Goal: Answer question/provide support: Share knowledge or assist other users

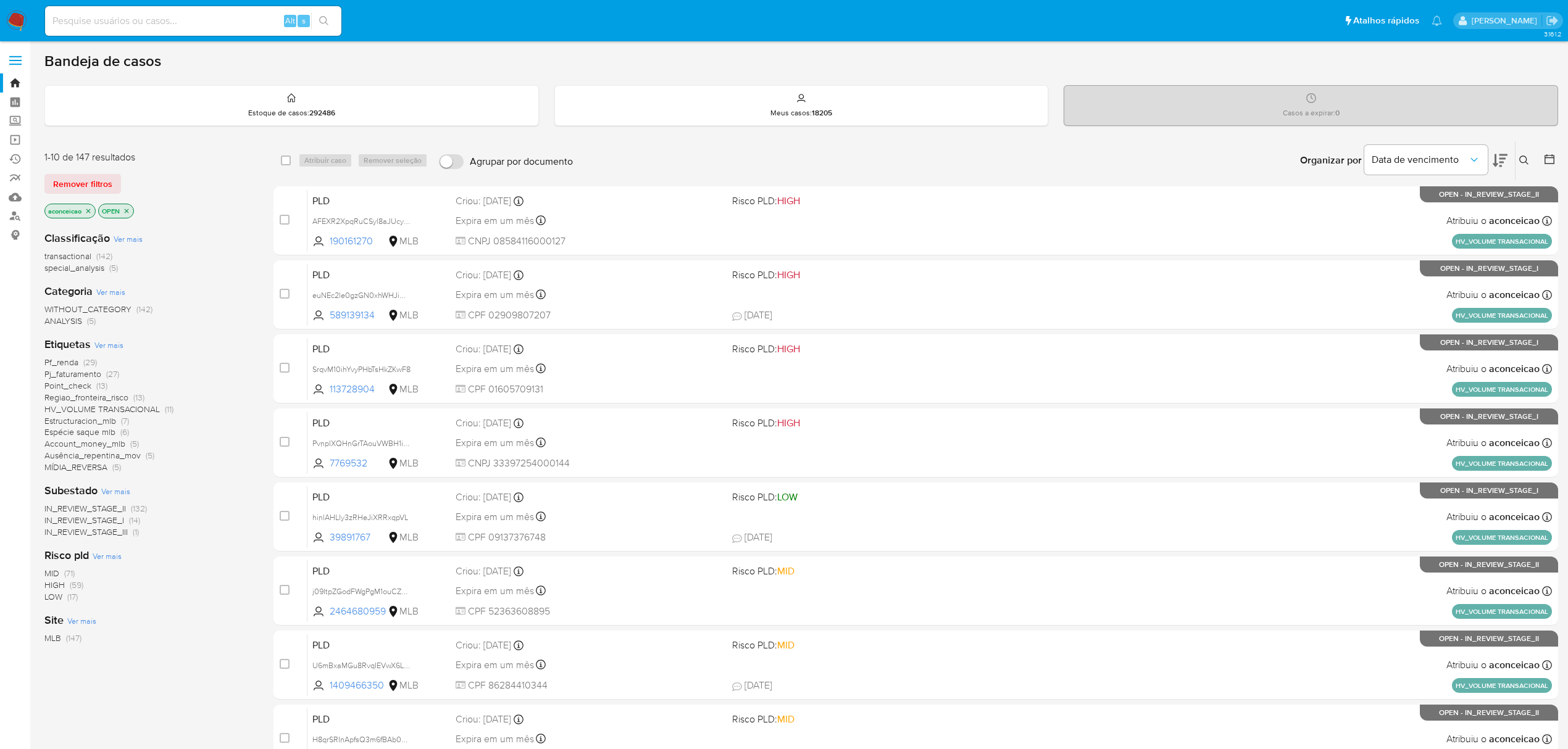
click at [1530, 159] on button at bounding box center [1526, 160] width 20 height 14
drag, startPoint x: 1426, startPoint y: 231, endPoint x: 1429, endPoint y: 218, distance: 13.3
click at [1426, 228] on div "Insira a ID do usuário ou caso Procurar Remover filtros" at bounding box center [1421, 216] width 228 height 101
click at [1429, 215] on div at bounding box center [1422, 207] width 209 height 30
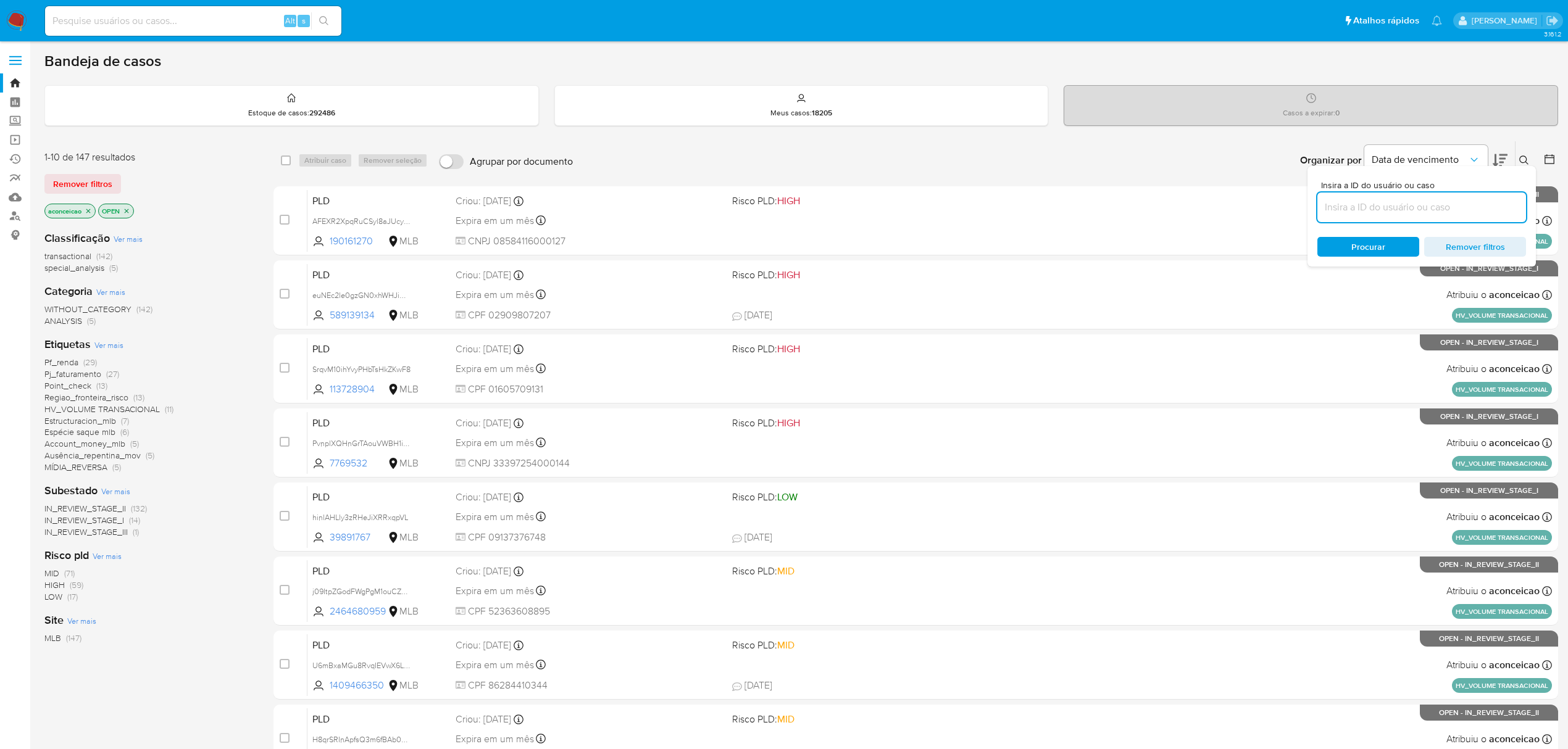
paste input "euNEc2le0gzGN0xhWHJiDagt"
click at [1429, 206] on input "euNEc2le0gzGN0xhWHJiDagt" at bounding box center [1422, 207] width 209 height 16
paste input "euNEc2le0gzGN0xhWHJiDagt"
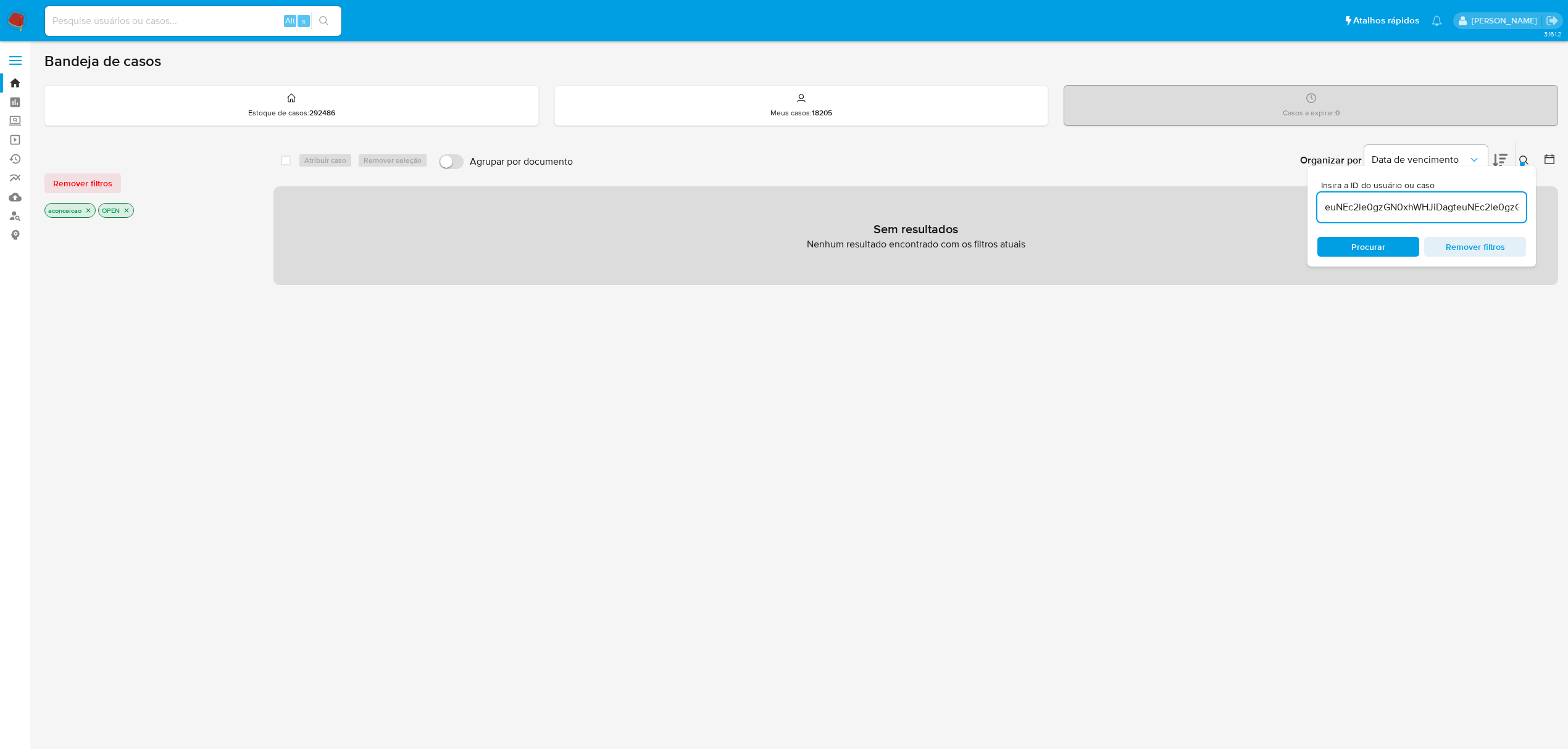
click at [1408, 209] on input "euNEc2le0gzGN0xhWHJiDagteuNEc2le0gzGN0xhWHJiDagt" at bounding box center [1422, 207] width 209 height 16
paste input
type input "euNEc2le0gzGN0xhWHJiDagt"
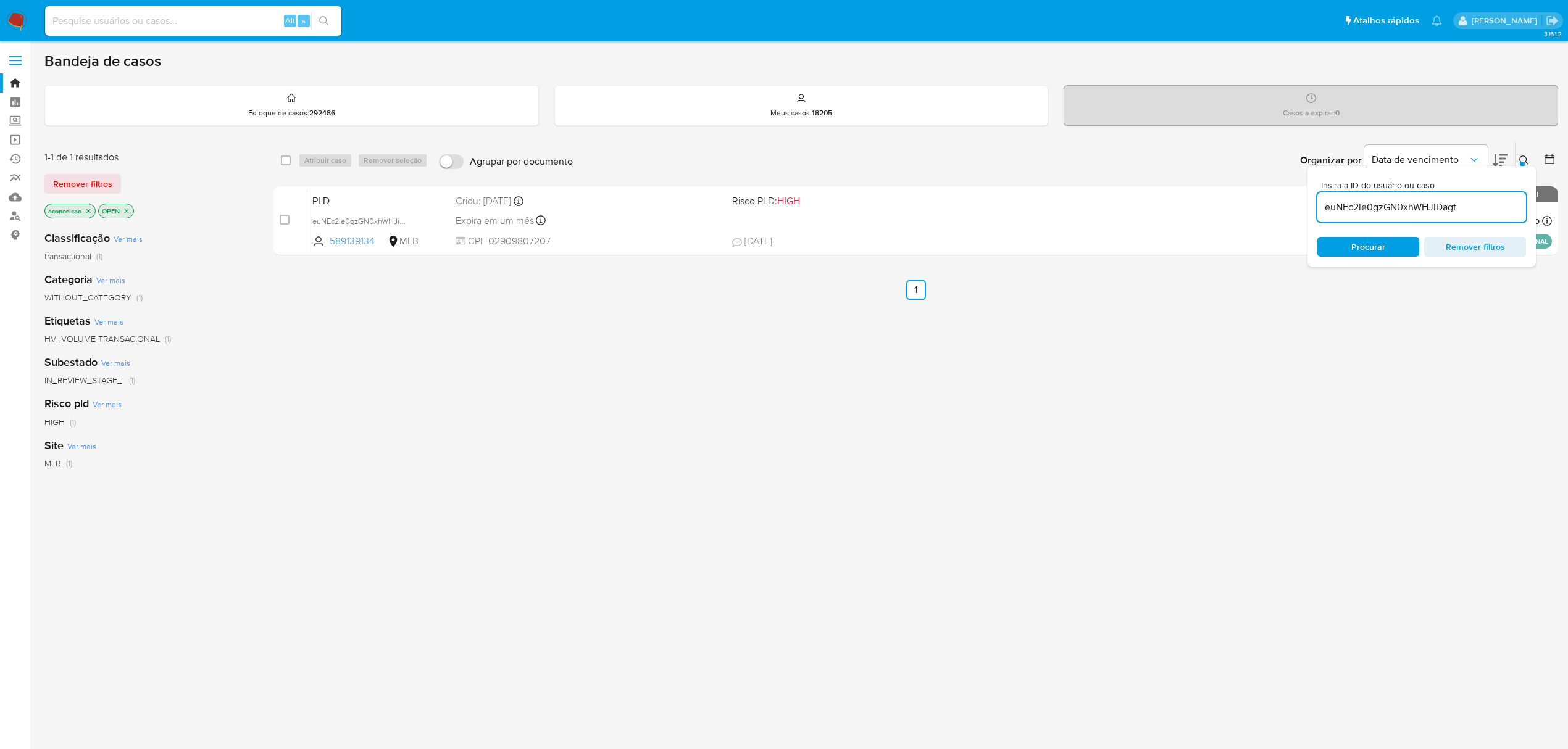
click at [1376, 245] on span "Procurar" at bounding box center [1368, 246] width 34 height 20
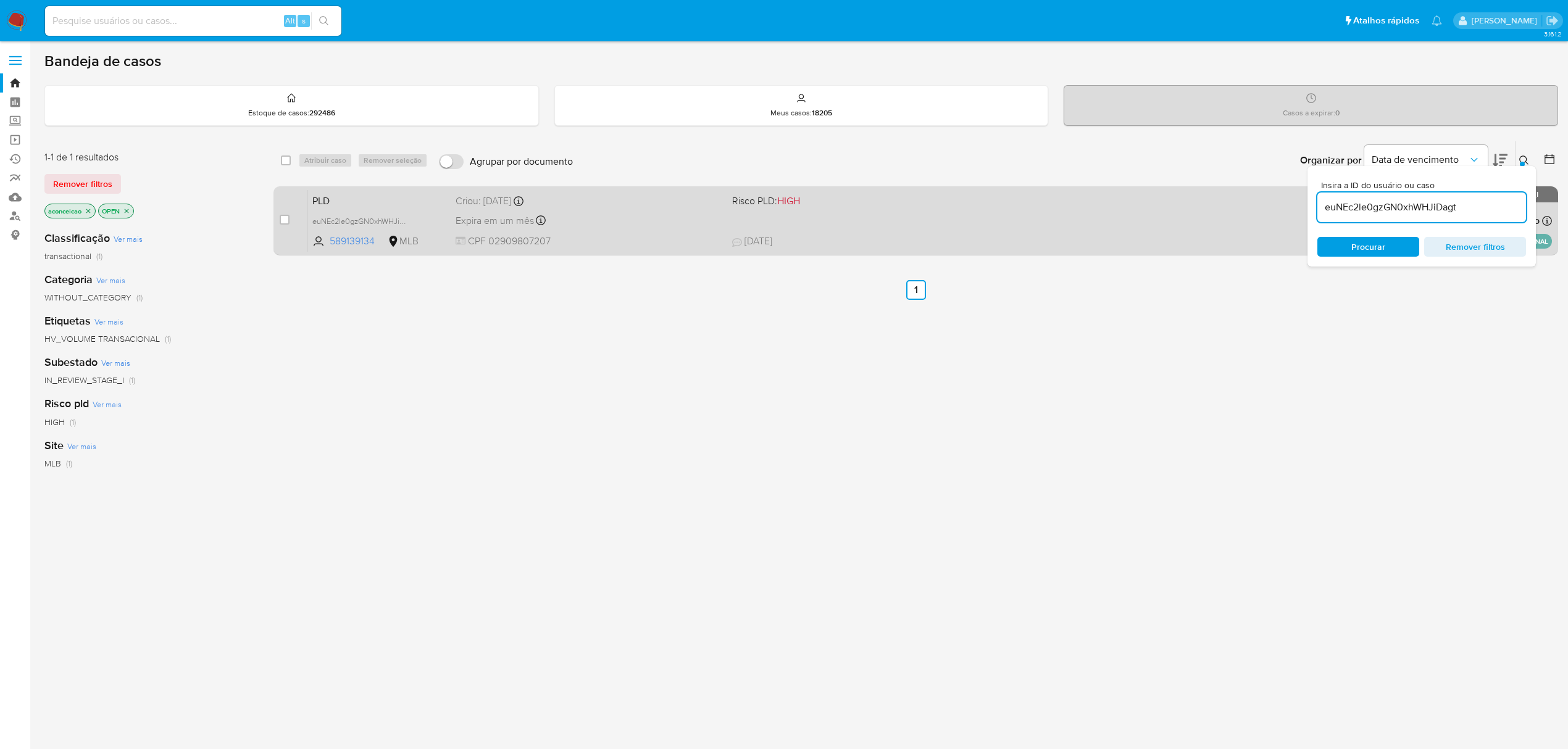
click at [557, 225] on div "Expira em um mês Expira em 27/10/2025 17:21:46" at bounding box center [589, 220] width 266 height 16
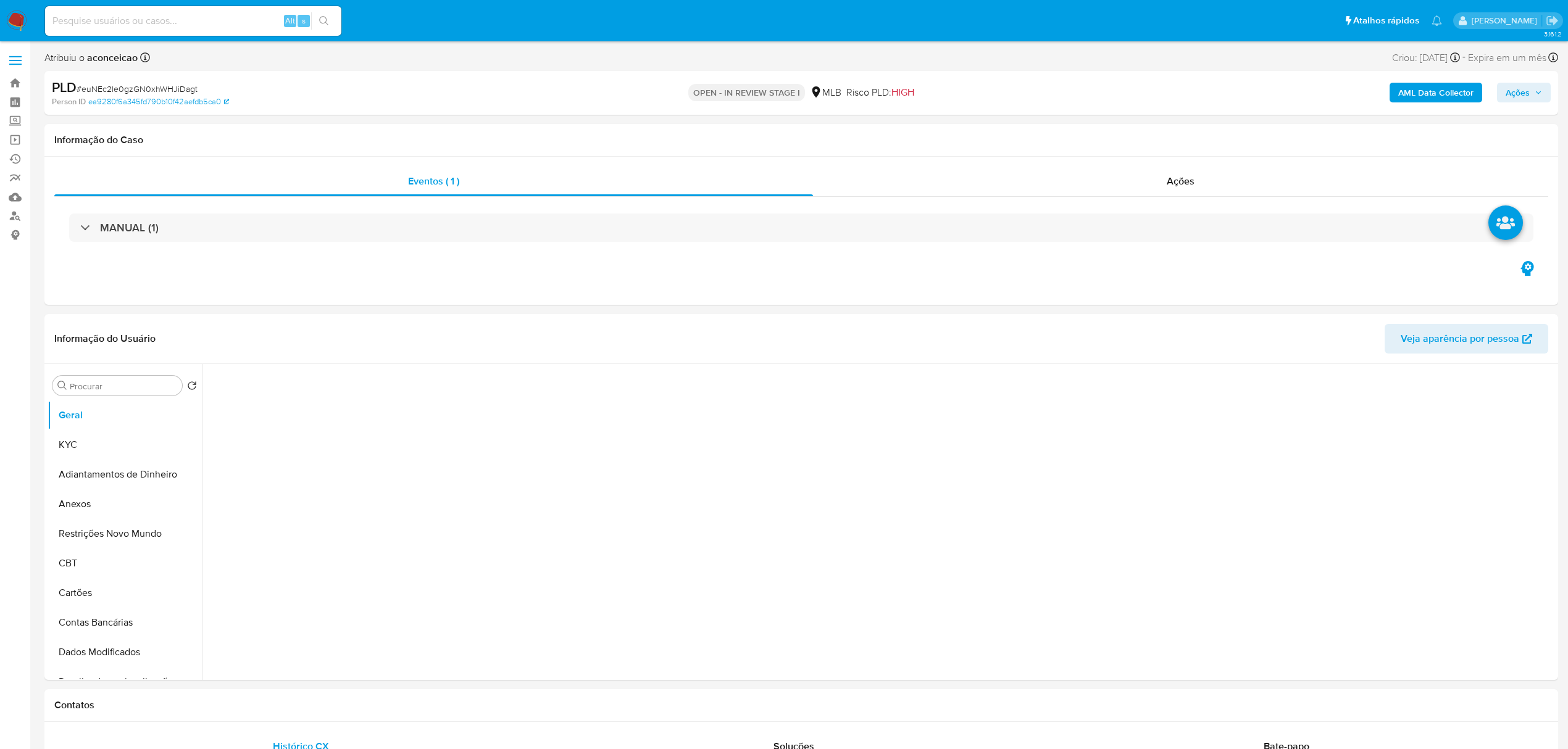
select select "10"
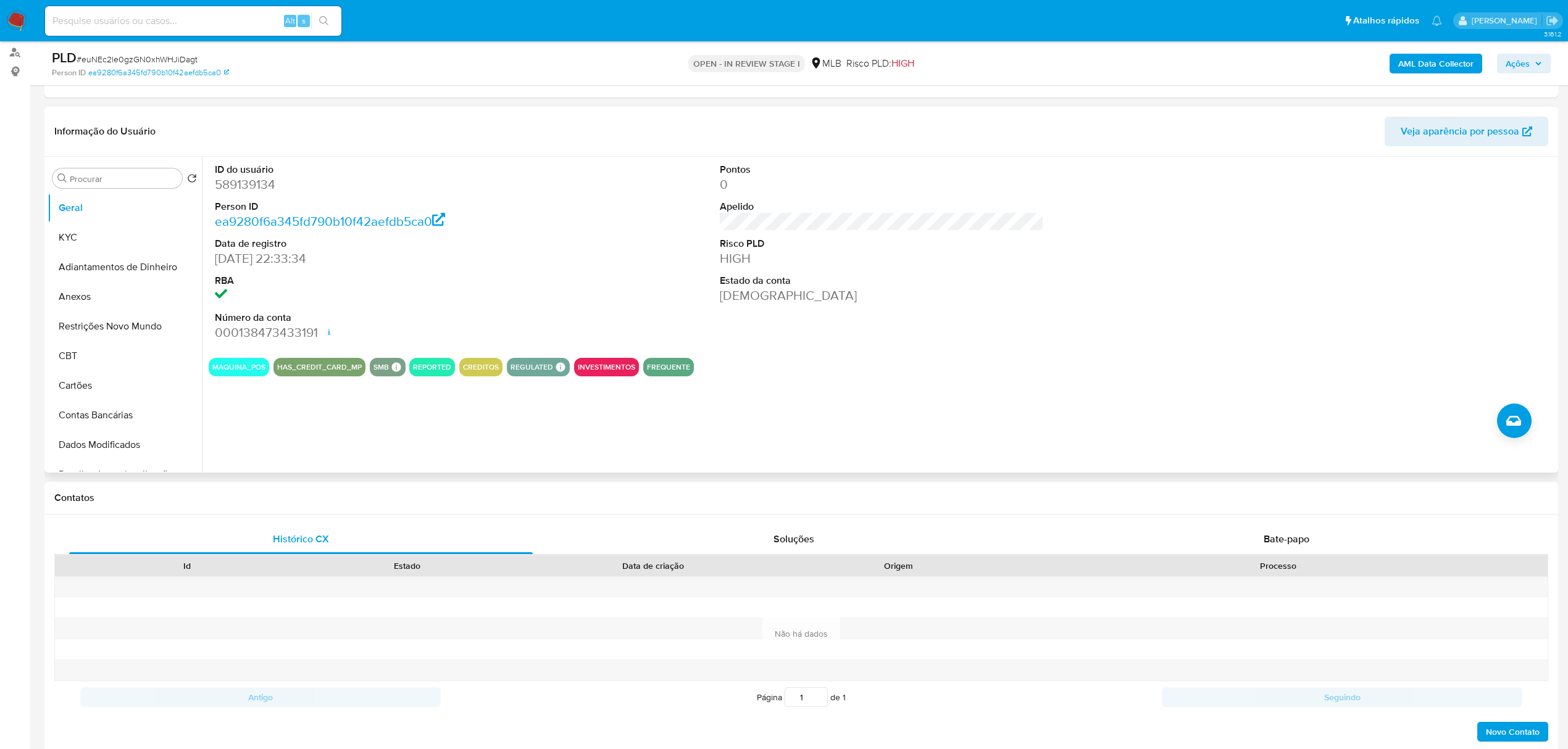
scroll to position [164, 0]
click at [121, 239] on button "KYC" at bounding box center [119, 237] width 144 height 30
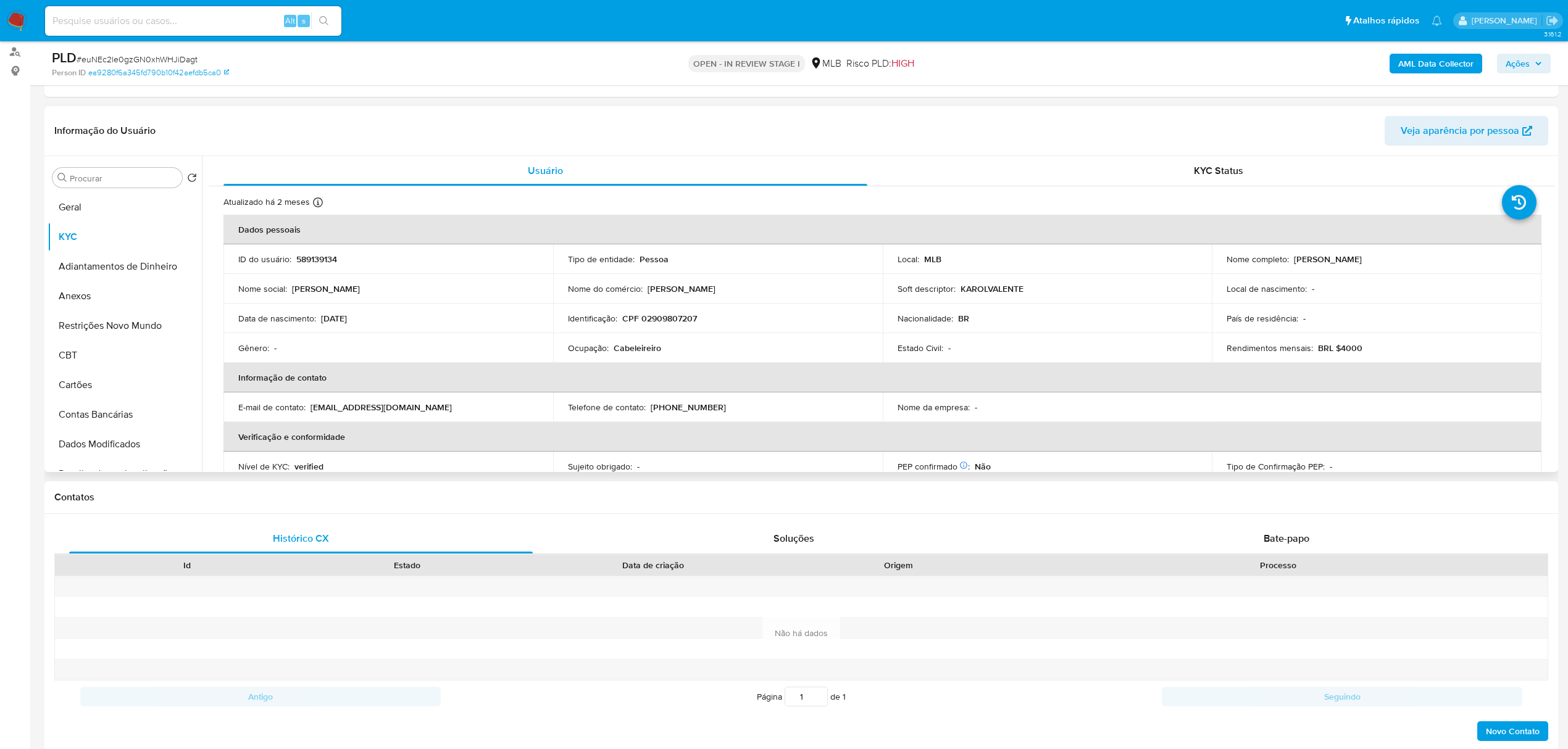
click at [641, 347] on p "Cabeleireiro" at bounding box center [637, 348] width 47 height 12
copy div "Ocupação : Cabeleireiro"
click at [104, 178] on input "Procurar" at bounding box center [124, 179] width 108 height 12
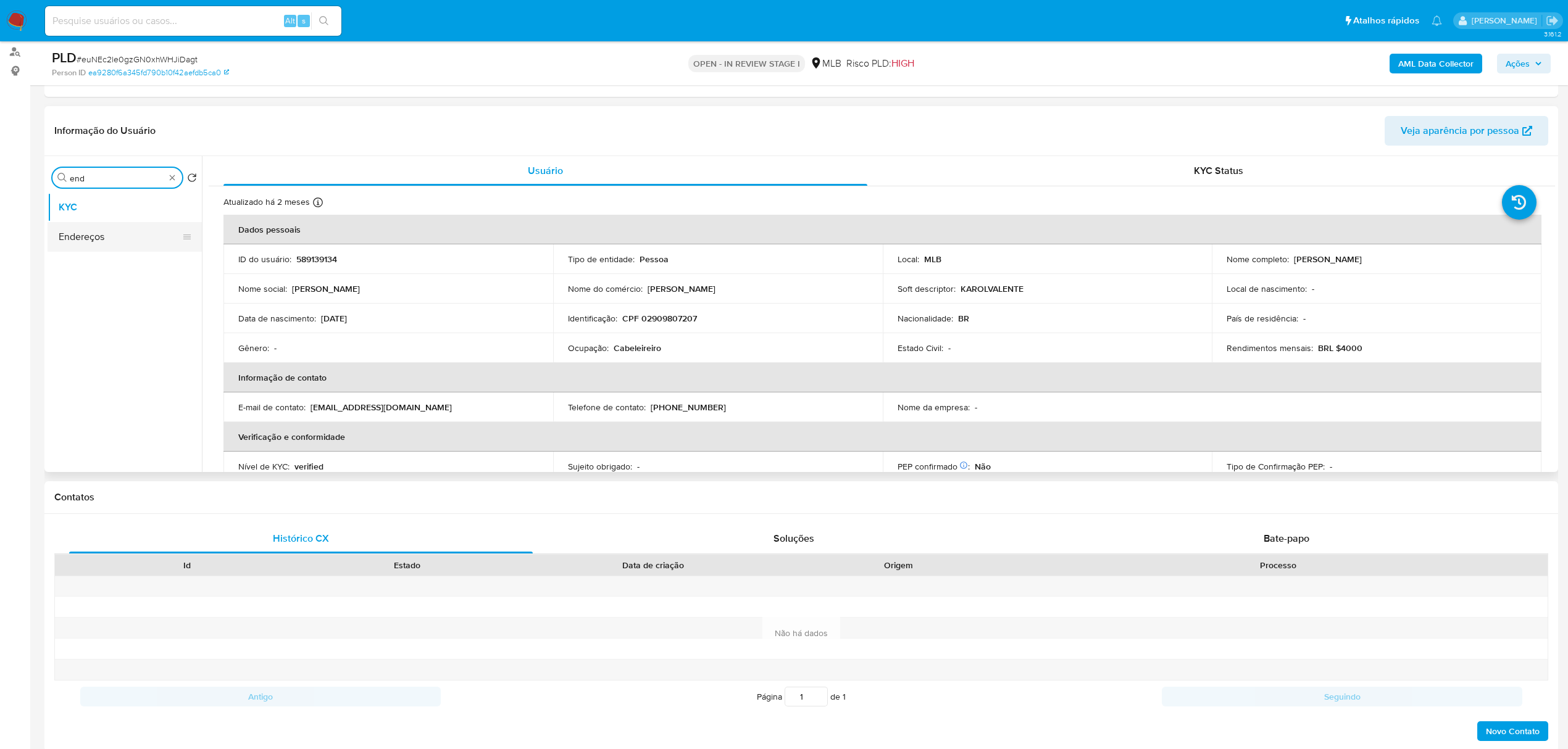
type input "end"
click at [143, 239] on button "Endereços" at bounding box center [119, 237] width 144 height 30
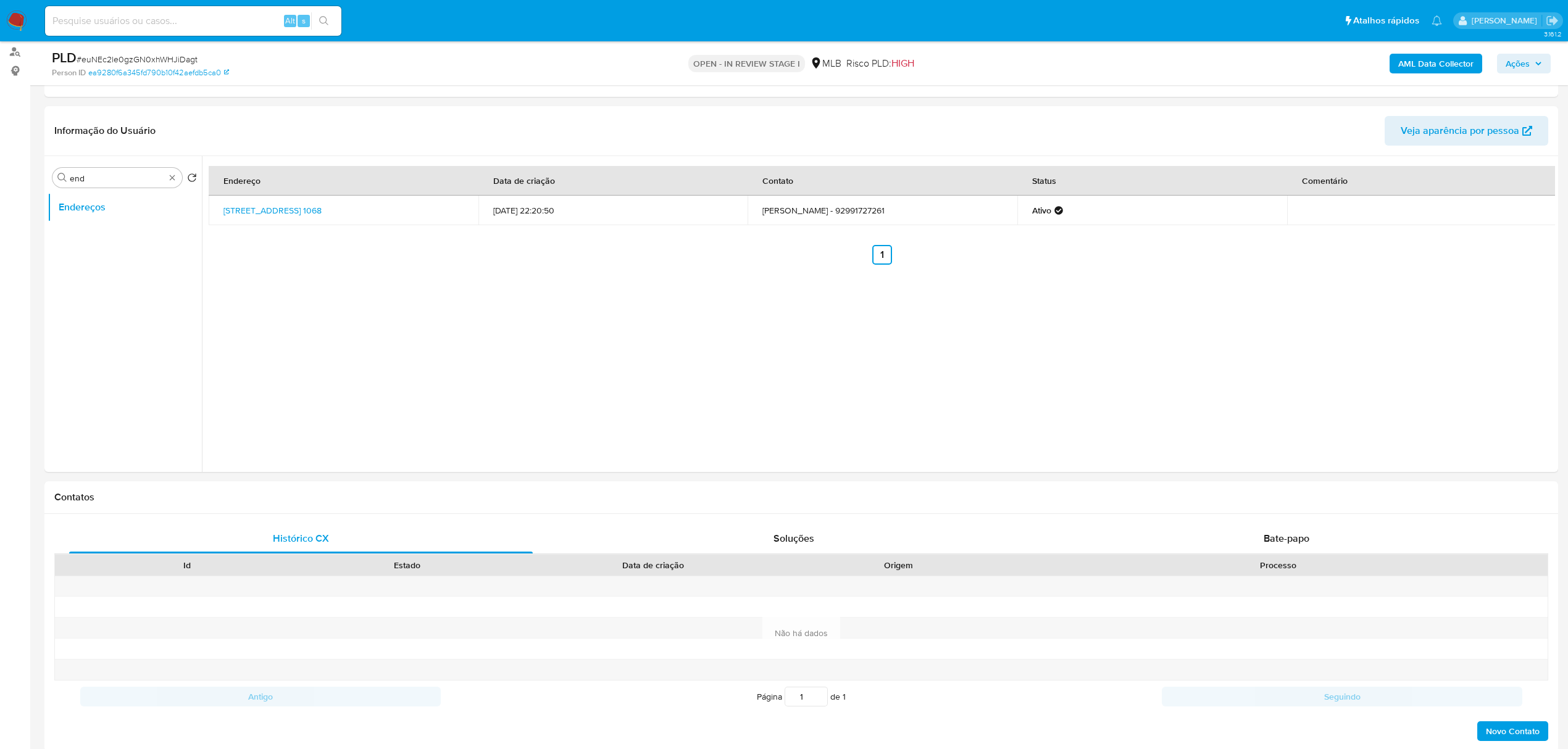
click at [576, 299] on div "Endereço Data de criação Contato Status Comentário Rua Terra Preta Do Castanhal…" at bounding box center [878, 313] width 1353 height 316
click at [321, 204] on link "Rua Terra Preta Do Castanhal 1068, Barreirinha, Amazonas, 69160000, Brasil 1068" at bounding box center [272, 210] width 98 height 12
click at [113, 297] on button "Anexos" at bounding box center [119, 296] width 144 height 30
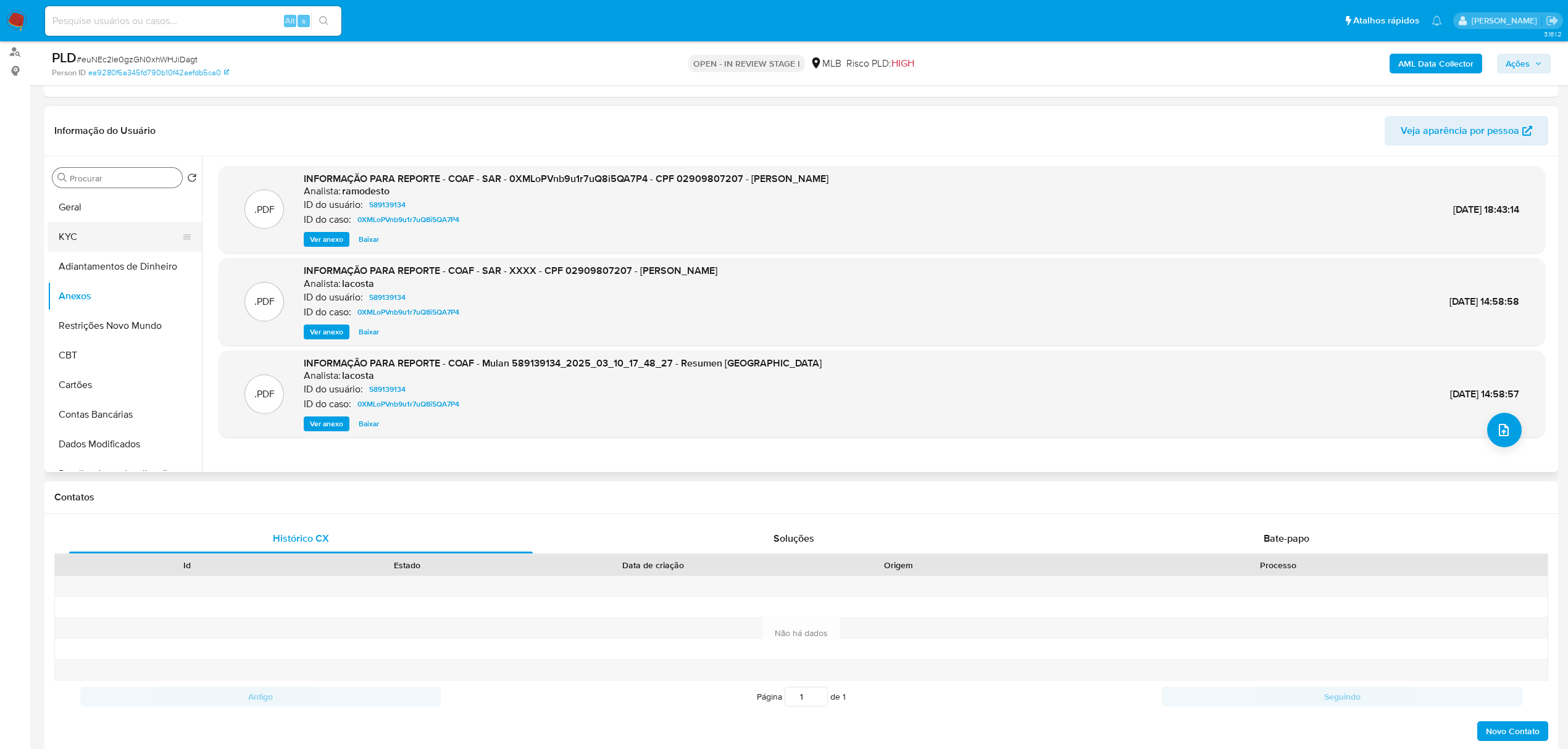
click at [125, 231] on button "KYC" at bounding box center [119, 237] width 144 height 30
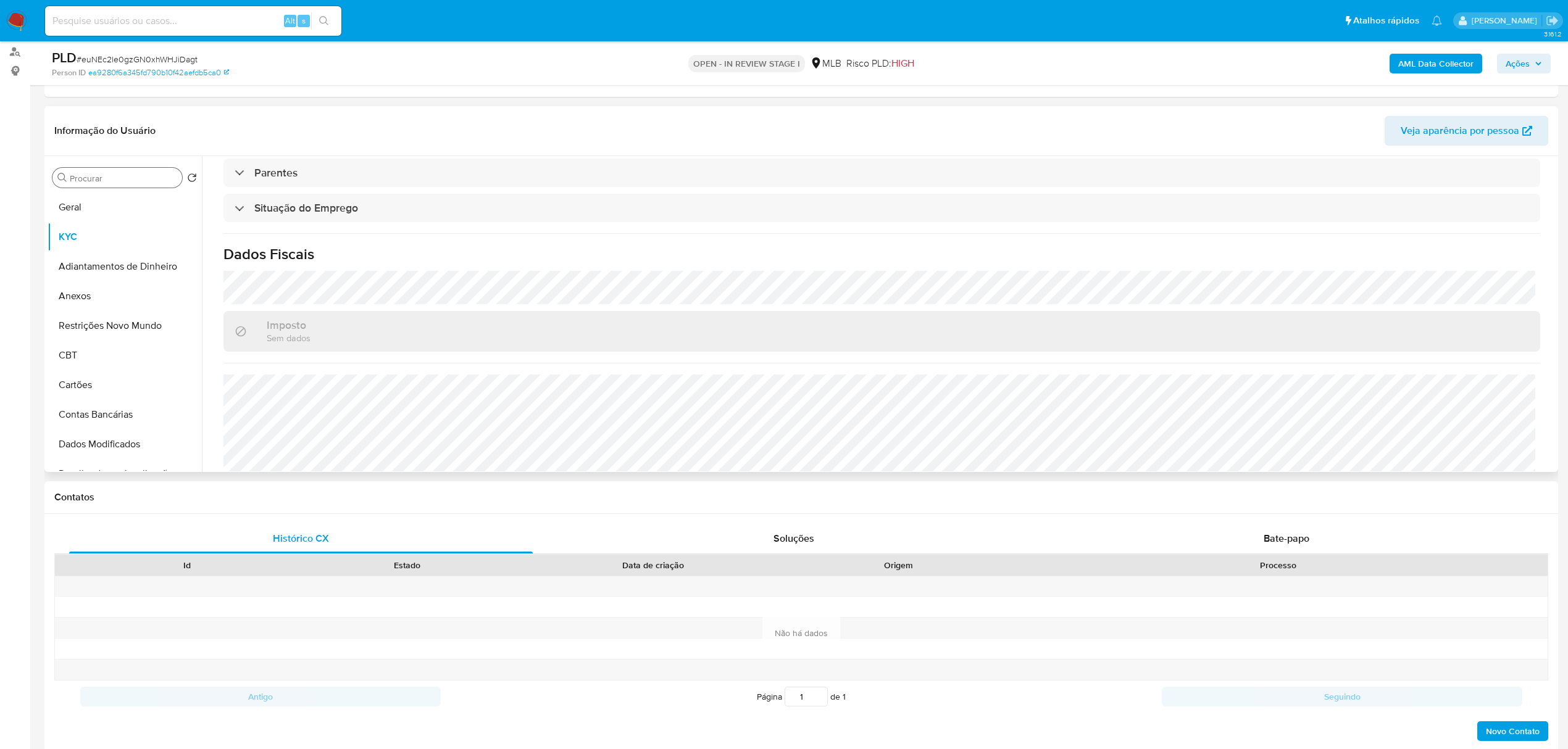
scroll to position [514, 0]
click at [149, 178] on input "Procurar" at bounding box center [124, 179] width 108 height 12
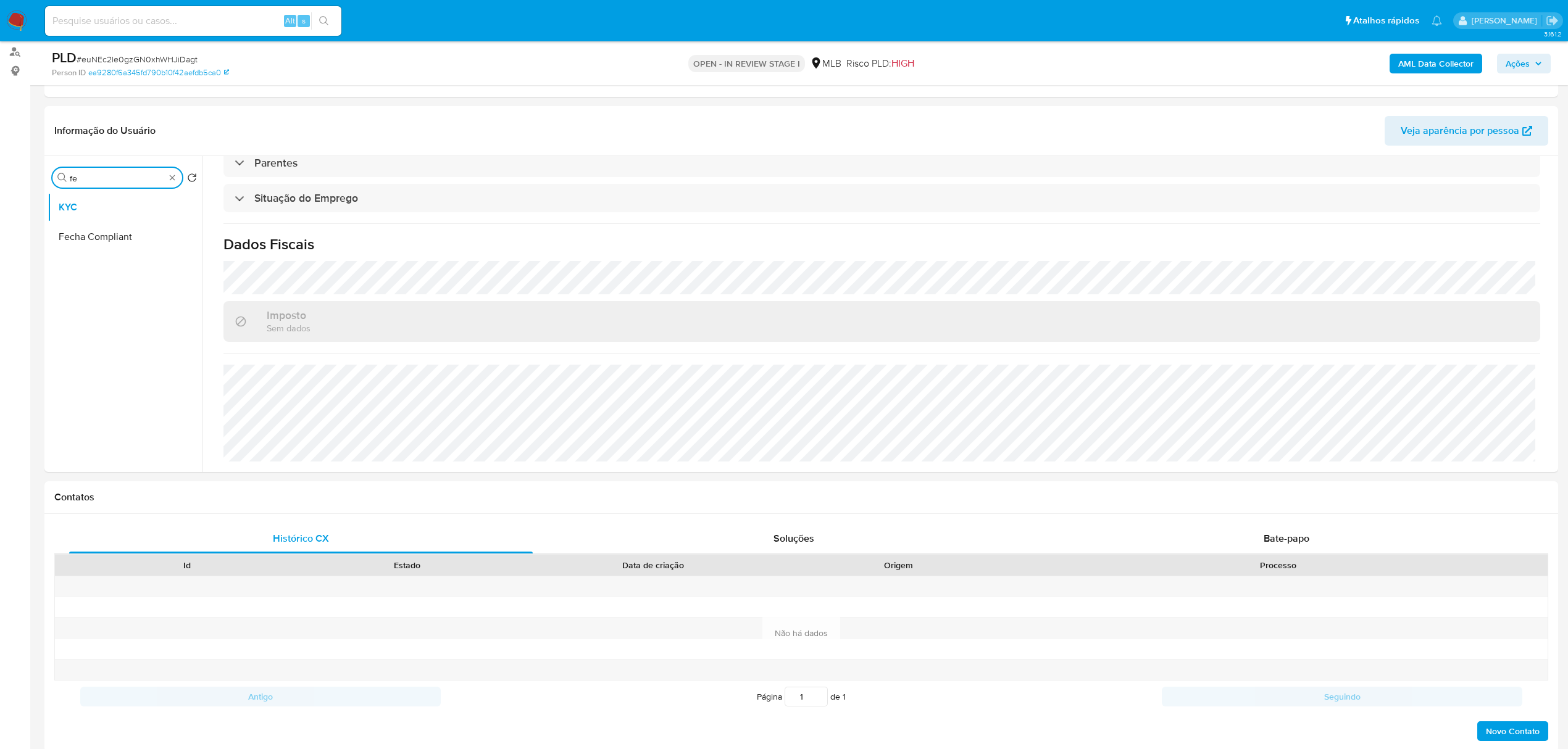
type input "f"
type input "geo"
click at [126, 230] on button "Detalhe da geolocalização" at bounding box center [119, 237] width 144 height 30
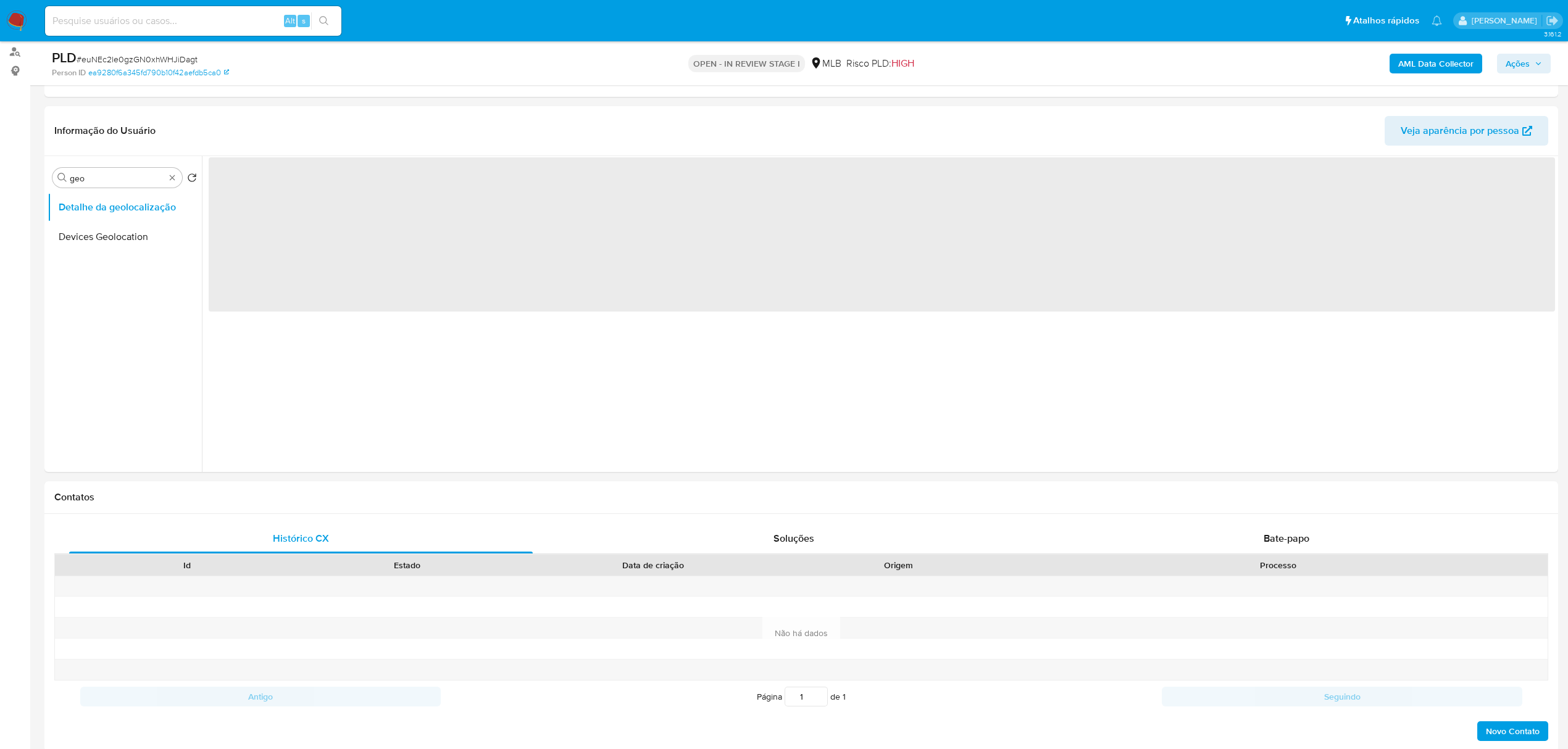
scroll to position [0, 0]
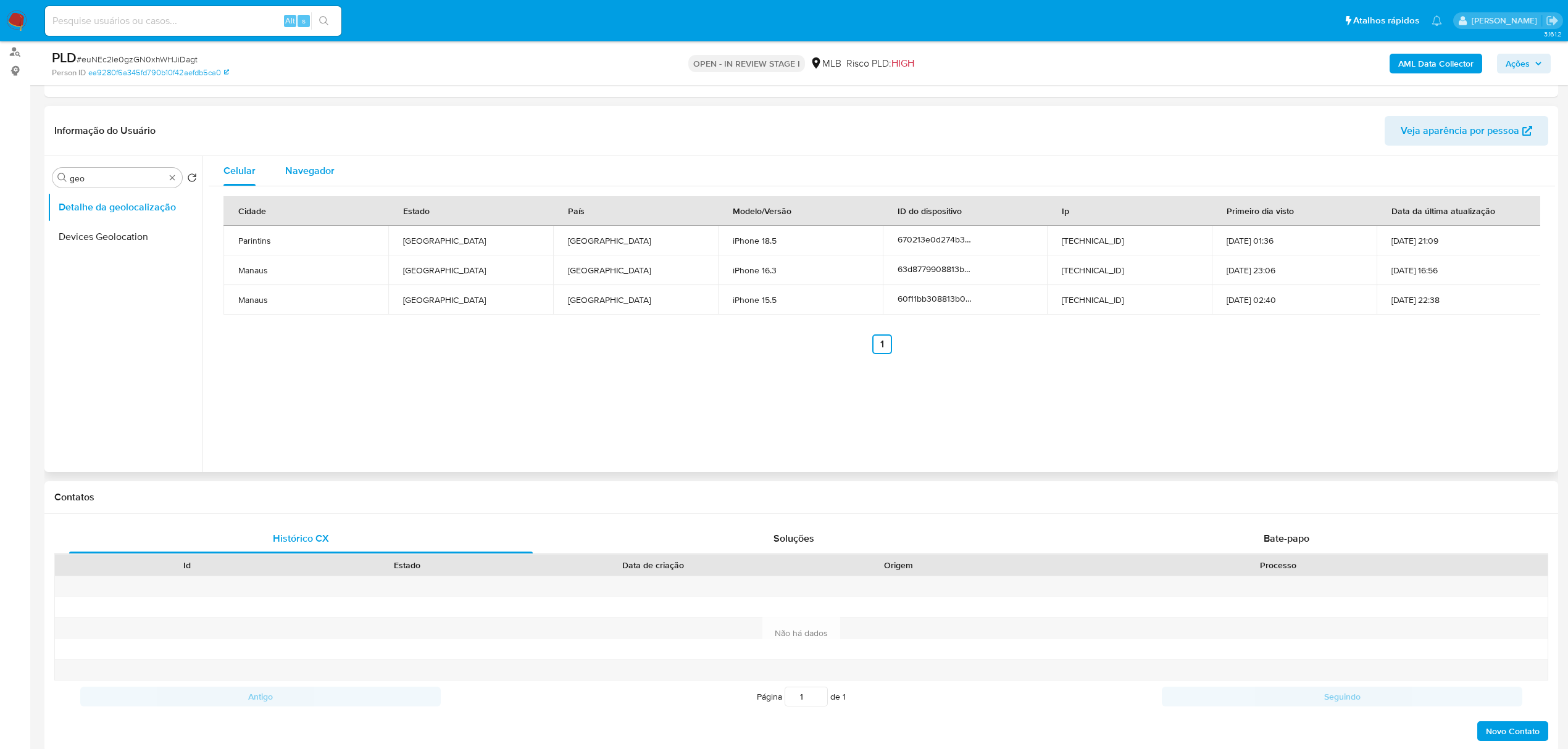
click at [327, 176] on span "Navegador" at bounding box center [309, 170] width 49 height 14
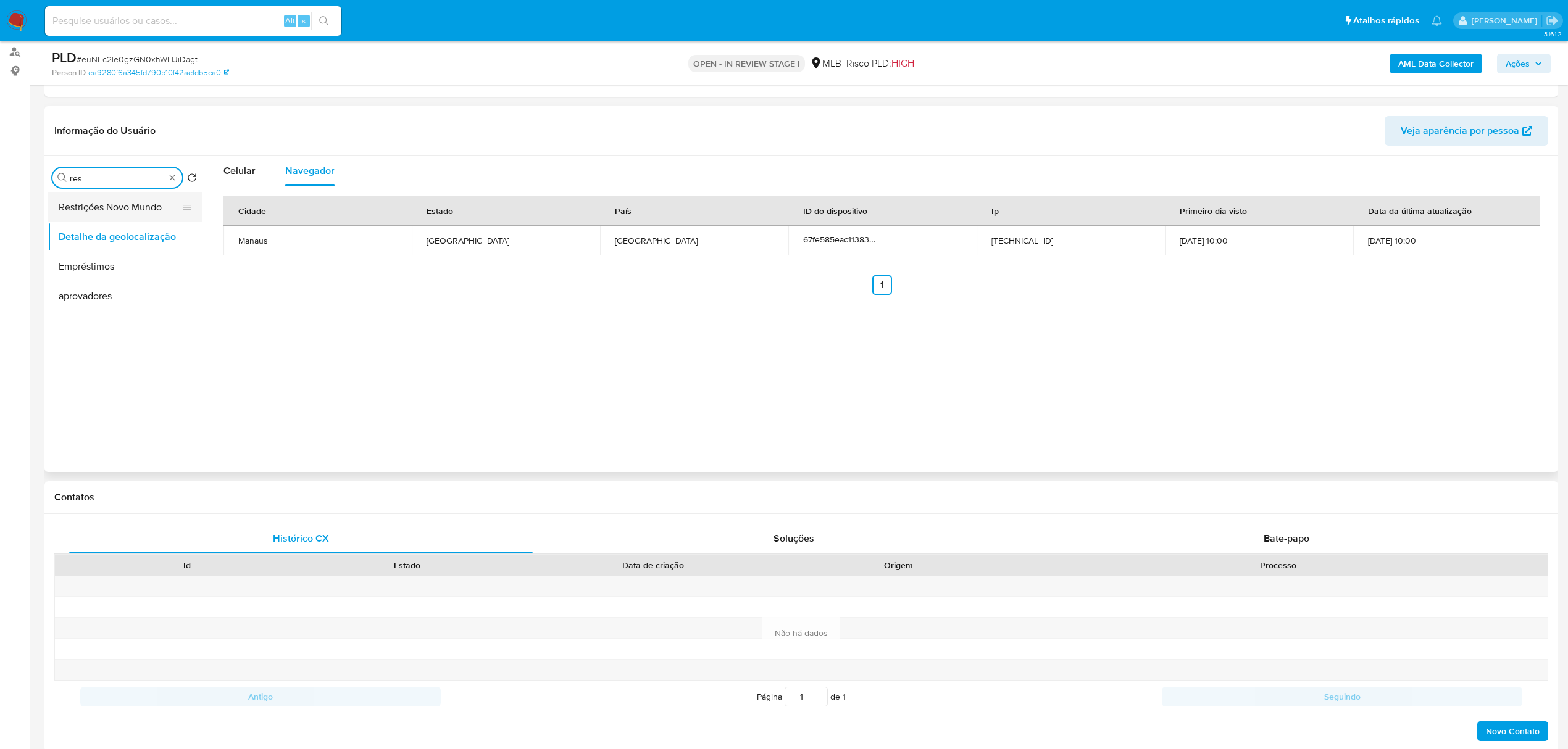
type input "res"
click at [130, 206] on button "Restrições Novo Mundo" at bounding box center [119, 207] width 144 height 30
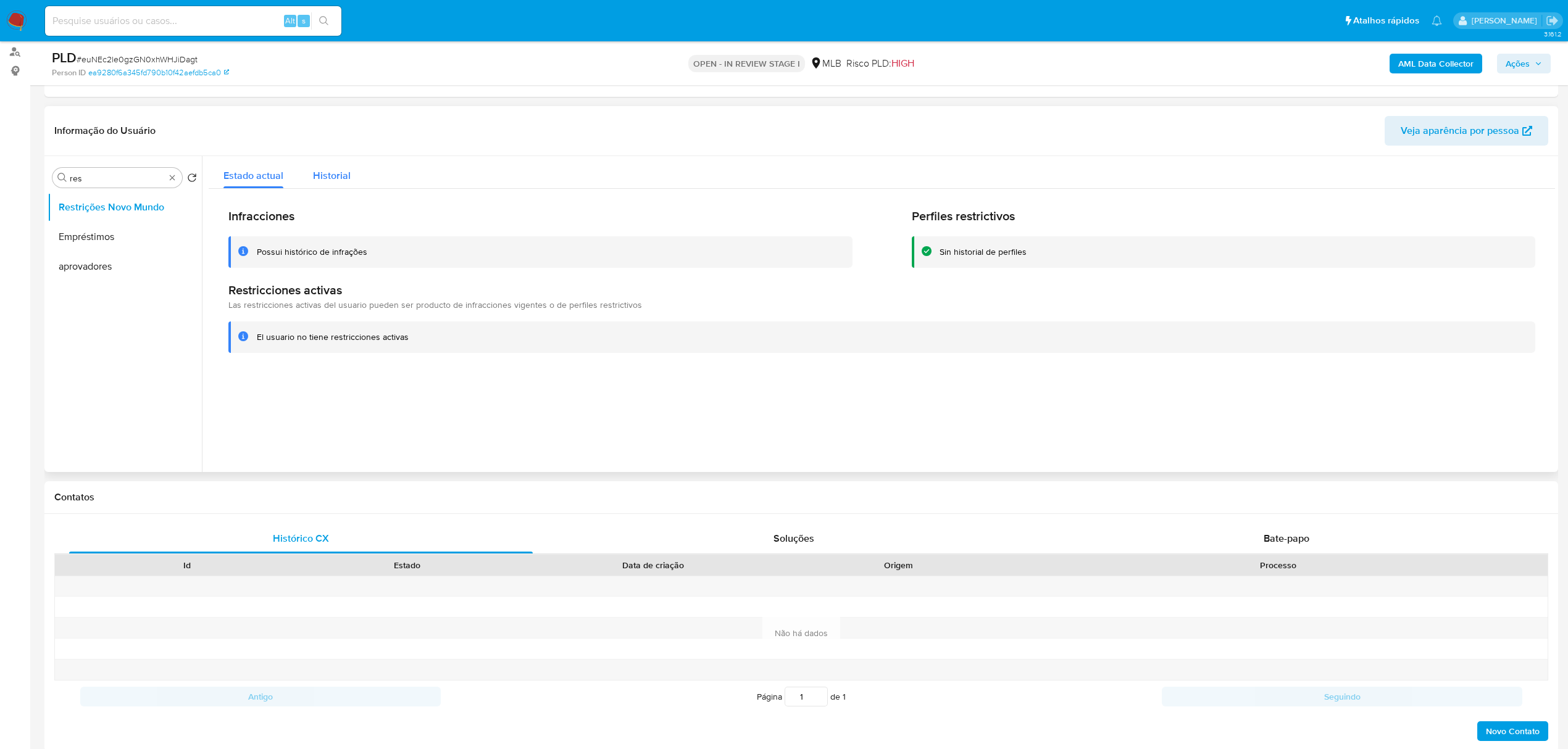
click at [334, 177] on span "Historial" at bounding box center [331, 175] width 38 height 14
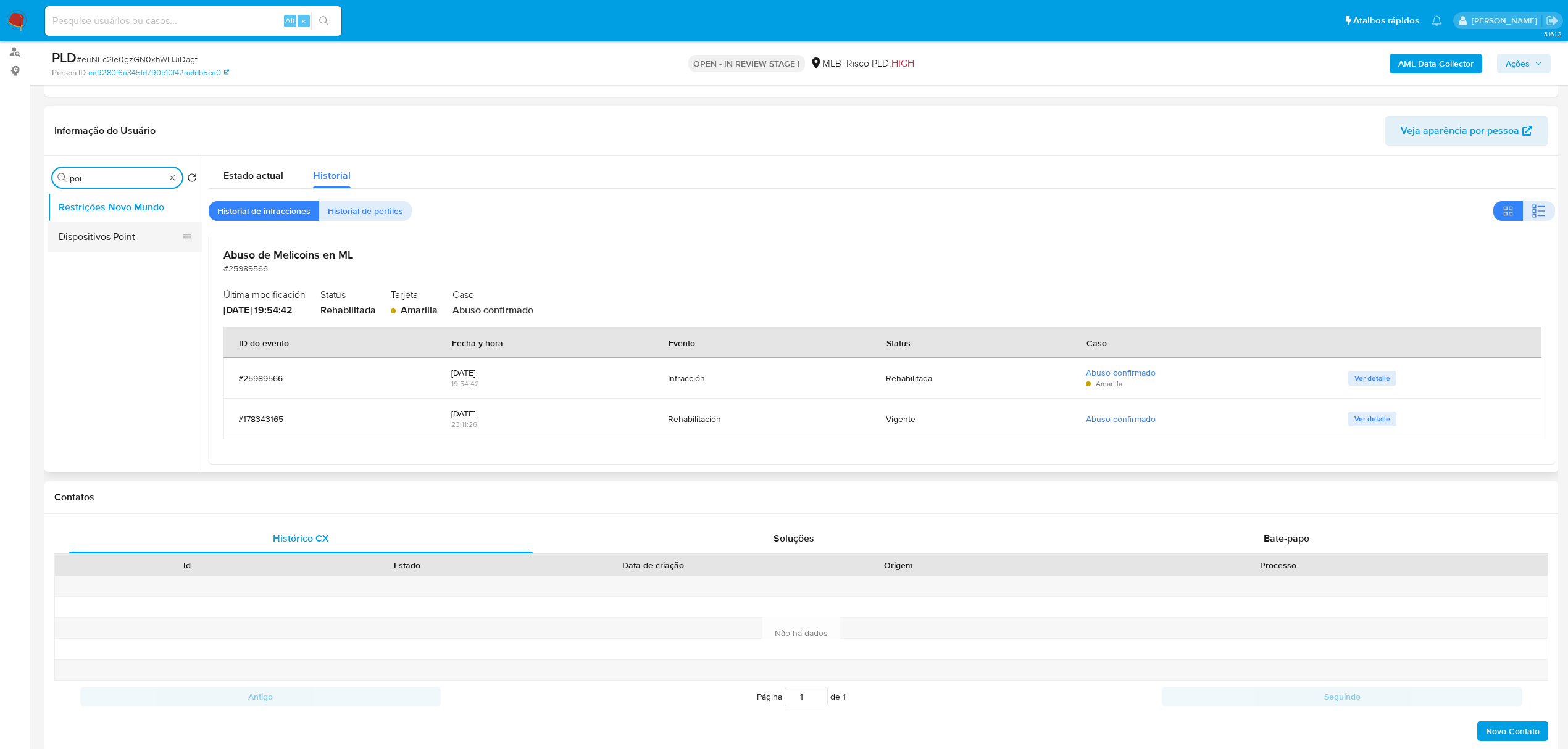
type input "poi"
click at [132, 231] on button "Dispositivos Point" at bounding box center [119, 237] width 144 height 30
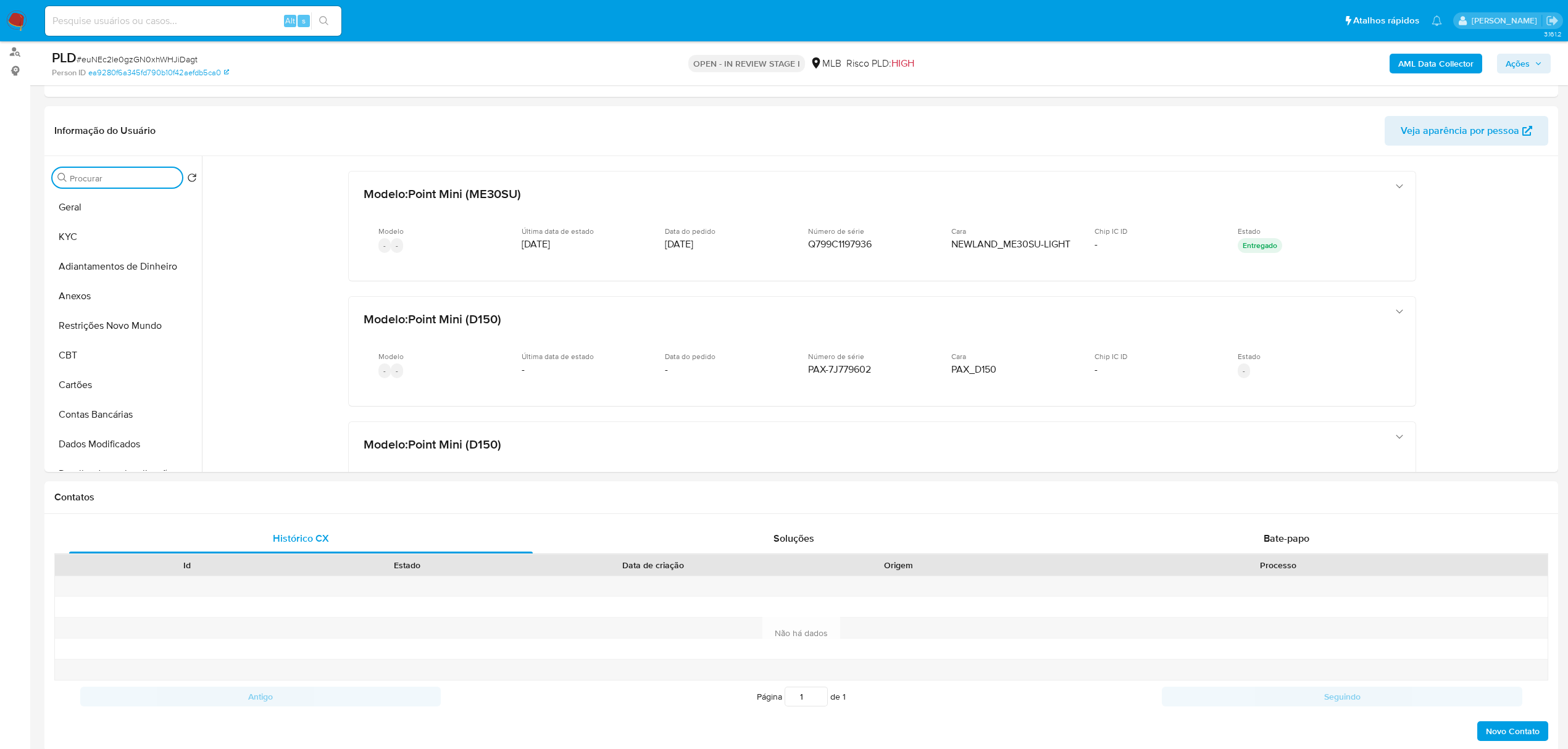
click at [171, 178] on input "Procurar" at bounding box center [124, 179] width 108 height 12
type input "doc"
click at [128, 252] on ul "Dispositivos Point Documentação" at bounding box center [124, 331] width 154 height 278
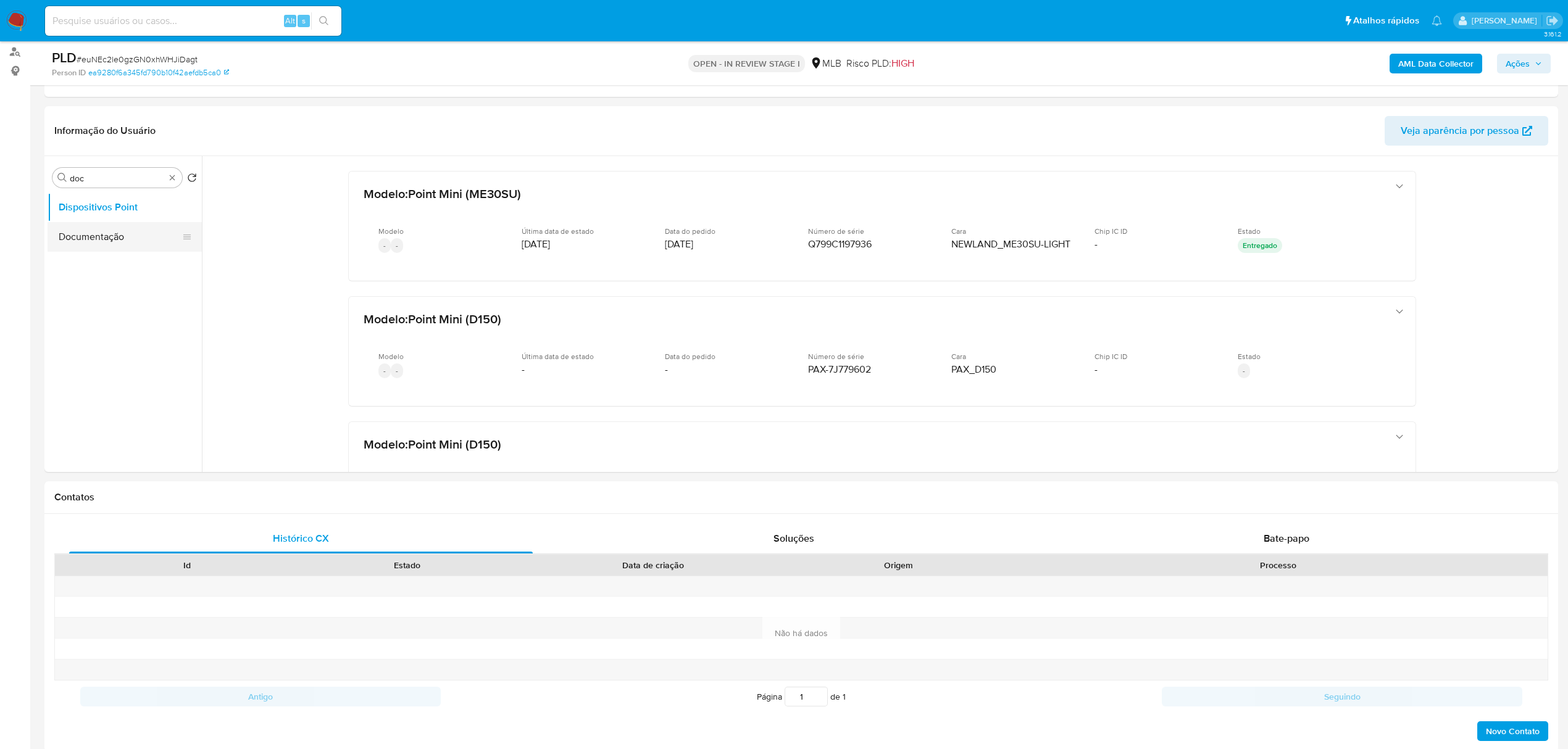
click at [134, 239] on button "Documentação" at bounding box center [119, 237] width 144 height 30
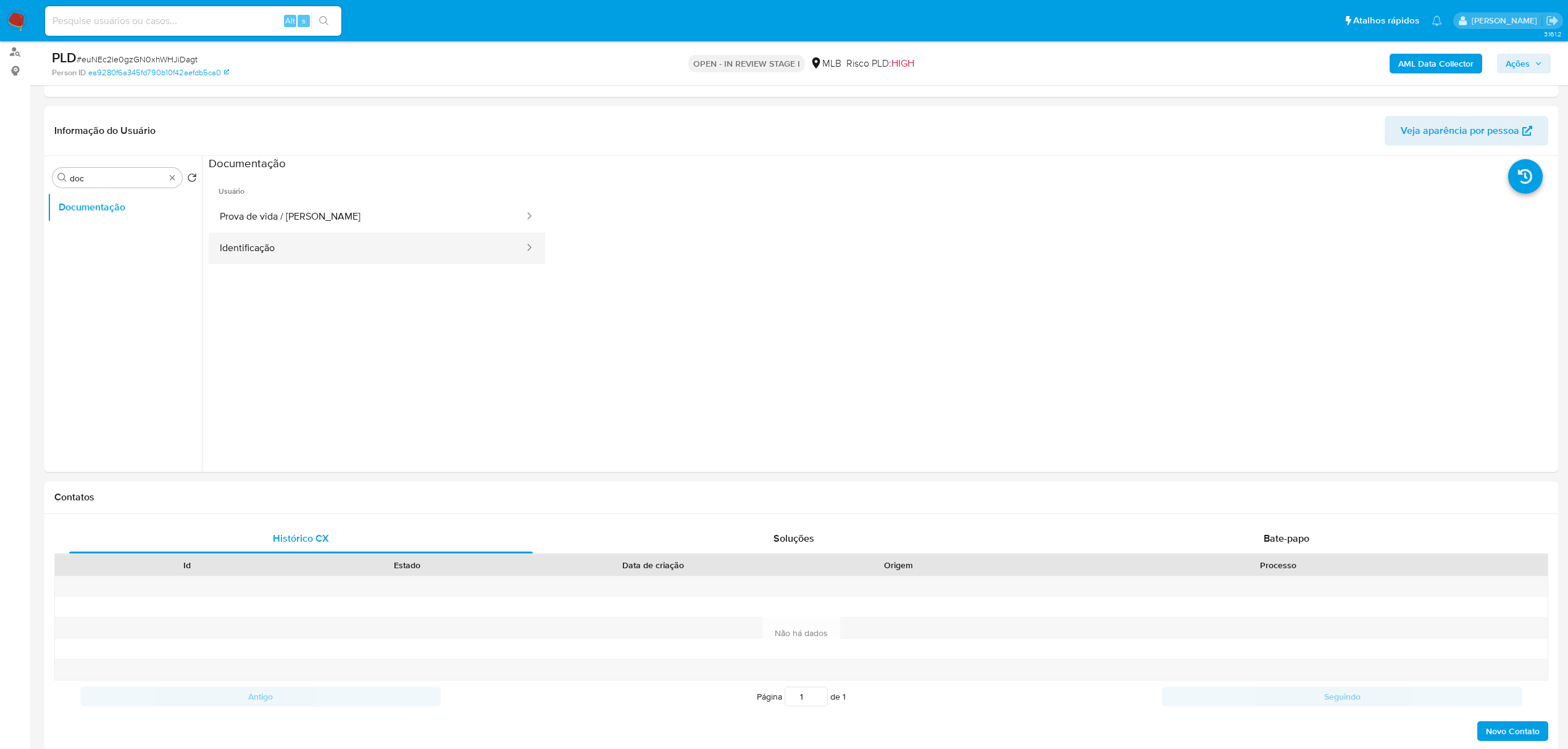
click at [316, 233] on button "Identificação" at bounding box center [367, 248] width 316 height 32
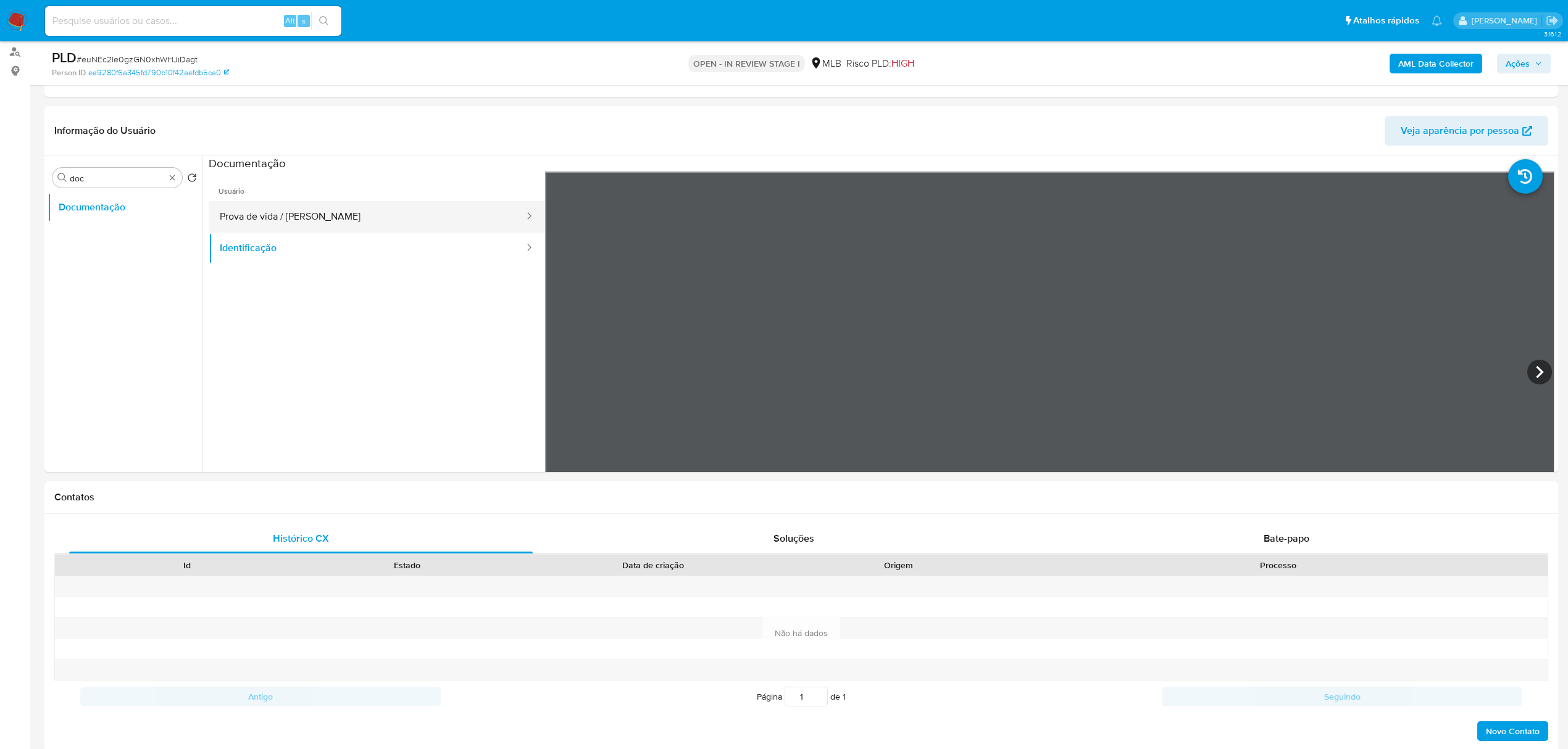
click at [316, 211] on button "Prova de vida / [PERSON_NAME]" at bounding box center [367, 216] width 316 height 32
click at [310, 253] on button "Identificação" at bounding box center [367, 248] width 316 height 32
click at [1534, 357] on div at bounding box center [1050, 373] width 1010 height 405
click at [1531, 367] on icon at bounding box center [1540, 372] width 25 height 25
click at [354, 208] on button "Prova de vida / [PERSON_NAME]" at bounding box center [367, 216] width 316 height 32
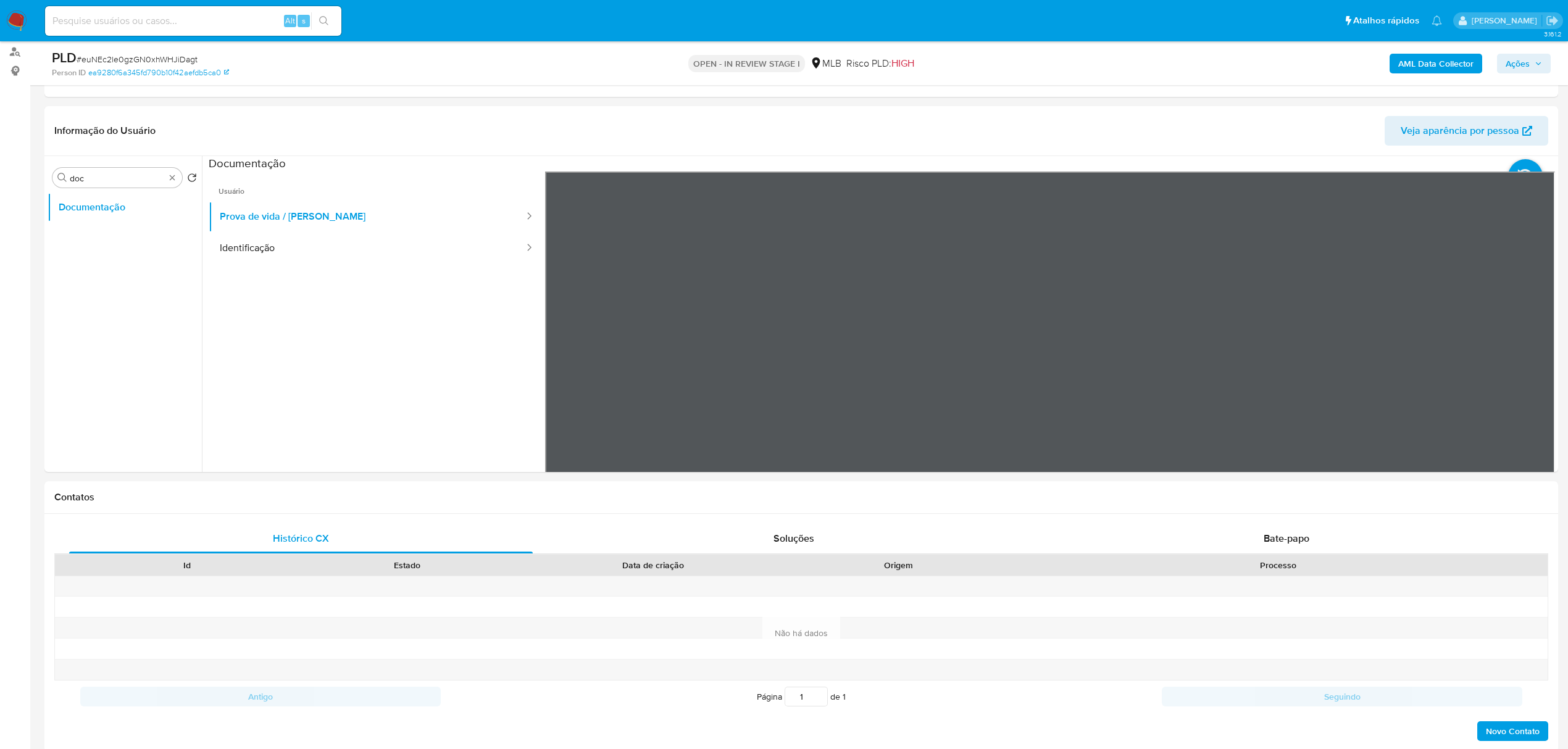
click at [1426, 52] on div "AML Data Collector Ações" at bounding box center [1302, 63] width 496 height 29
click at [1460, 67] on b "AML Data Collector" at bounding box center [1436, 63] width 75 height 20
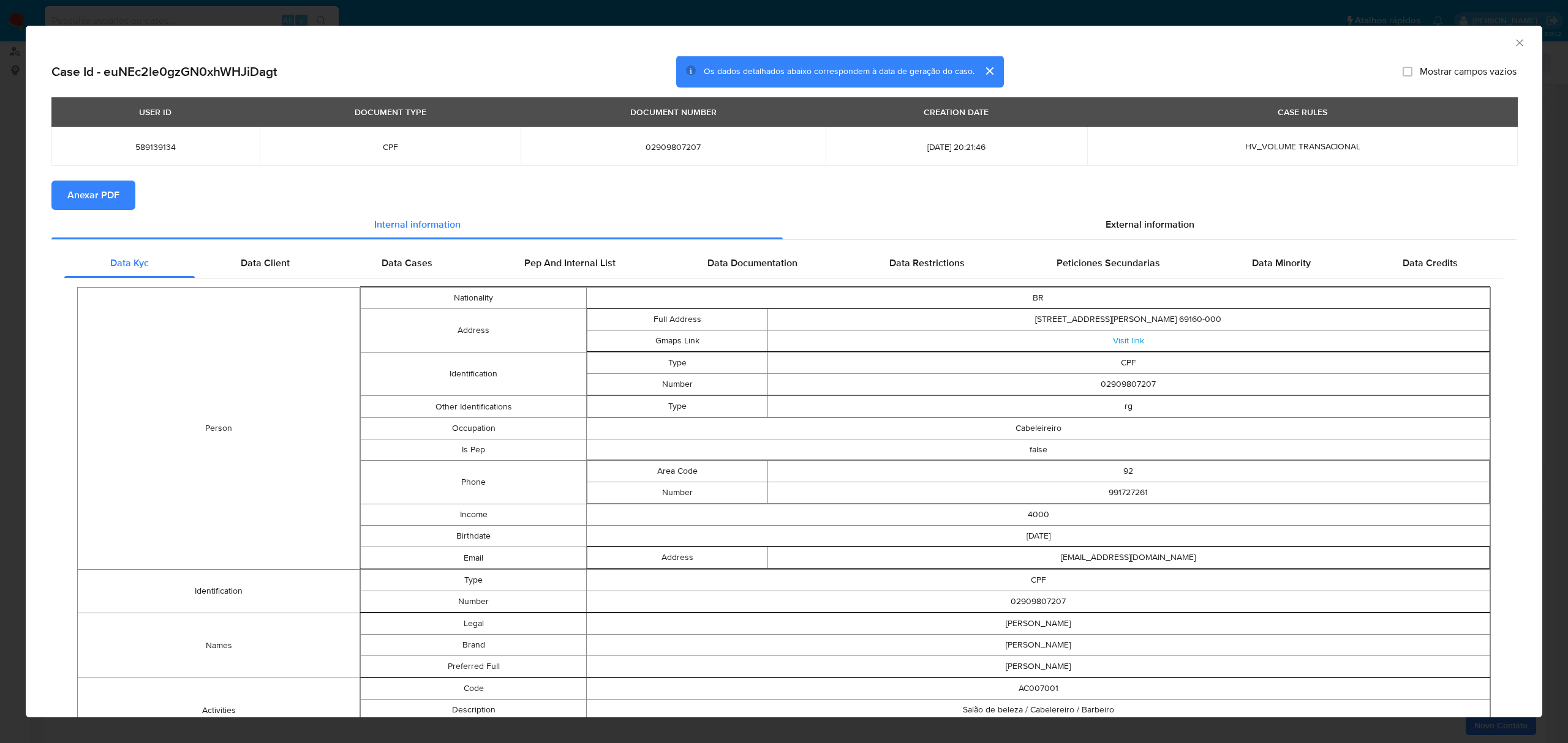
drag, startPoint x: 111, startPoint y: 196, endPoint x: 141, endPoint y: 189, distance: 30.8
click at [112, 196] on span "Anexar PDF" at bounding box center [94, 196] width 52 height 27
click at [623, 143] on span "02909807207" at bounding box center [673, 147] width 276 height 11
copy span "02909807207"
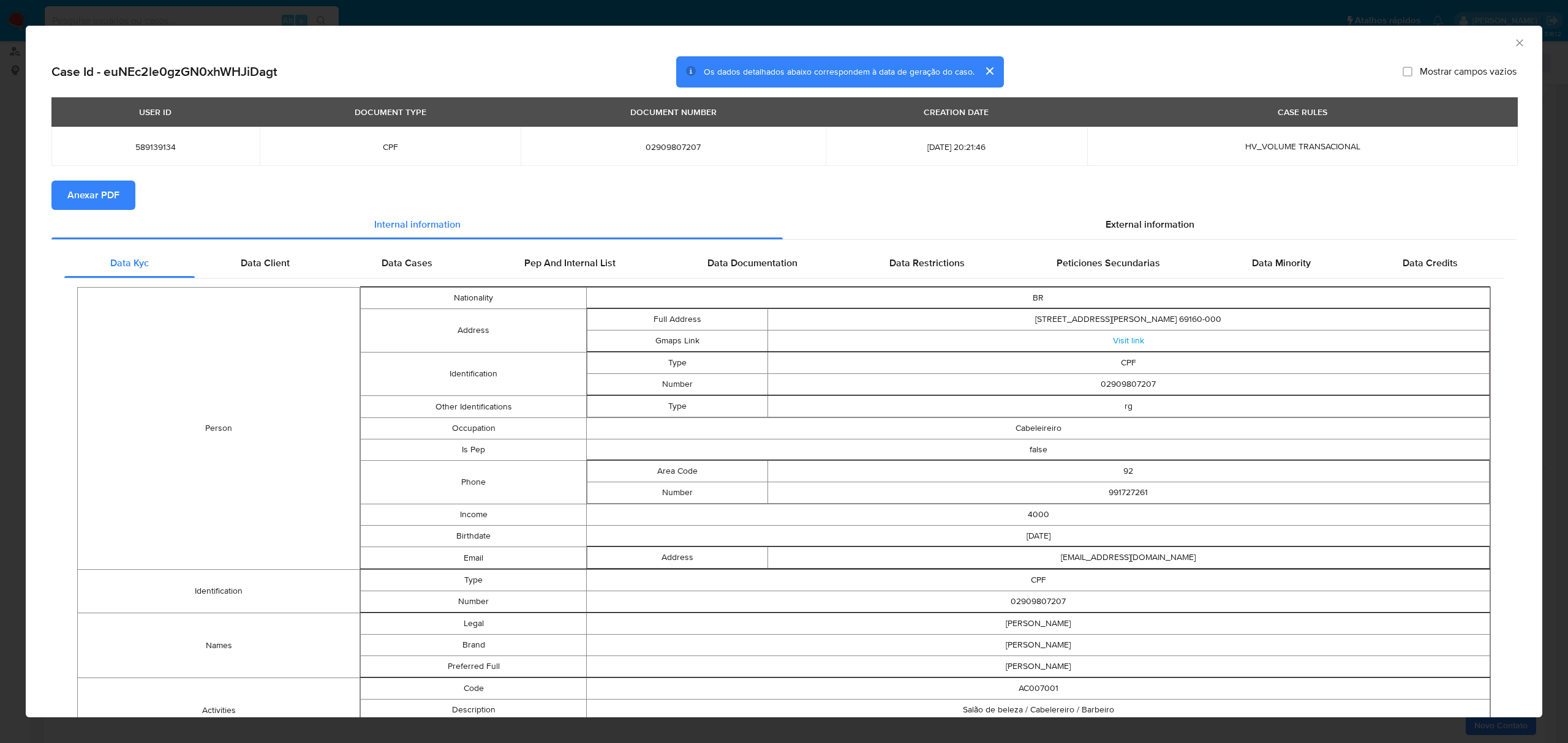
click at [1507, 50] on div "AML Data Collector" at bounding box center [784, 41] width 1516 height 31
click at [1516, 43] on icon "Fechar a janela" at bounding box center [1518, 42] width 7 height 7
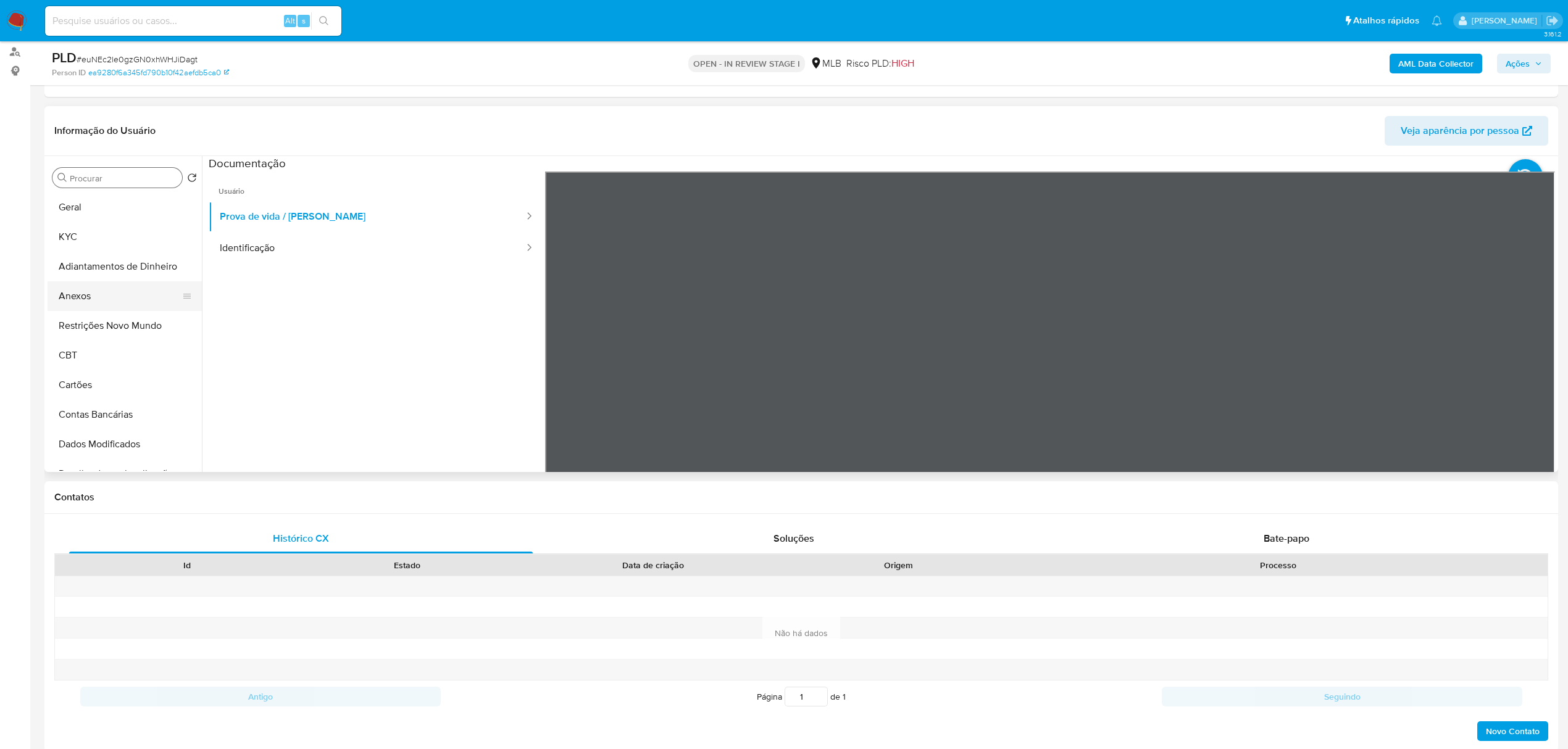
click at [119, 287] on button "Anexos" at bounding box center [119, 296] width 144 height 30
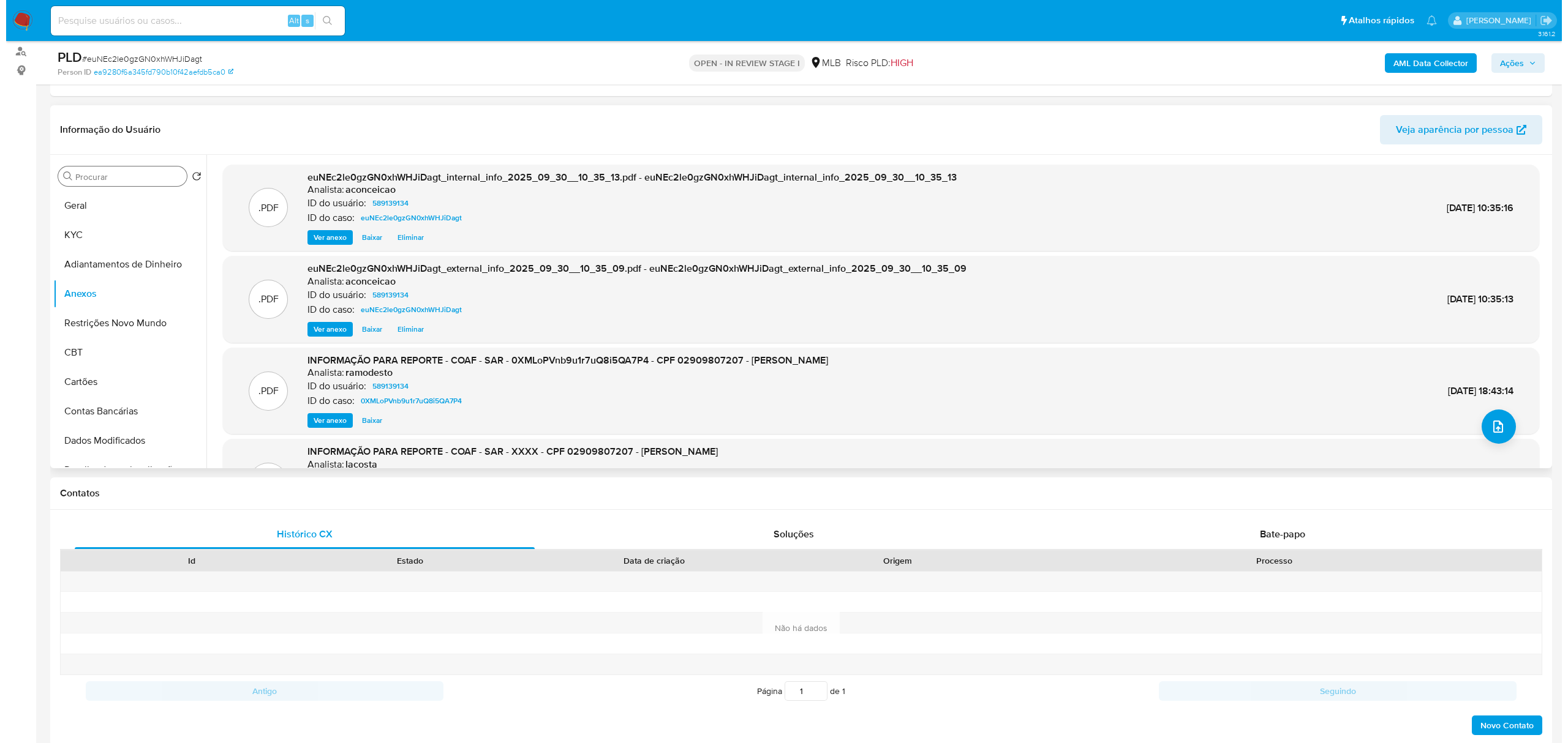
scroll to position [81, 0]
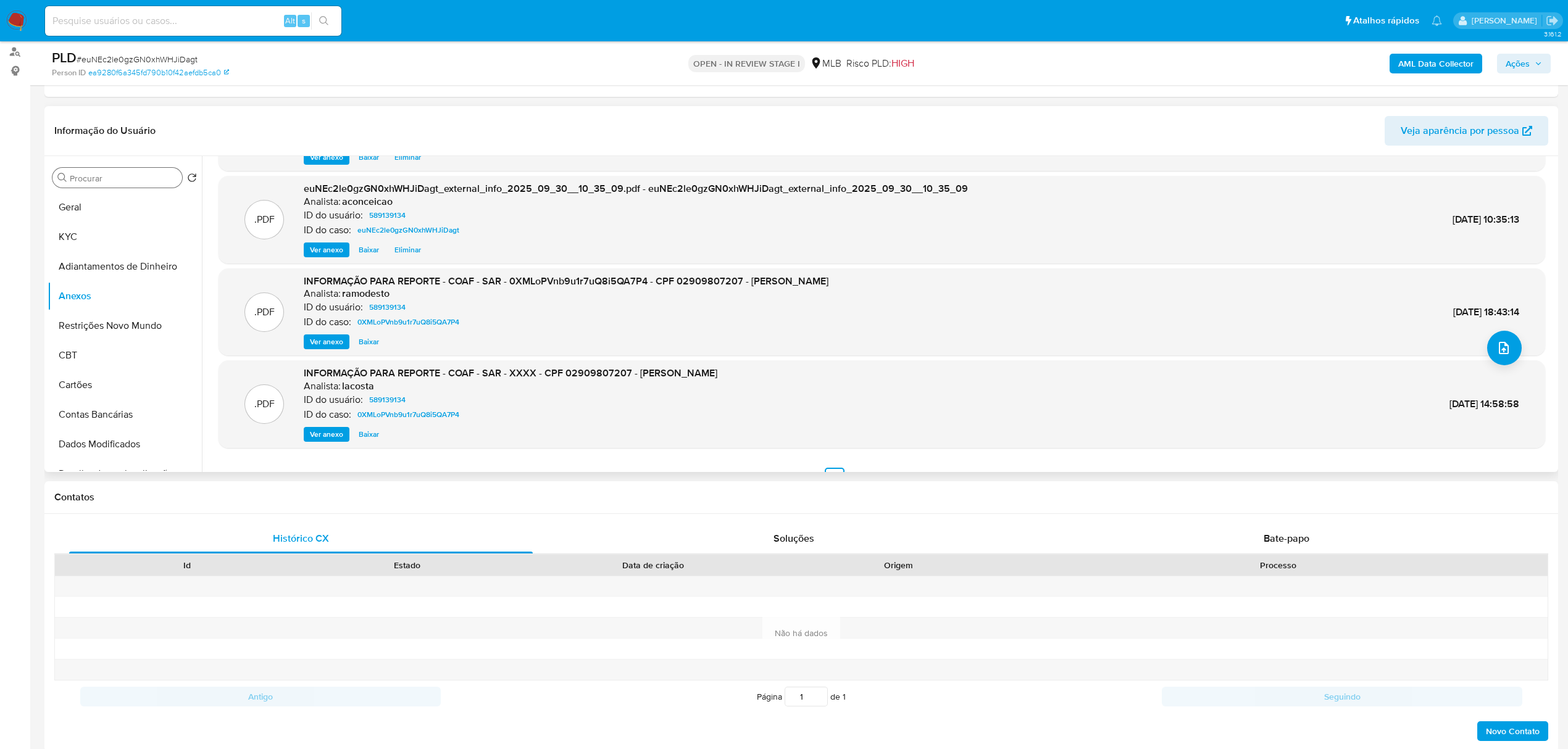
click at [339, 342] on span "Ver anexo" at bounding box center [326, 341] width 34 height 12
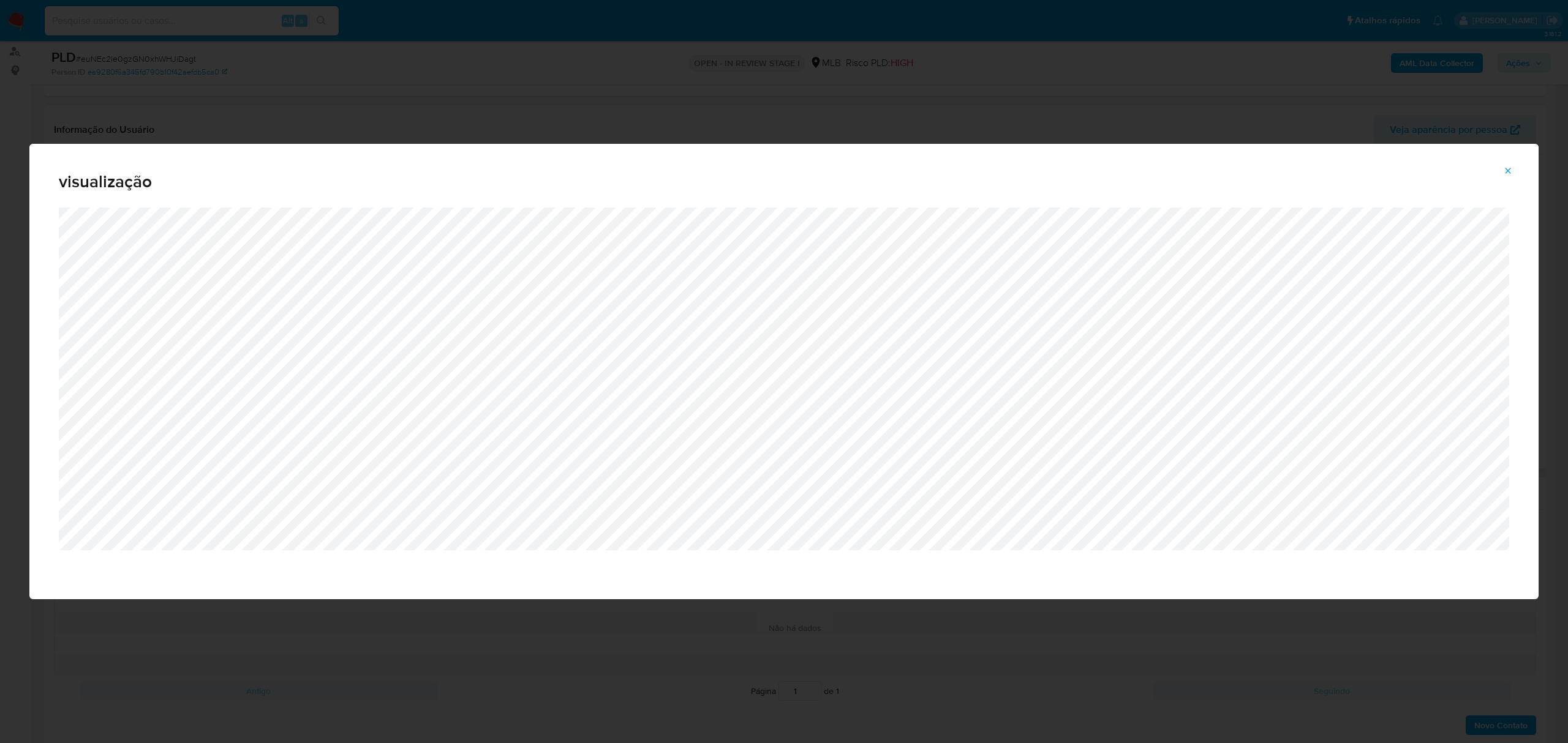
click at [476, 95] on div "visualização" at bounding box center [784, 371] width 1568 height 743
click at [1510, 170] on icon "Attachment preview" at bounding box center [1508, 171] width 10 height 10
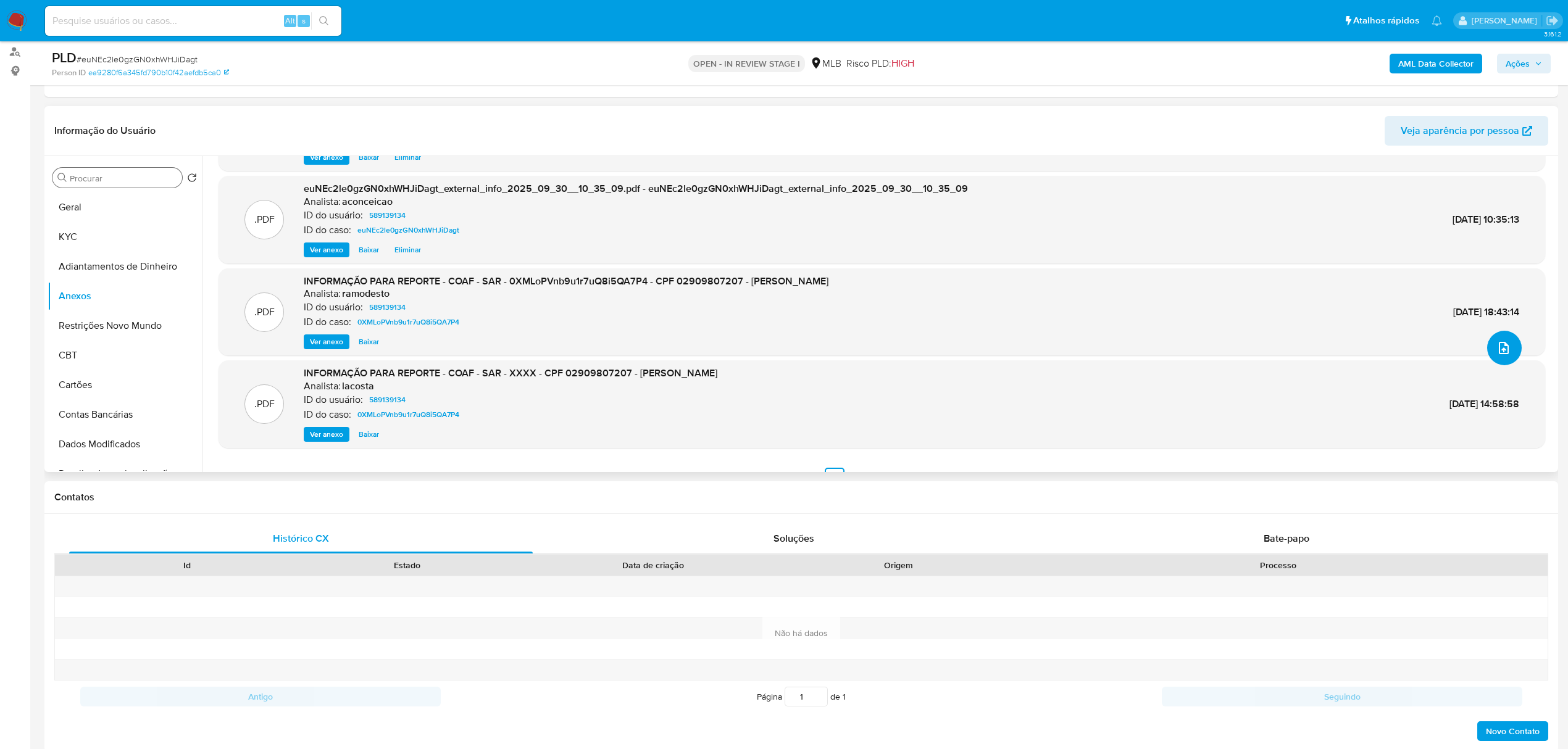
click at [1506, 351] on button "upload-file" at bounding box center [1505, 348] width 35 height 35
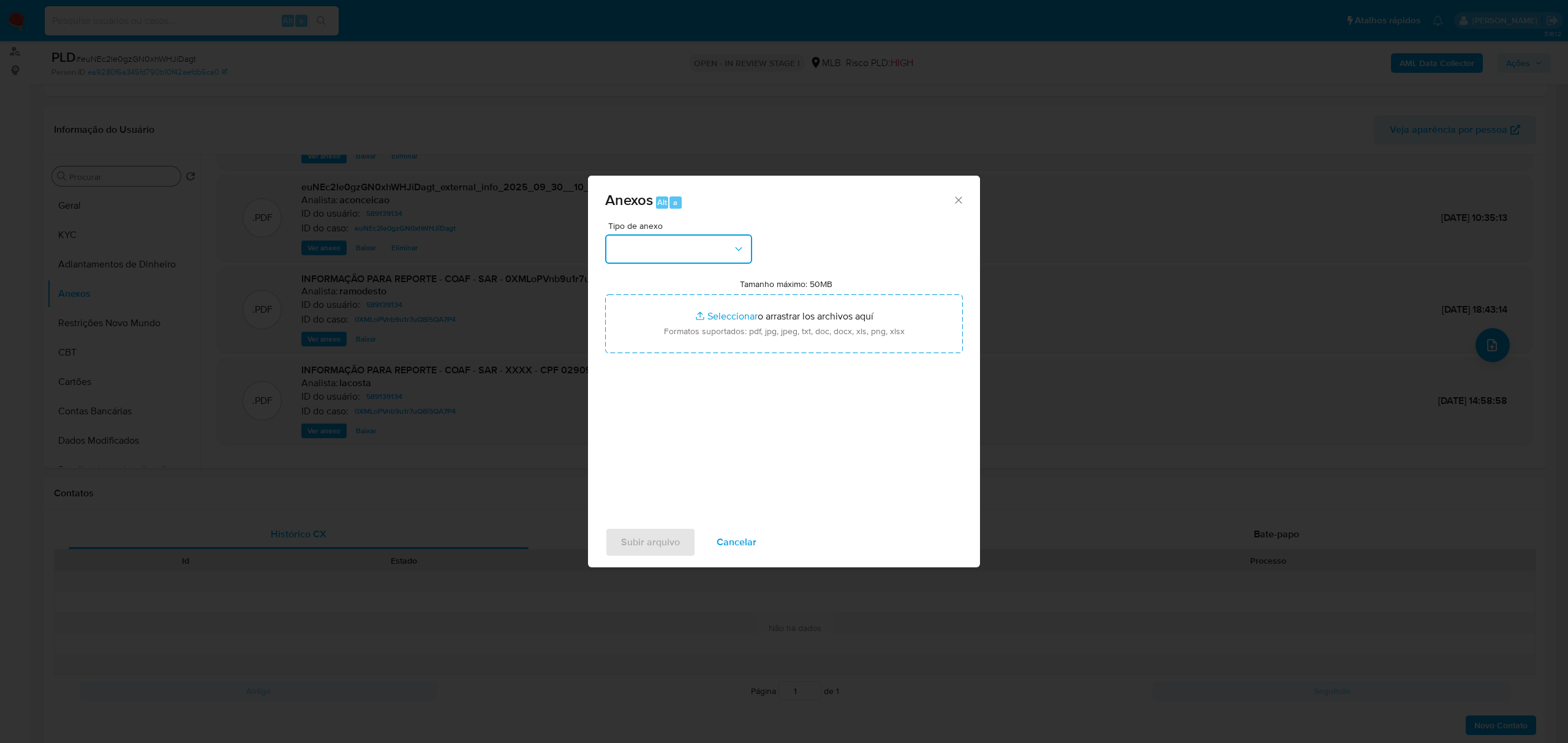
click at [669, 246] on button "button" at bounding box center [679, 249] width 147 height 30
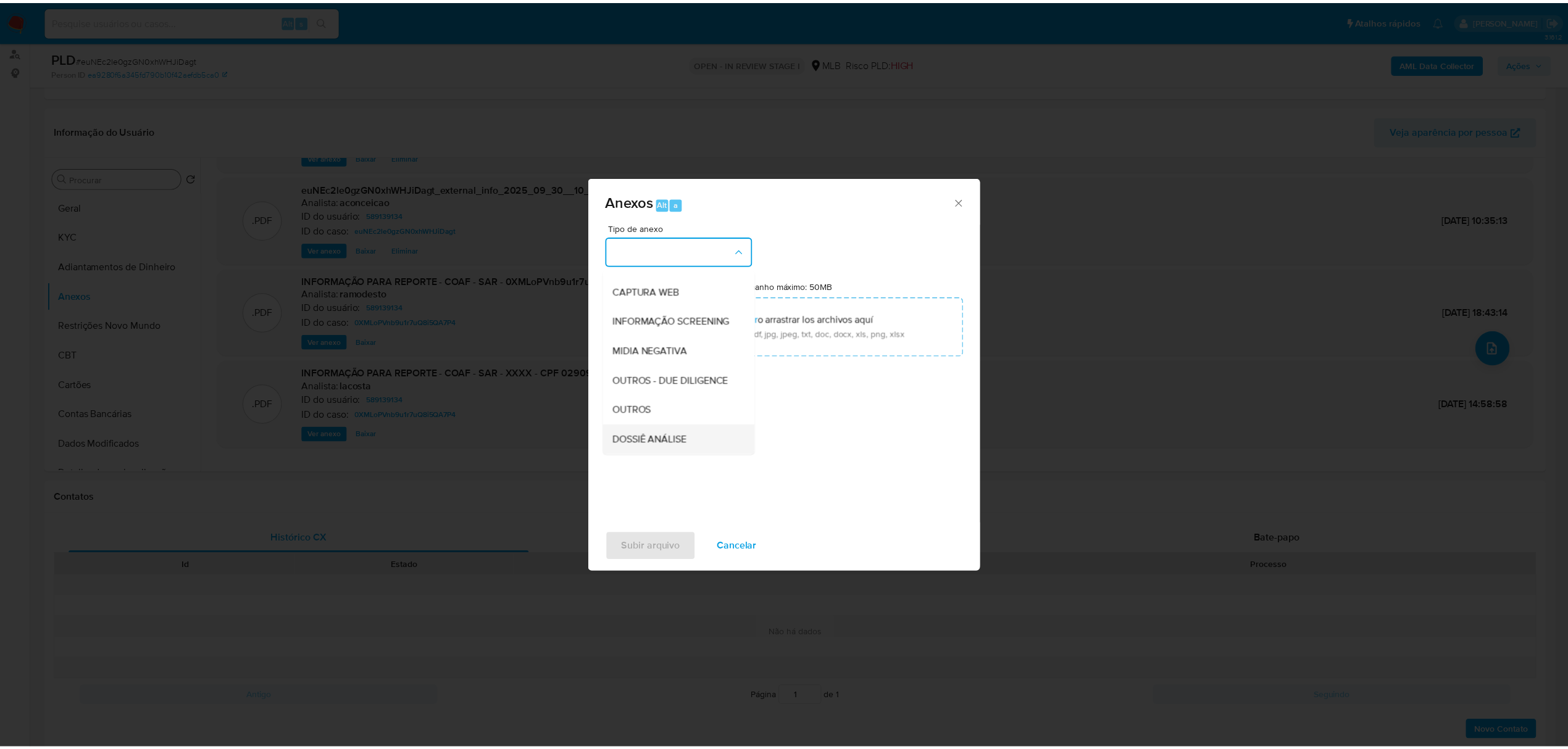
scroll to position [190, 0]
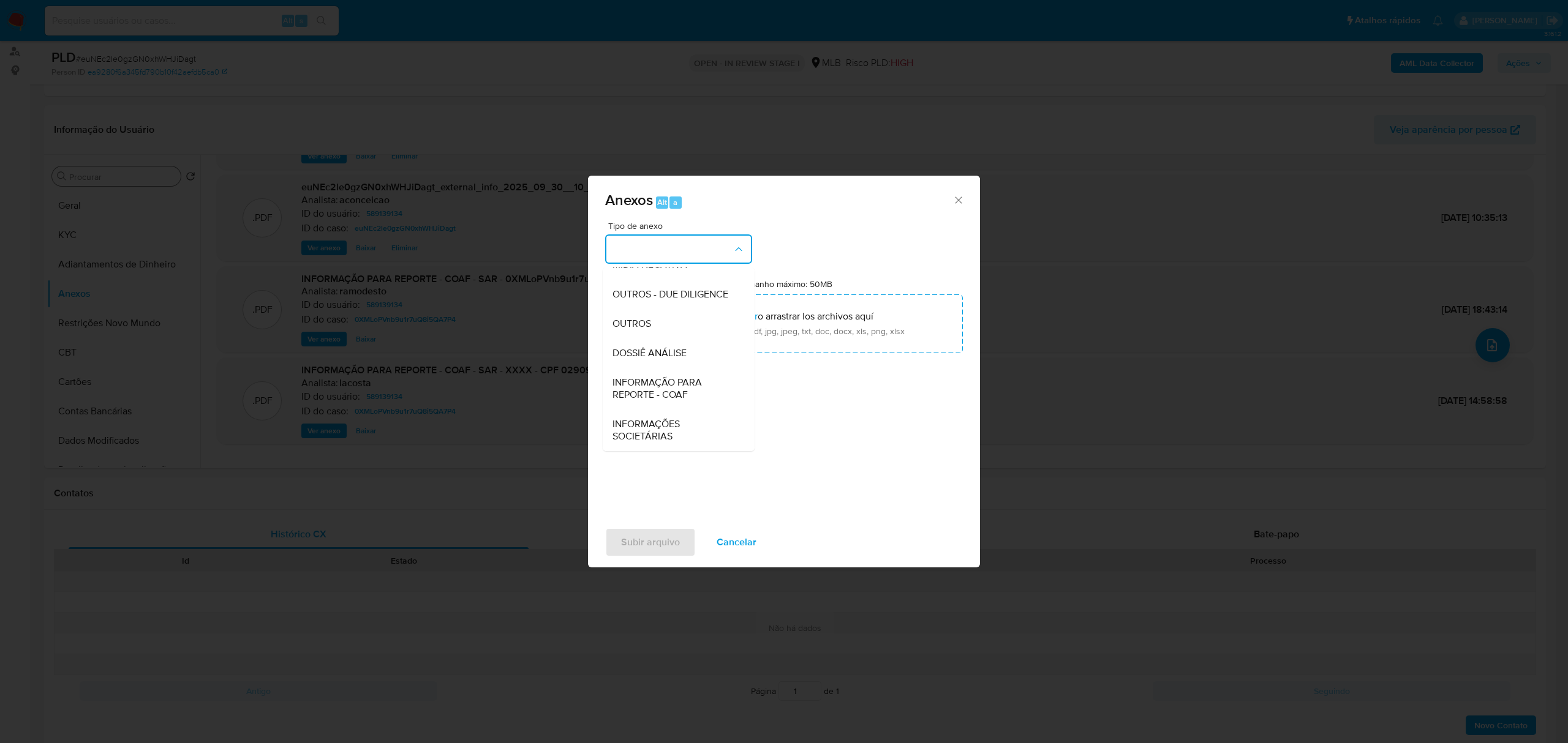
drag, startPoint x: 682, startPoint y: 323, endPoint x: 1357, endPoint y: 89, distance: 714.4
click at [688, 319] on div "OUTROS" at bounding box center [675, 323] width 125 height 30
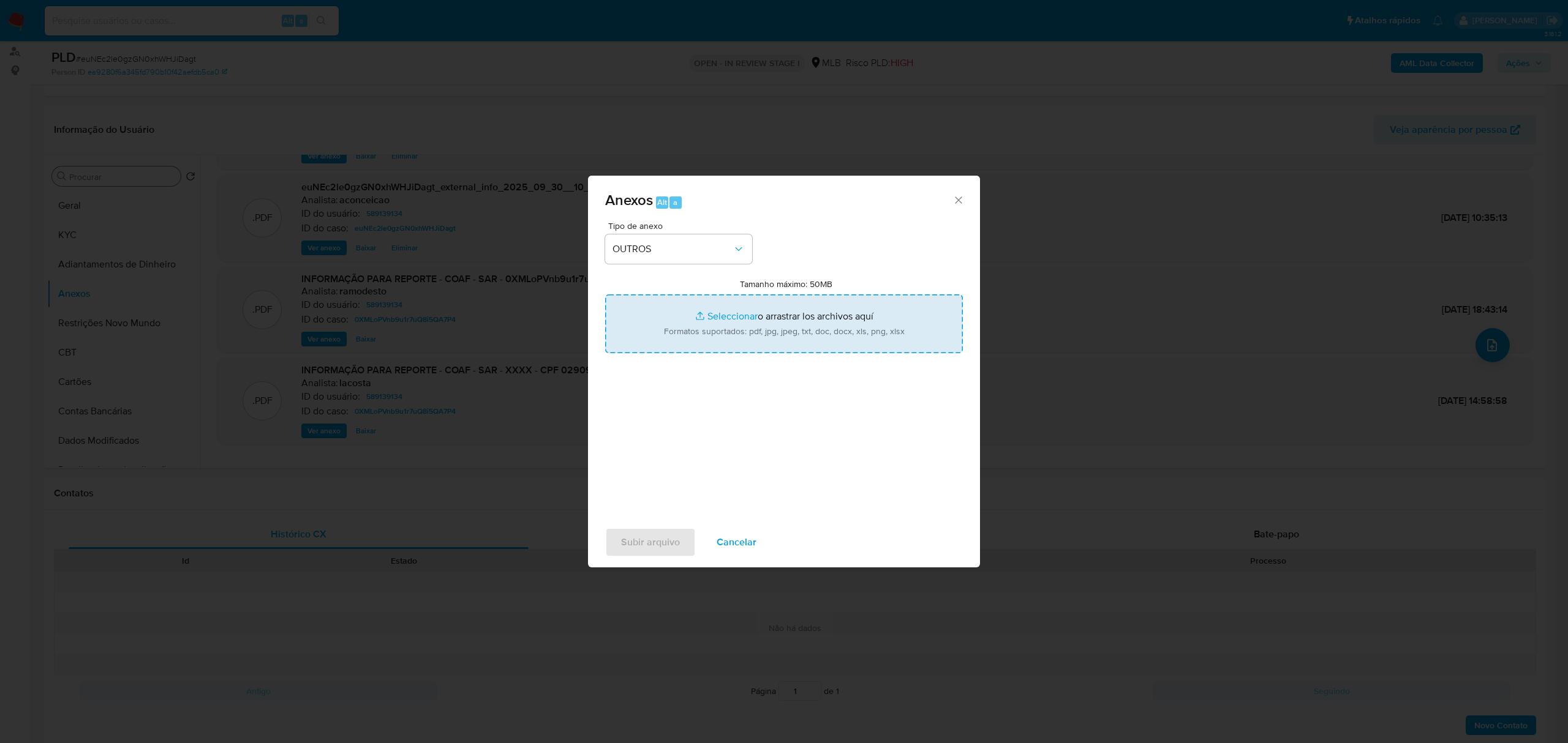
type input "C:\fakepath\Mulan 589139134_Karoline Valente Teixeira 2025_09_30_06_56_13.pdf"
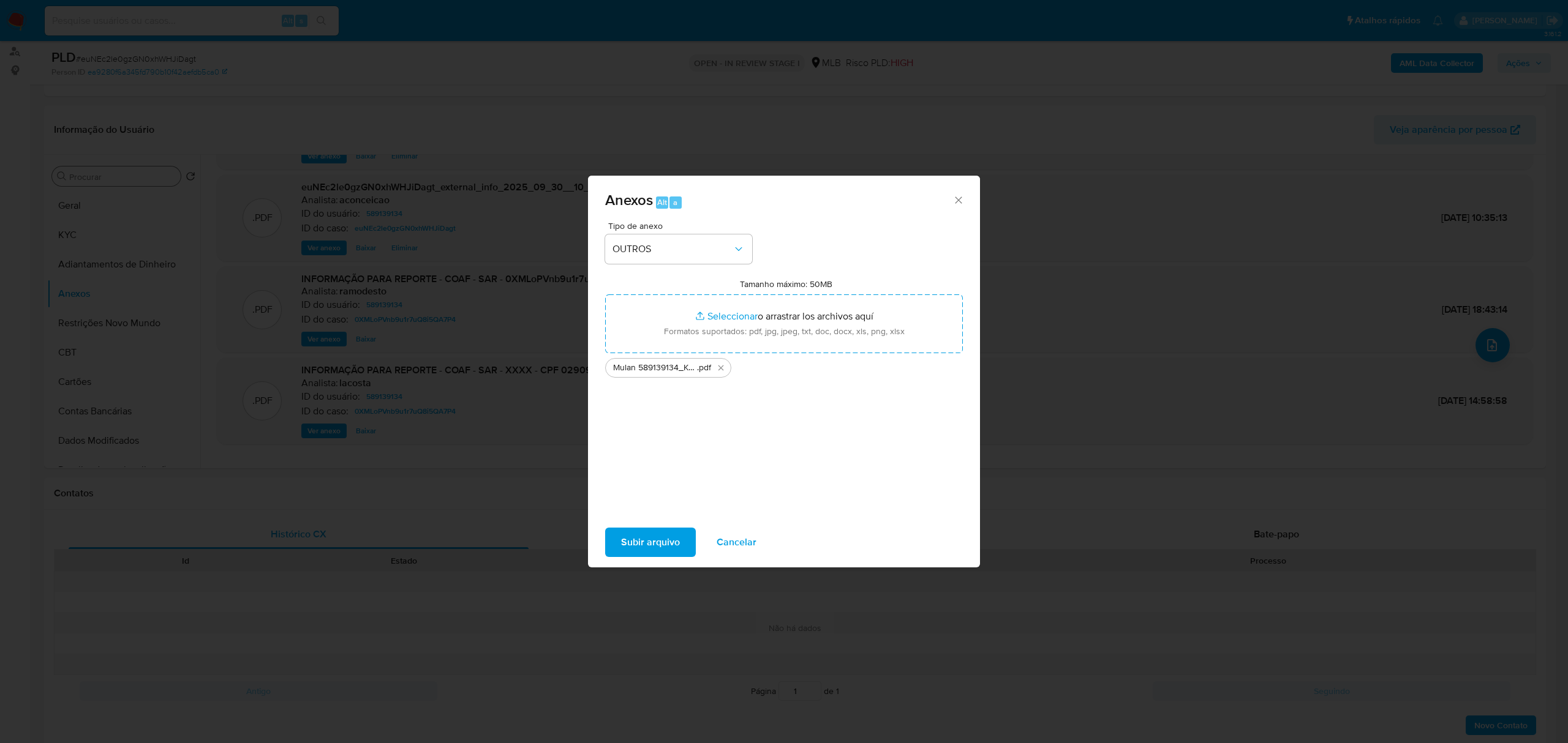
click at [664, 535] on span "Subir arquivo" at bounding box center [651, 542] width 59 height 27
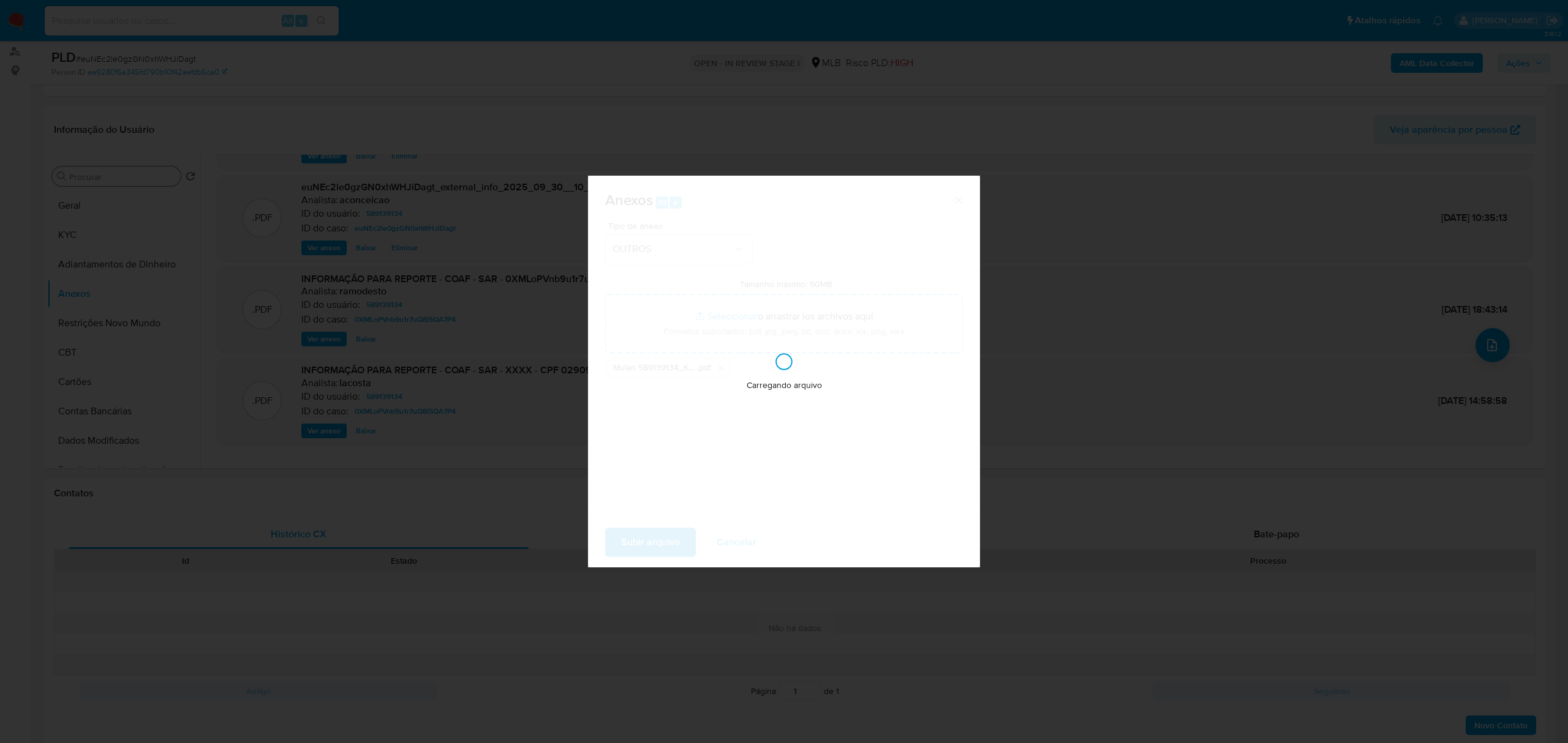
click at [1392, 380] on div "Anexos Alt a Tipo de anexo OUTROS Tamanho máximo: 50MB Seleccionar archivos Sel…" at bounding box center [784, 371] width 1568 height 743
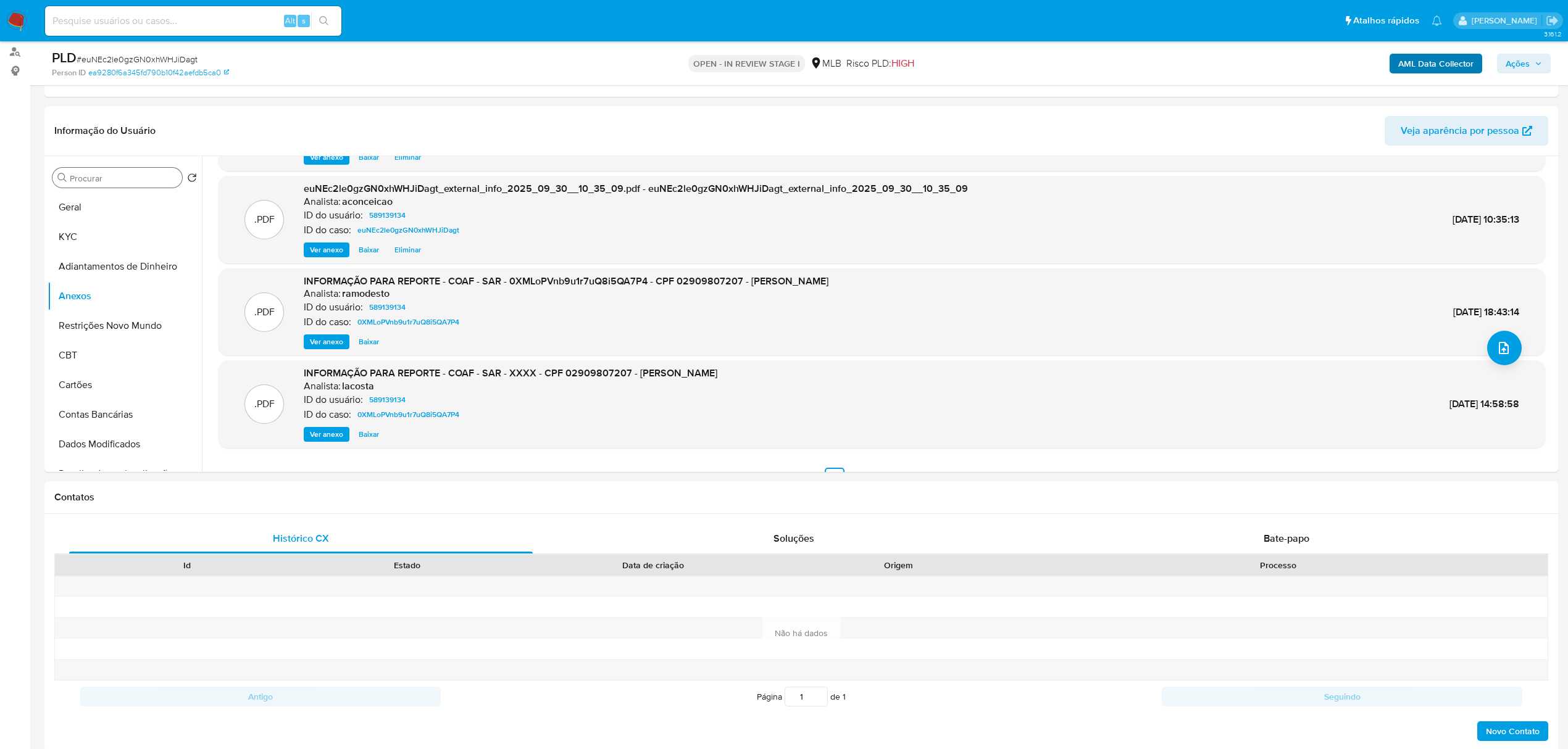
drag, startPoint x: 1524, startPoint y: 54, endPoint x: 1449, endPoint y: 70, distance: 76.7
click at [1516, 56] on span "Ações" at bounding box center [1517, 63] width 24 height 20
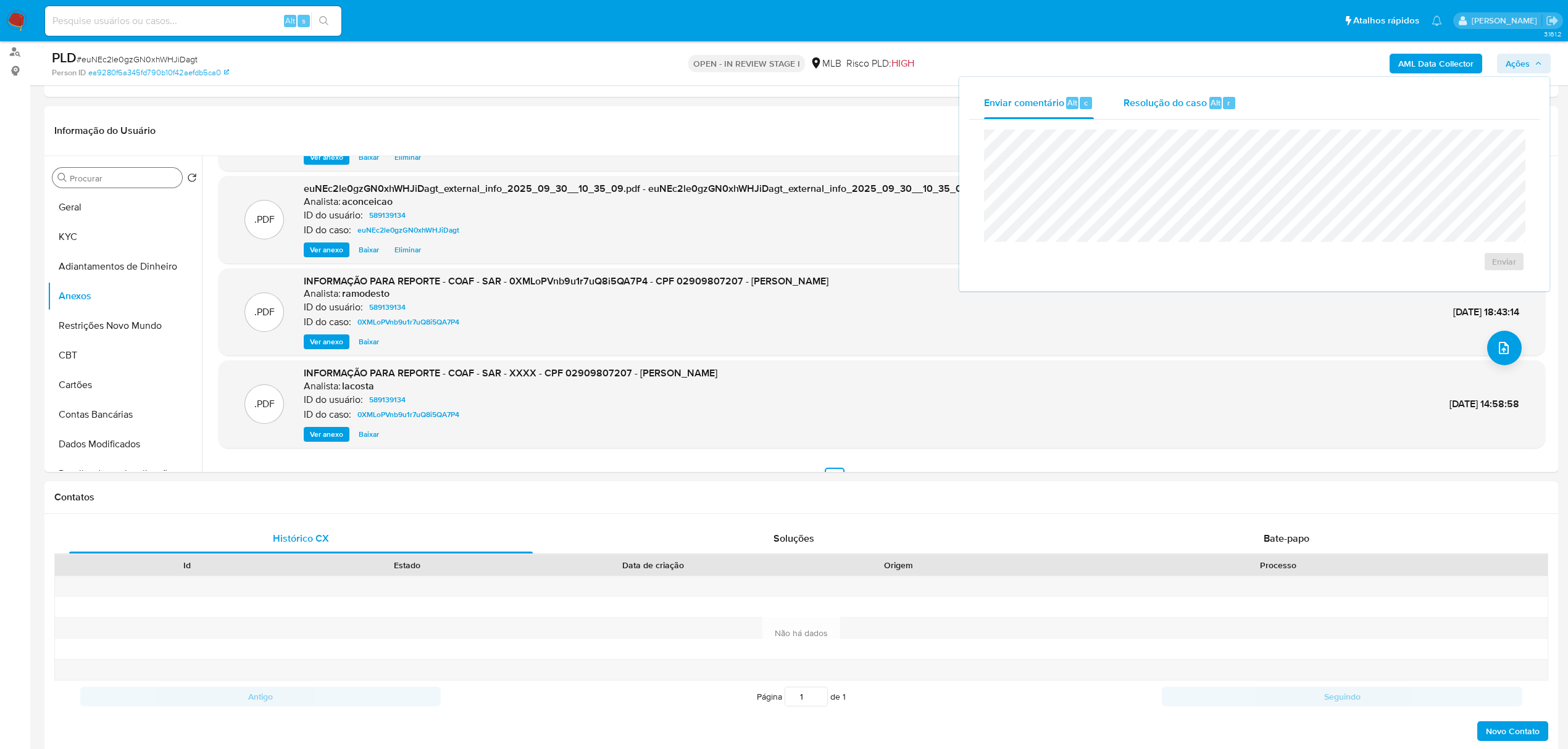
click at [1194, 99] on span "Resolução do caso" at bounding box center [1165, 102] width 84 height 14
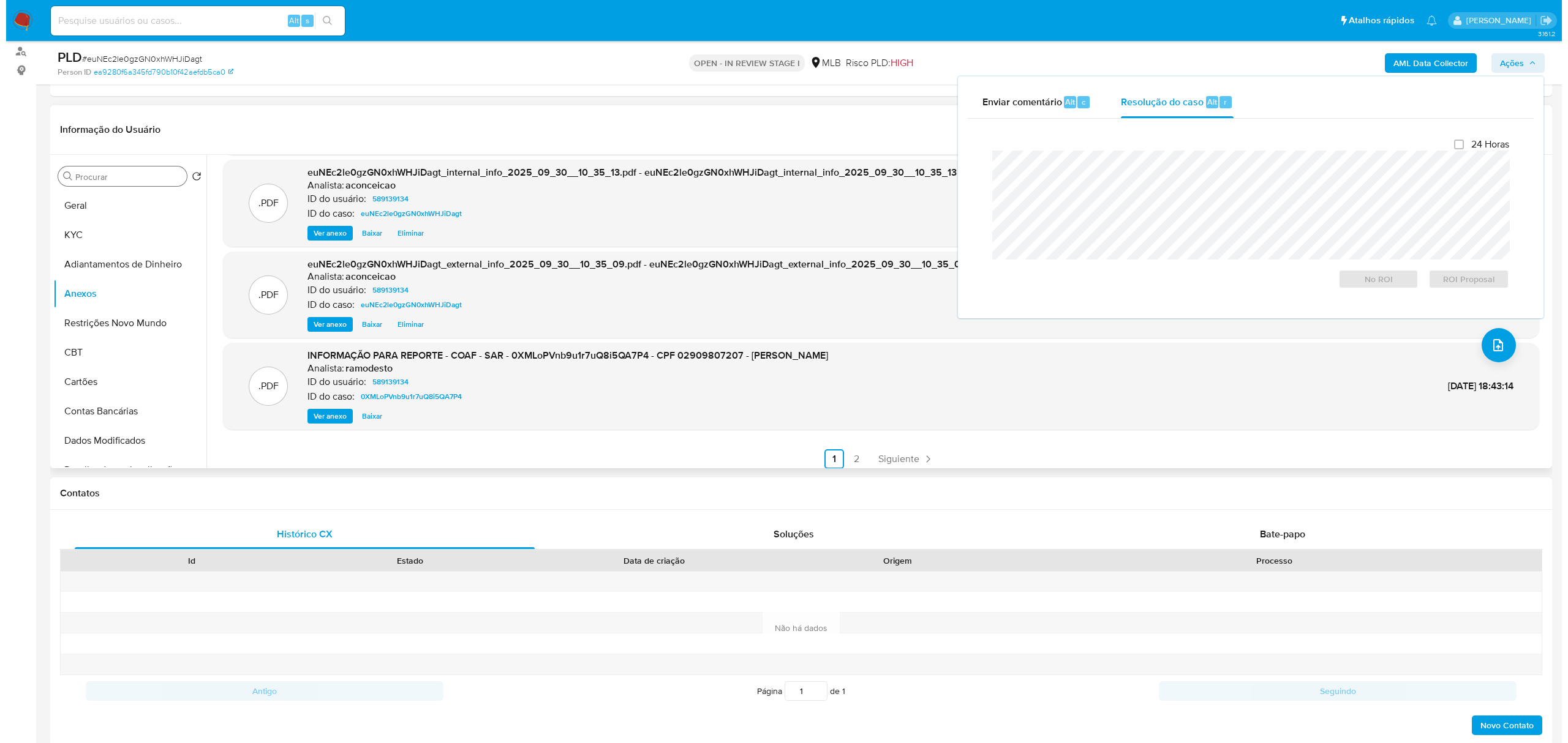
scroll to position [88, 0]
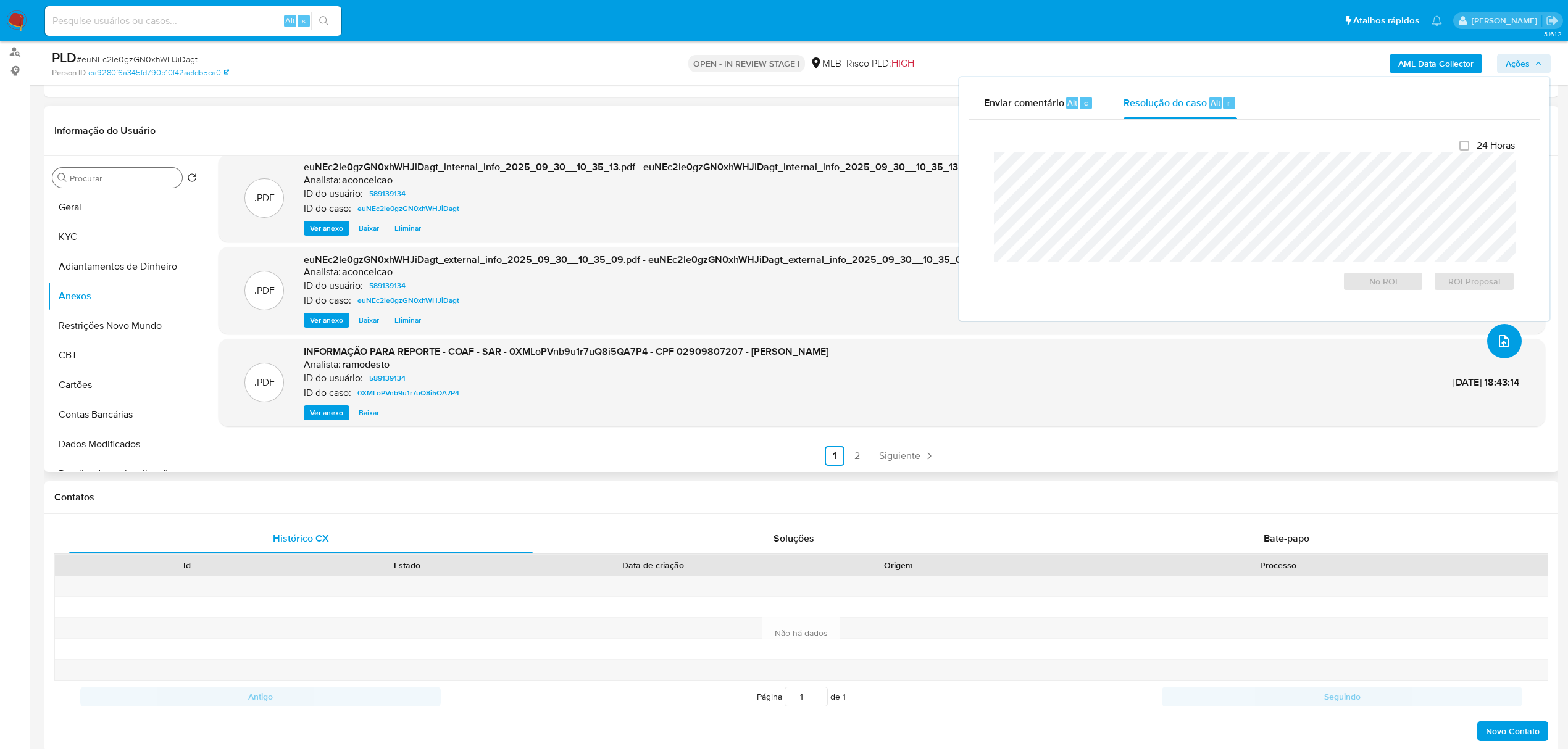
click at [1508, 340] on button "upload-file" at bounding box center [1505, 341] width 35 height 35
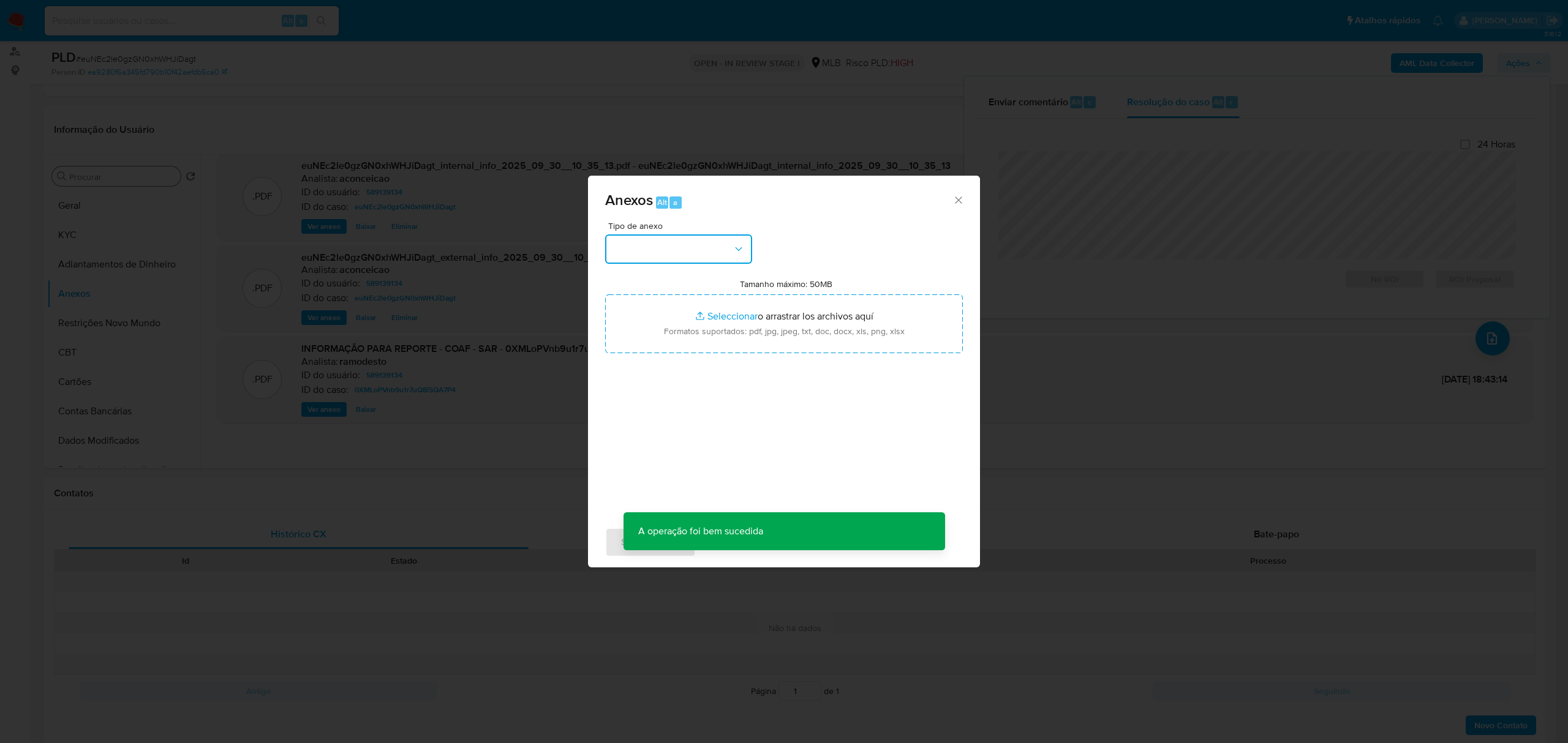
click at [725, 258] on button "button" at bounding box center [679, 249] width 147 height 30
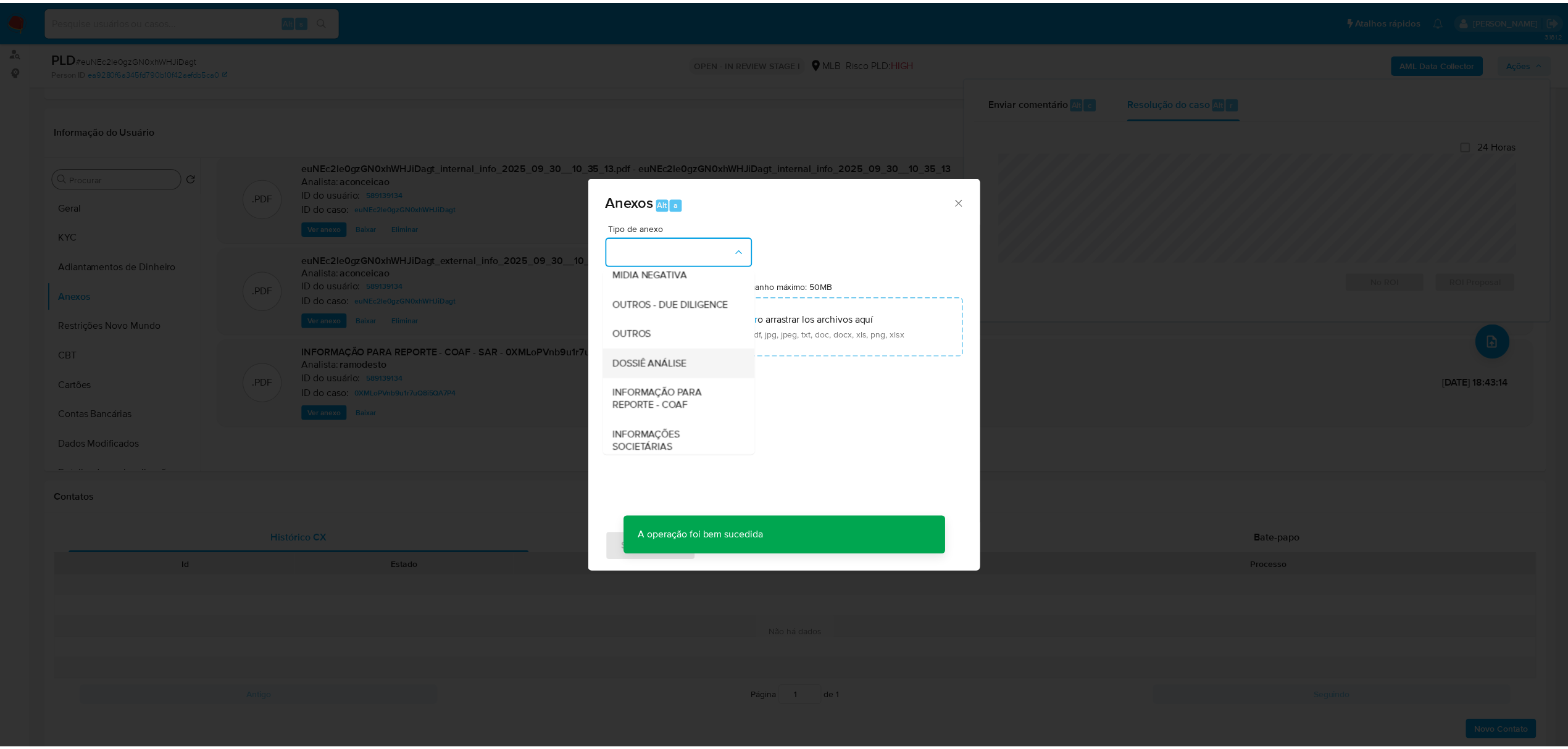
scroll to position [190, 0]
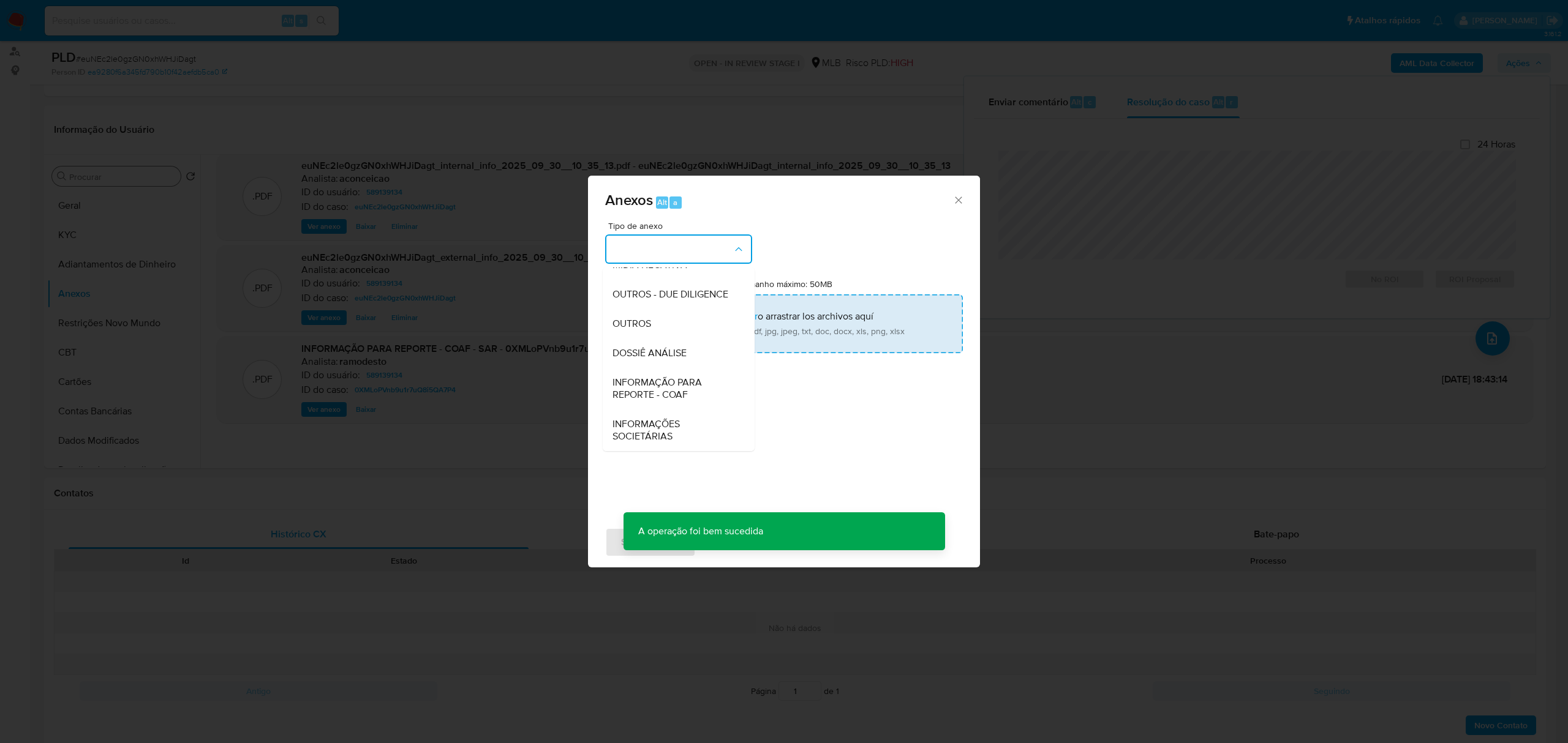
drag, startPoint x: 679, startPoint y: 325, endPoint x: 794, endPoint y: 304, distance: 116.9
click at [679, 324] on div "OUTROS" at bounding box center [675, 323] width 125 height 30
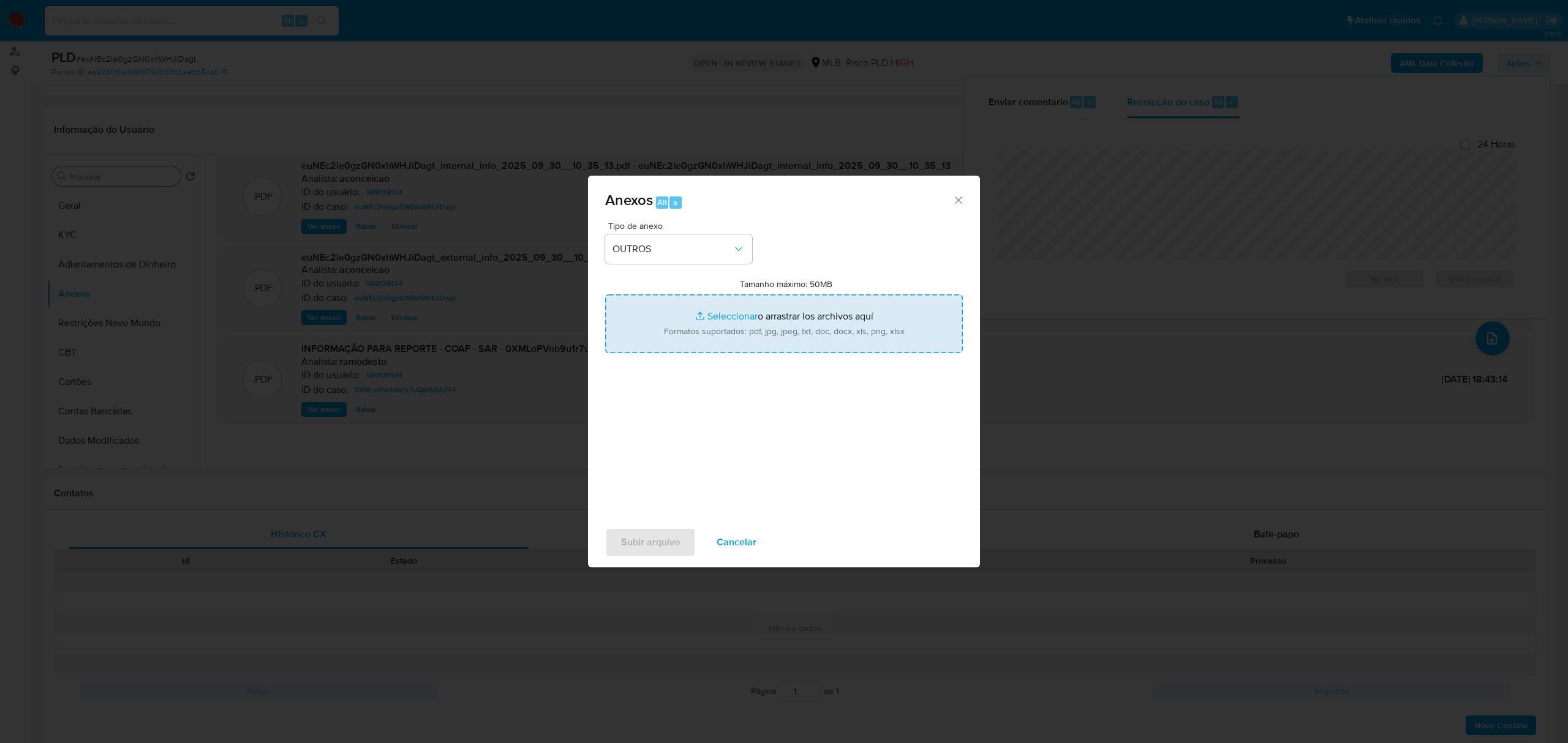
click at [809, 334] on input "Tamanho máximo: 50MB Seleccionar archivos" at bounding box center [784, 324] width 358 height 59
type input "C:\fakepath\2° SAR - XXXX - CPF 02909807207 - KAROLINE VALENTE TEIXEIRA.pdf"
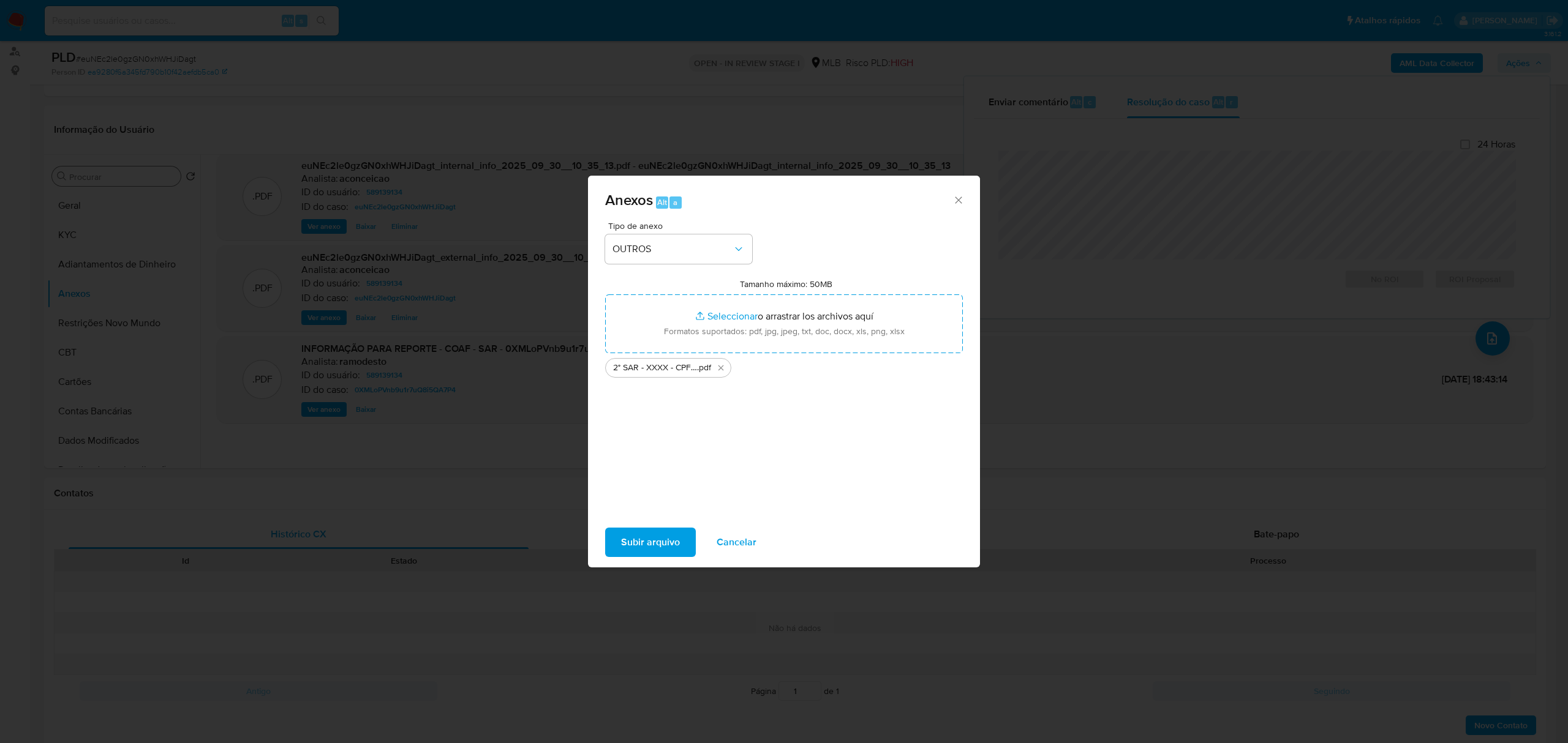
click at [661, 546] on span "Subir arquivo" at bounding box center [651, 542] width 59 height 27
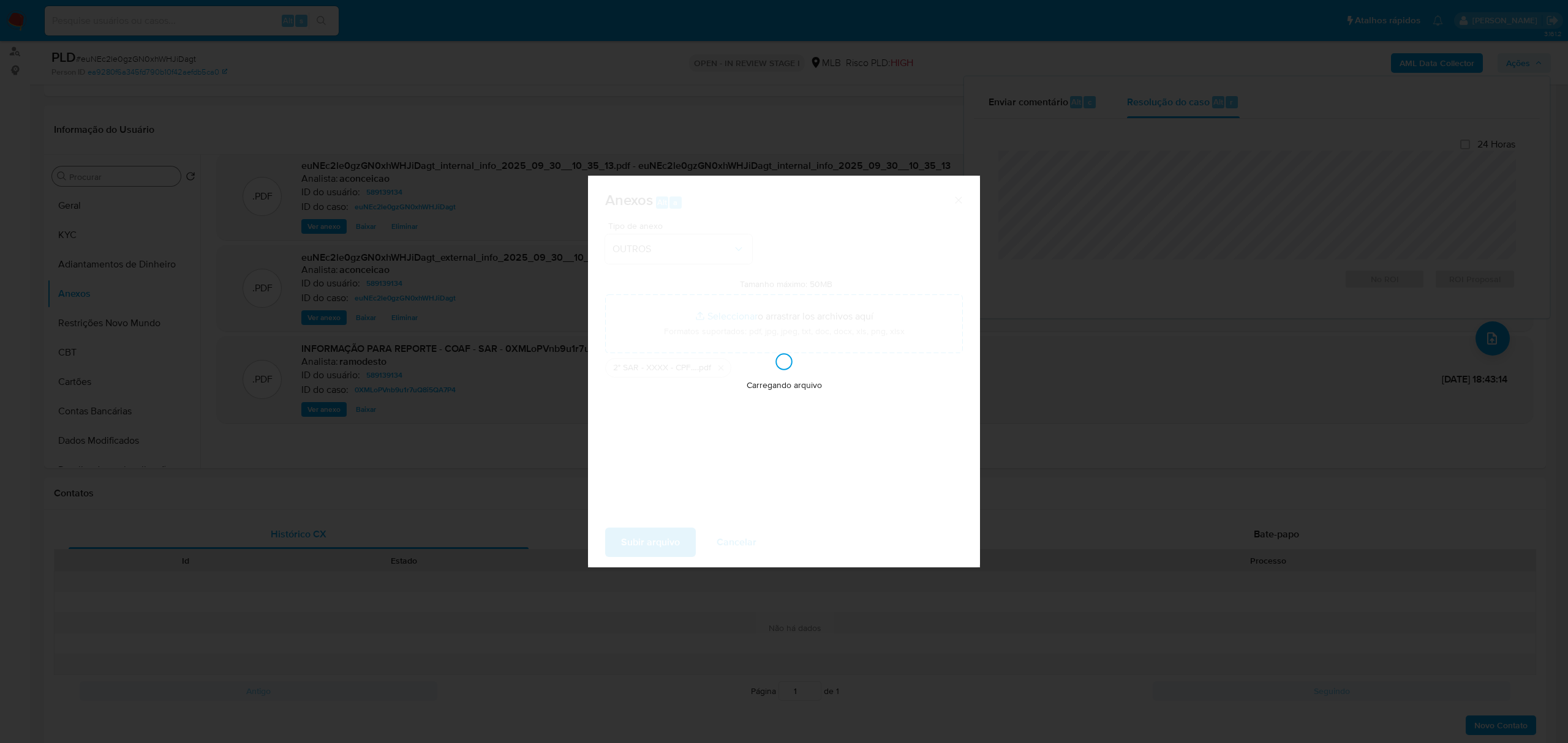
click at [1567, 219] on div "Anexos Alt a Tipo de anexo OUTROS Tamanho máximo: 50MB Seleccionar archivos Sel…" at bounding box center [784, 371] width 1568 height 743
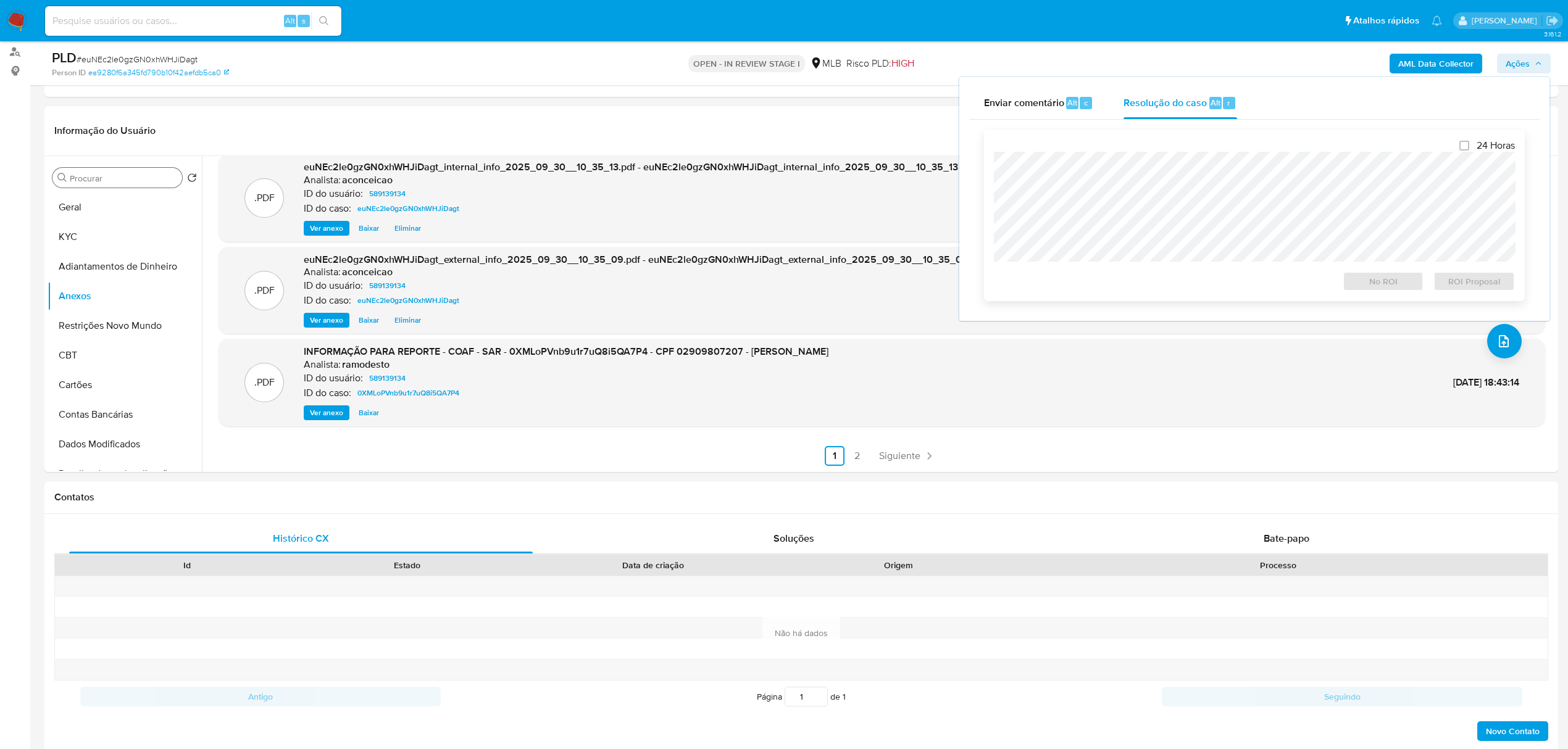
drag, startPoint x: 1208, startPoint y: 112, endPoint x: 1215, endPoint y: 137, distance: 26.0
click at [1208, 112] on div "Resolução do caso Alt r" at bounding box center [1179, 102] width 113 height 32
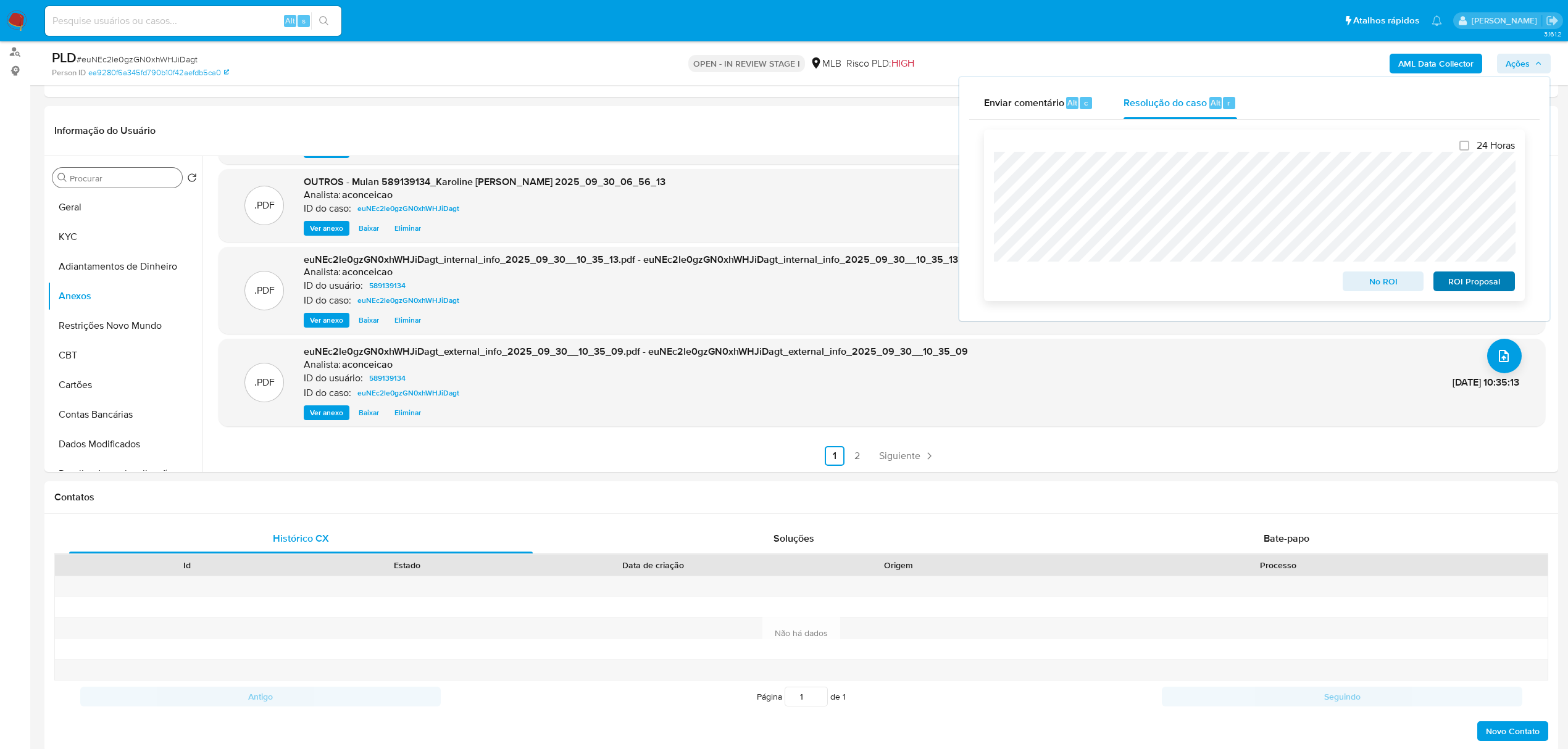
scroll to position [74, 0]
click at [1473, 280] on span "ROI Proposal" at bounding box center [1474, 282] width 64 height 17
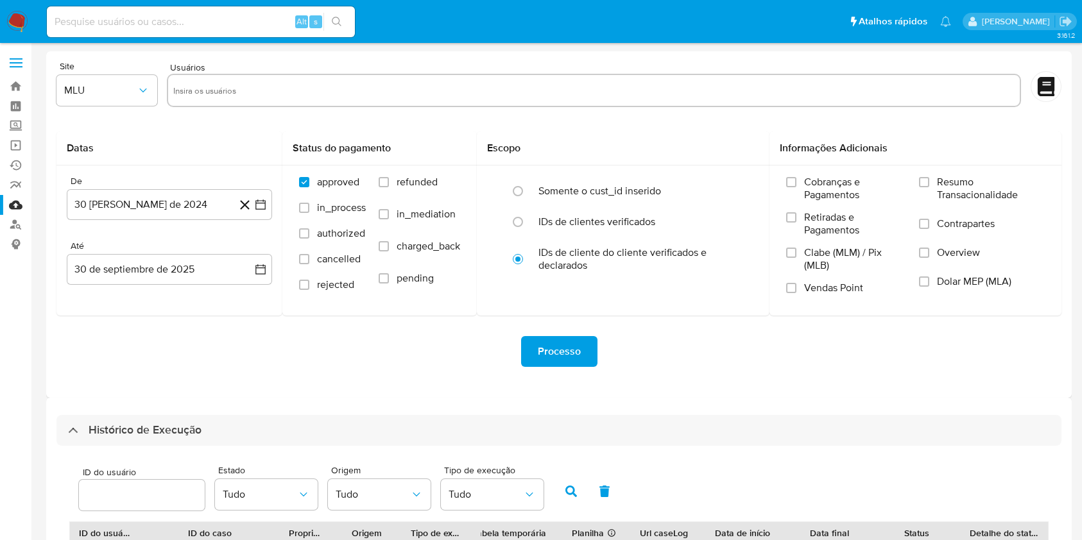
select select "20"
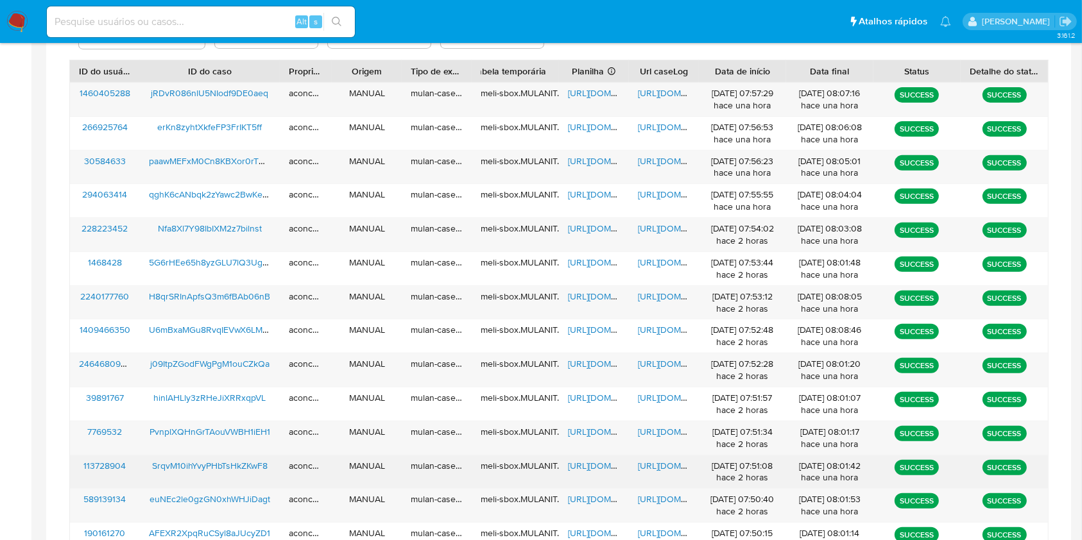
click at [589, 466] on span "https://docs.google.com/spreadsheets/d/1wwkAXfRi6I9EfTdKC__GGuFy7yqFdg9fUdIz00_…" at bounding box center [612, 466] width 89 height 13
click at [652, 466] on span "https://docs.google.com/document/d/1kZWpakmOPh2-hoVnU3ILuiTuXKGwCB7Cac9ogZYL35U…" at bounding box center [682, 466] width 89 height 13
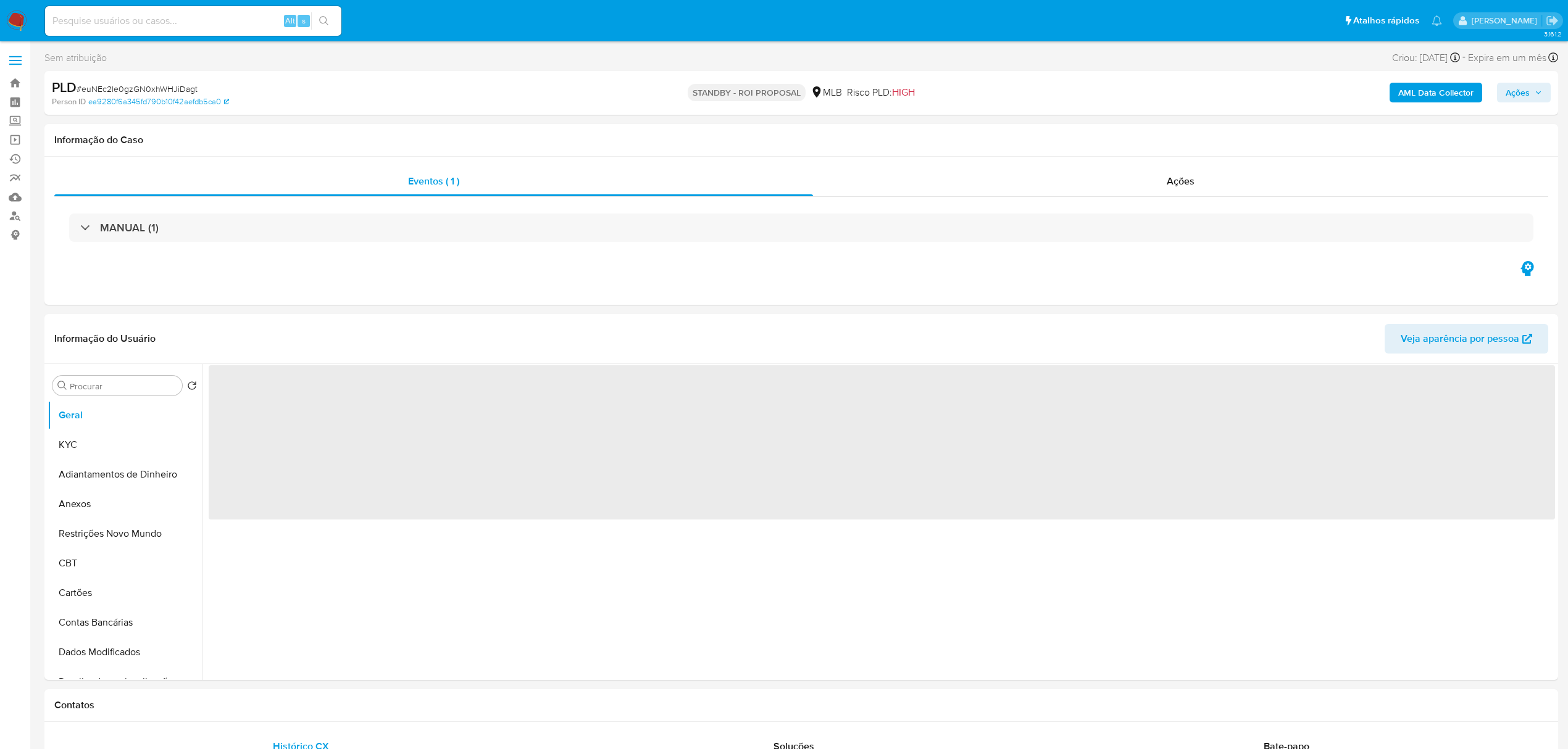
select select "10"
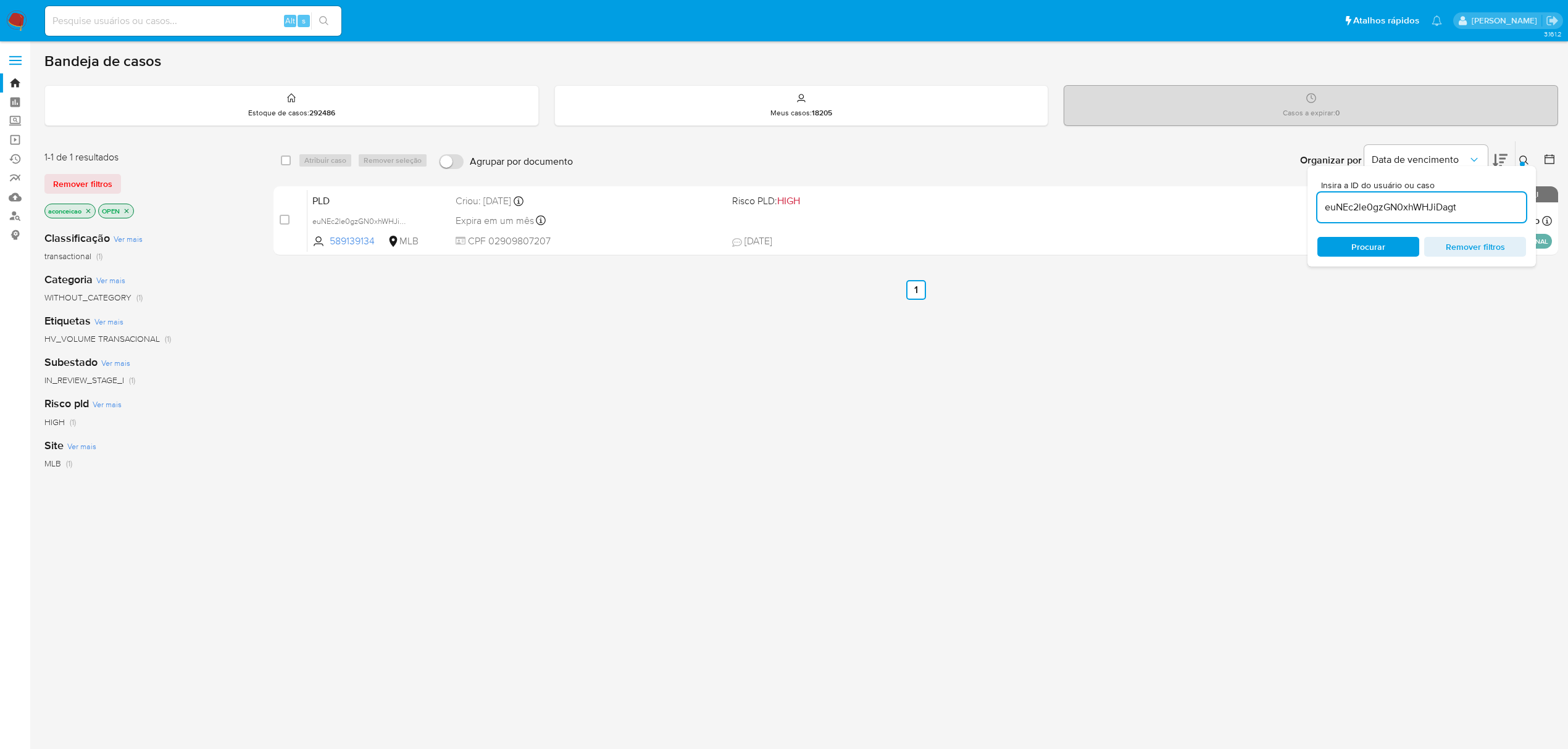
click at [1386, 206] on input "euNEc2le0gzGN0xhWHJiDagt" at bounding box center [1422, 207] width 209 height 16
paste input "SrqvM10ihYvyPHbTsHkZKwF8"
type input "SrqvM10ihYvyPHbTsHkZKwF8"
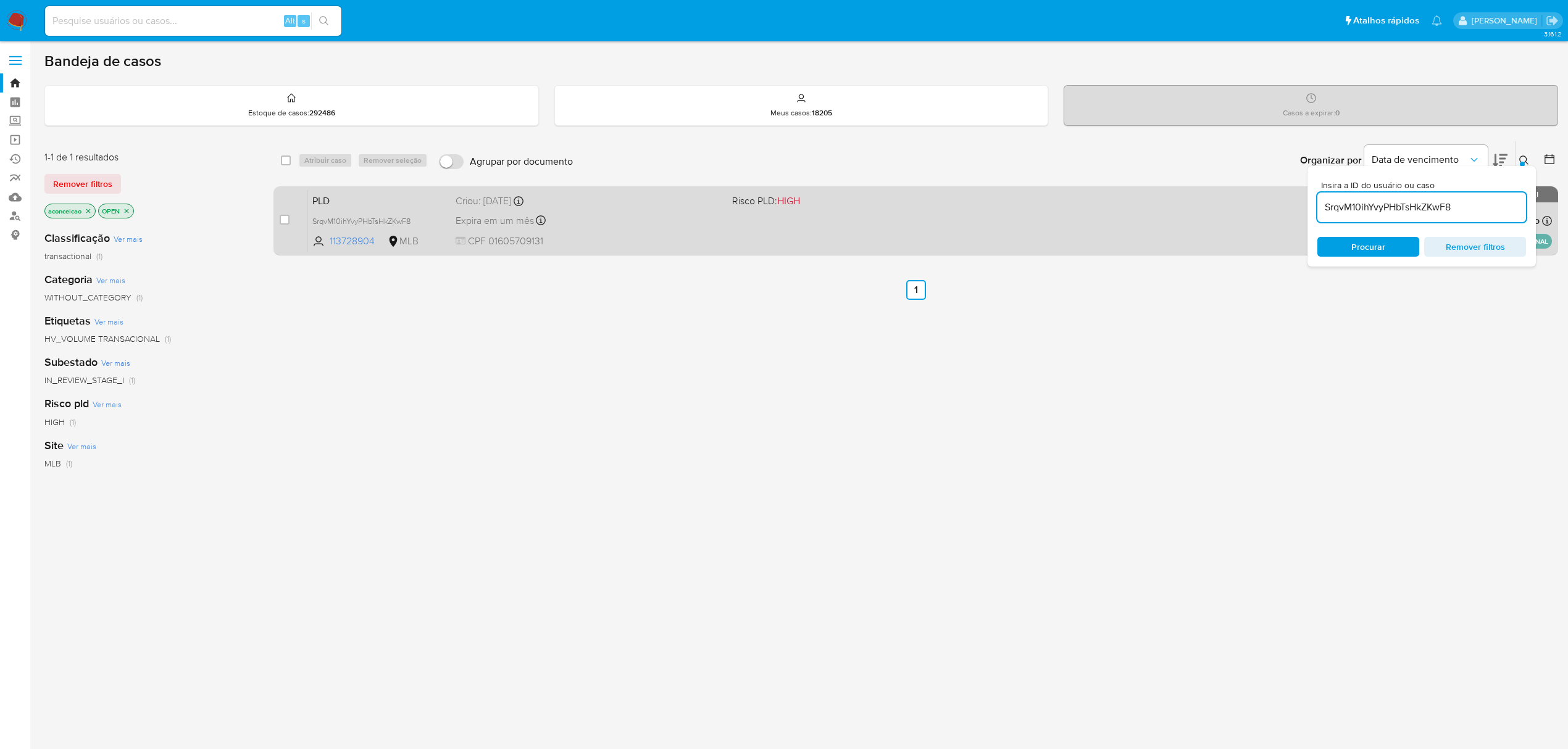
drag, startPoint x: 858, startPoint y: 236, endPoint x: 870, endPoint y: 232, distance: 12.6
click at [863, 234] on div "PLD SrqvM10ihYvyPHbTsHkZKwF8 113728904 MLB Risco PLD: HIGH Criou: 12/09/2025 Cr…" at bounding box center [930, 220] width 1245 height 62
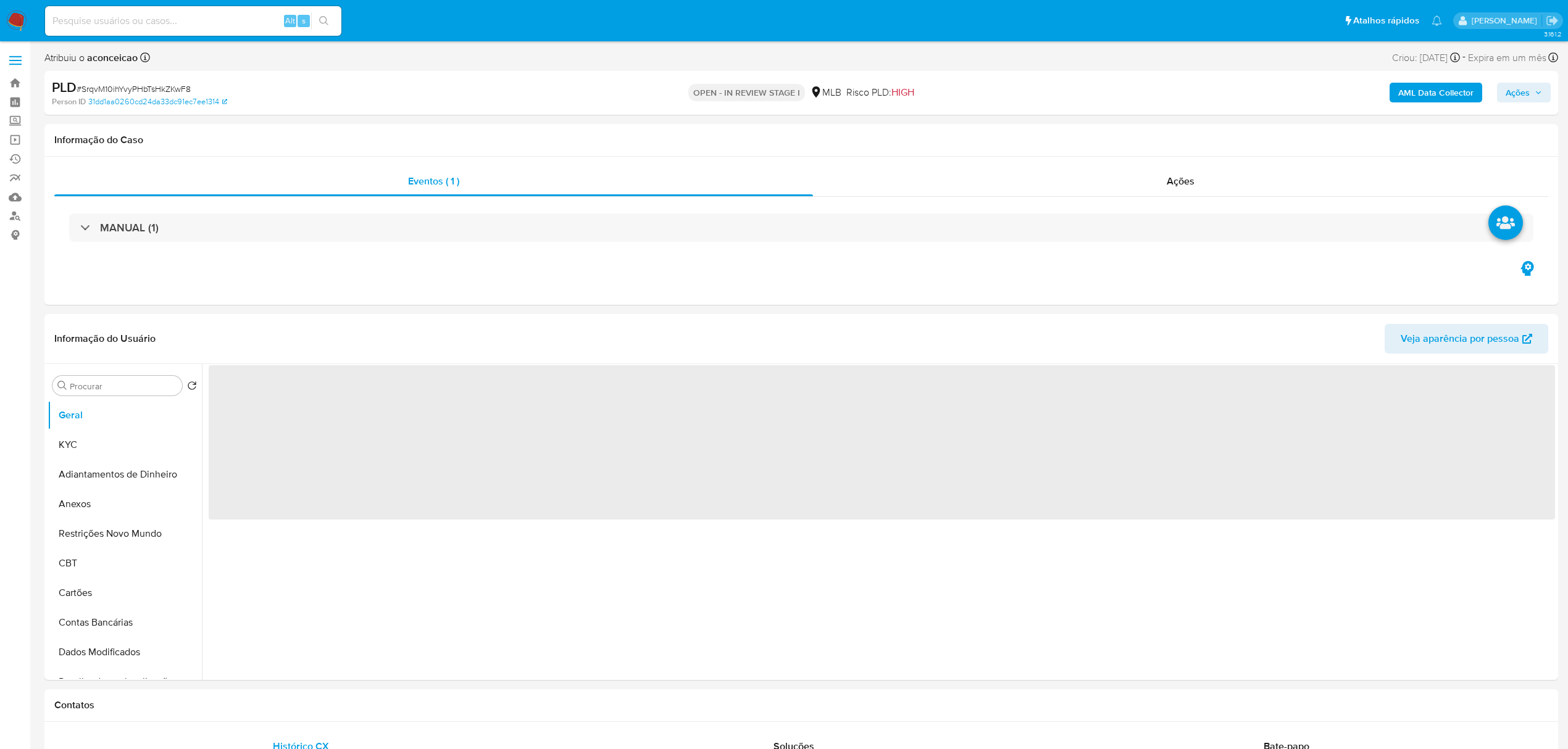
select select "10"
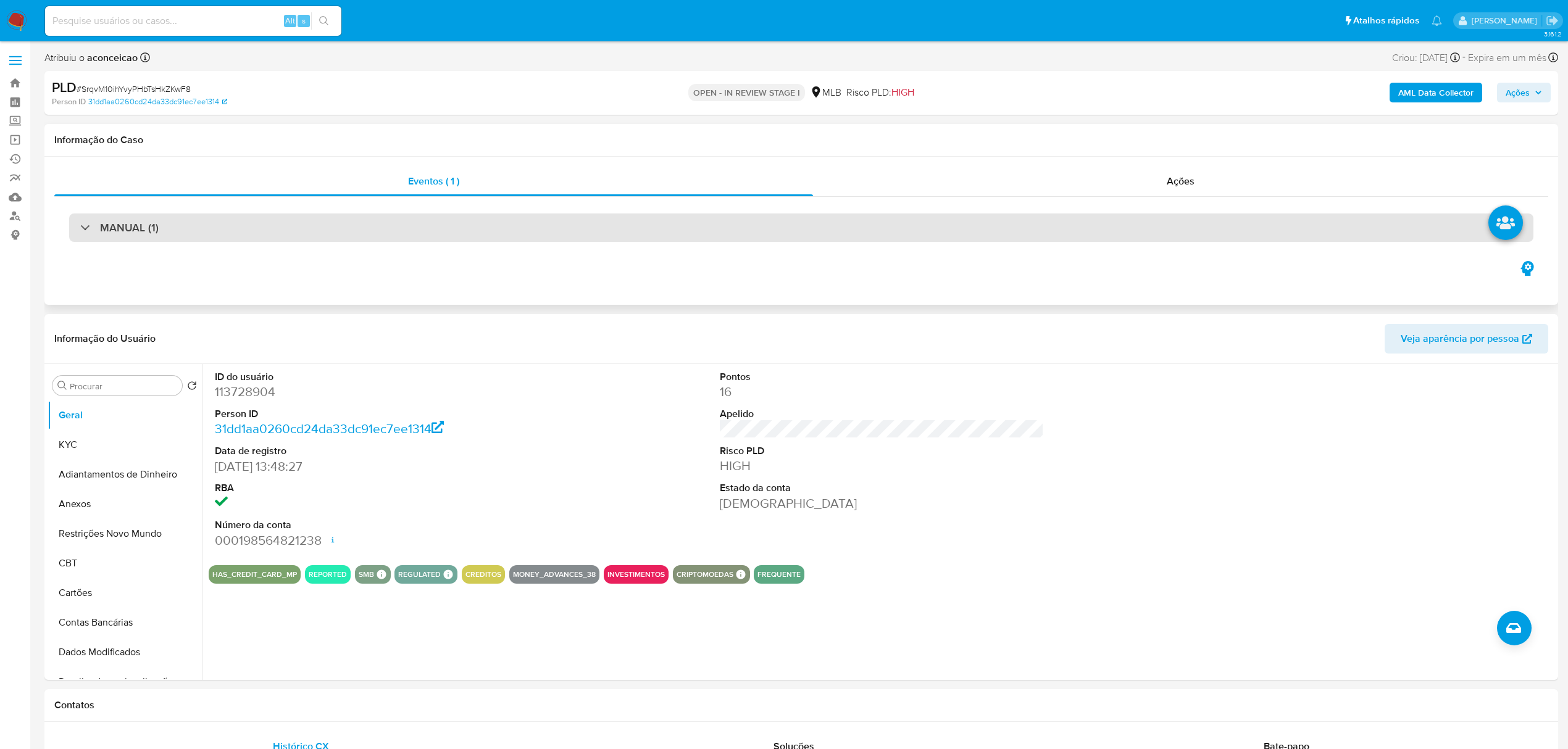
scroll to position [82, 0]
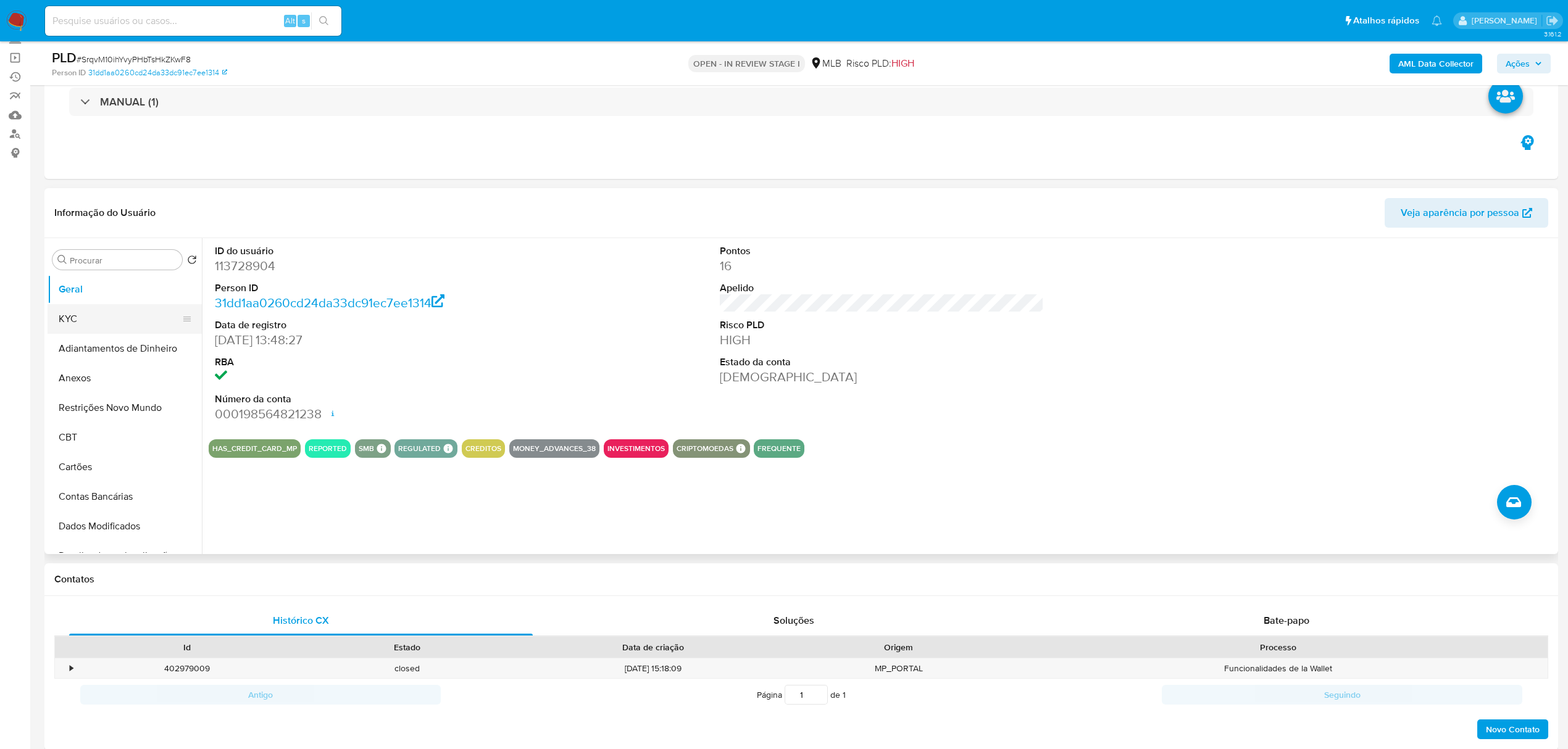
drag, startPoint x: 99, startPoint y: 322, endPoint x: 107, endPoint y: 324, distance: 8.2
click at [99, 322] on button "KYC" at bounding box center [119, 318] width 144 height 30
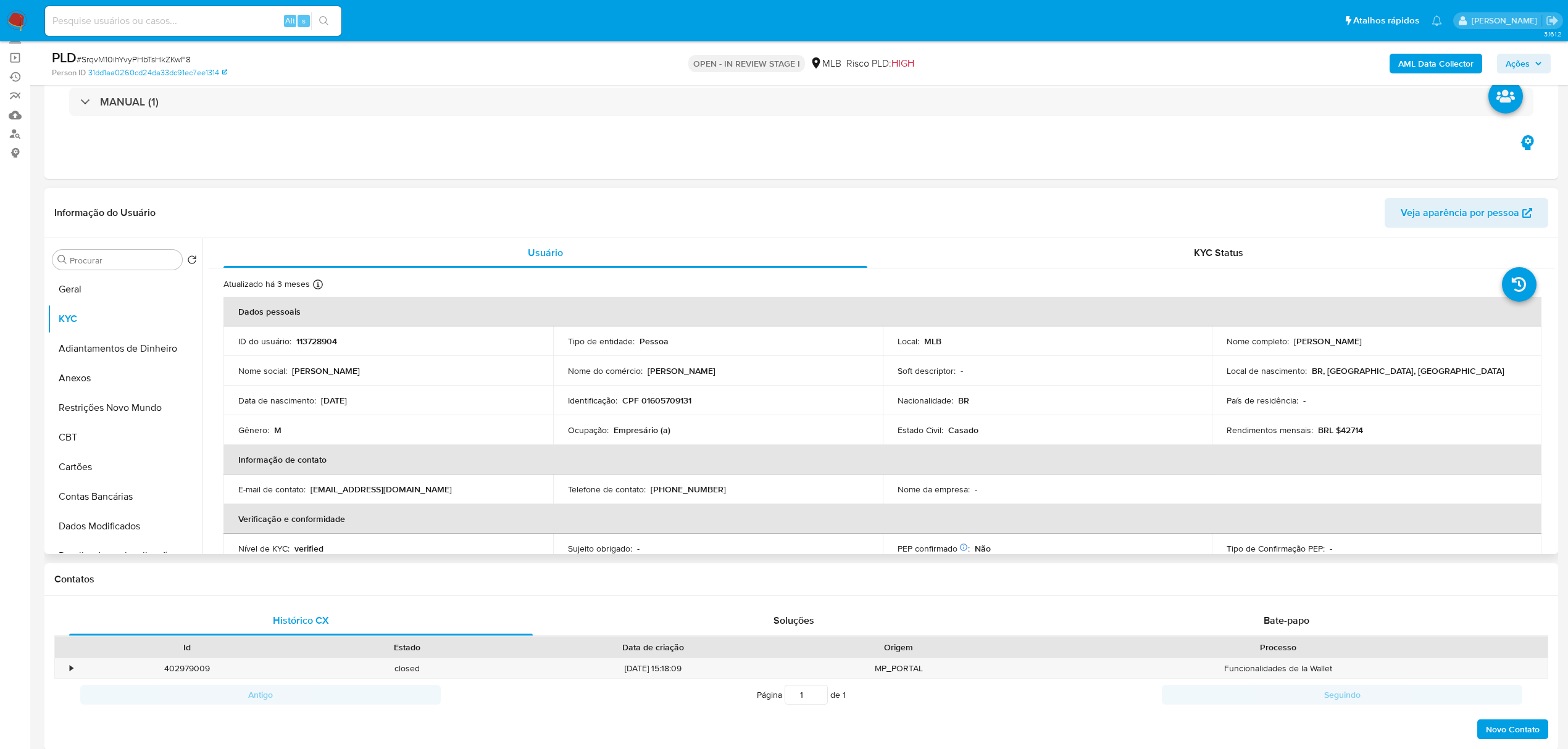
click at [645, 433] on p "Empresário (a)" at bounding box center [642, 431] width 57 height 12
copy p "Empresário"
click at [621, 437] on td "Ocupação : Empresário (a)" at bounding box center [718, 430] width 330 height 30
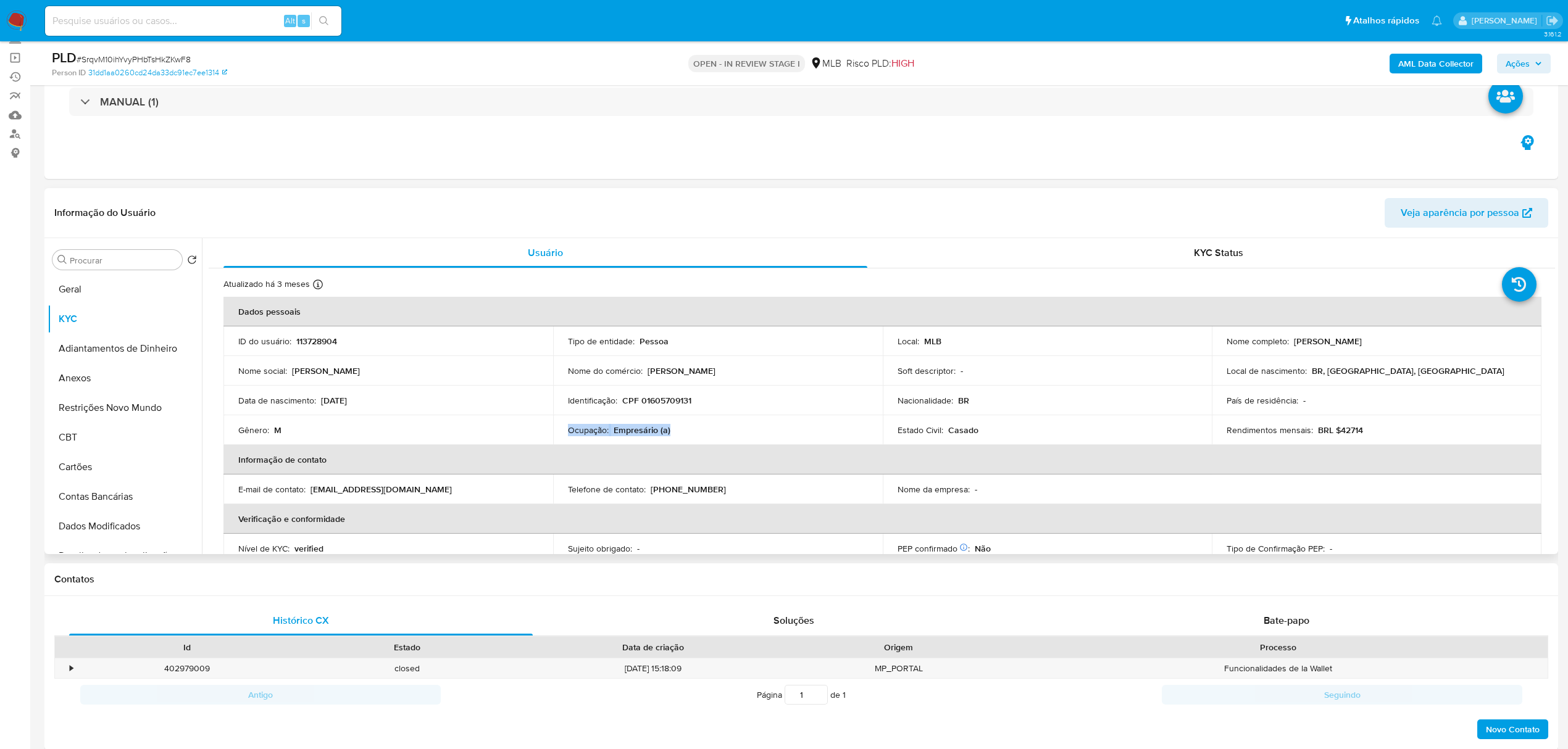
click at [621, 437] on td "Ocupação : Empresário (a)" at bounding box center [718, 430] width 330 height 30
click at [623, 435] on p "Empresário (a)" at bounding box center [642, 431] width 57 height 12
click at [149, 262] on input "Procurar" at bounding box center [124, 261] width 108 height 12
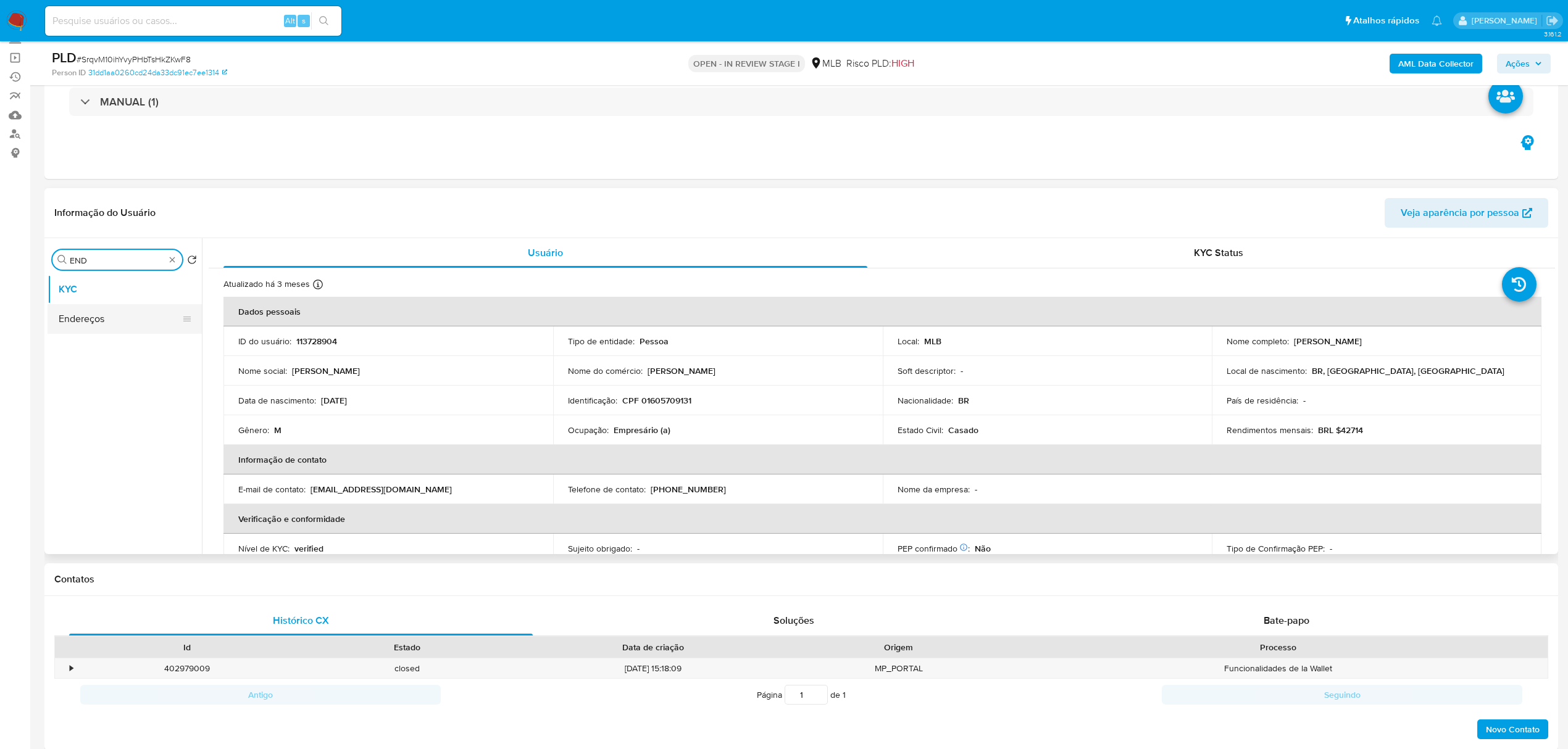
type input "END"
click at [151, 321] on button "Endereços" at bounding box center [119, 318] width 144 height 30
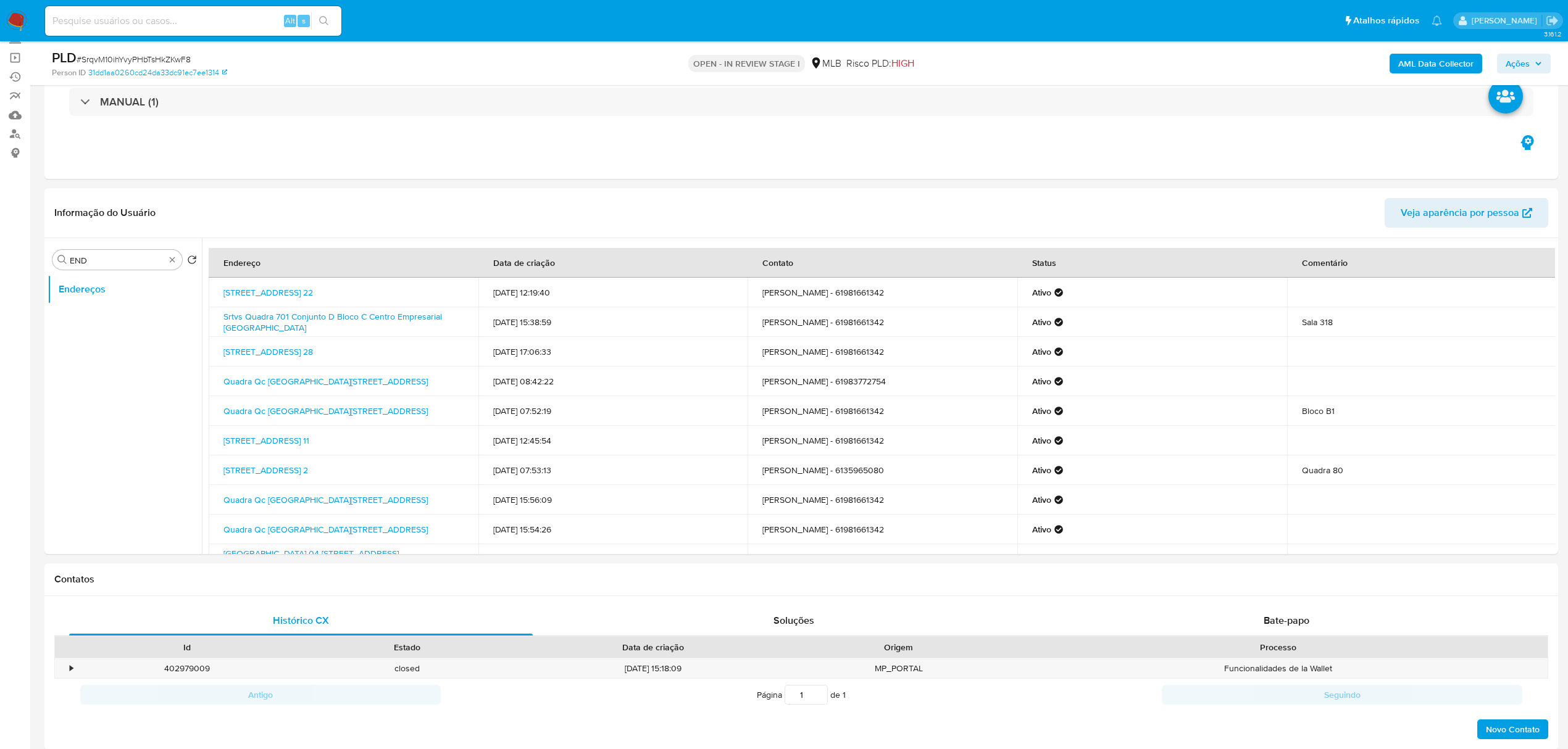
click at [645, 362] on td "[DATE] 17:06:33" at bounding box center [613, 351] width 269 height 30
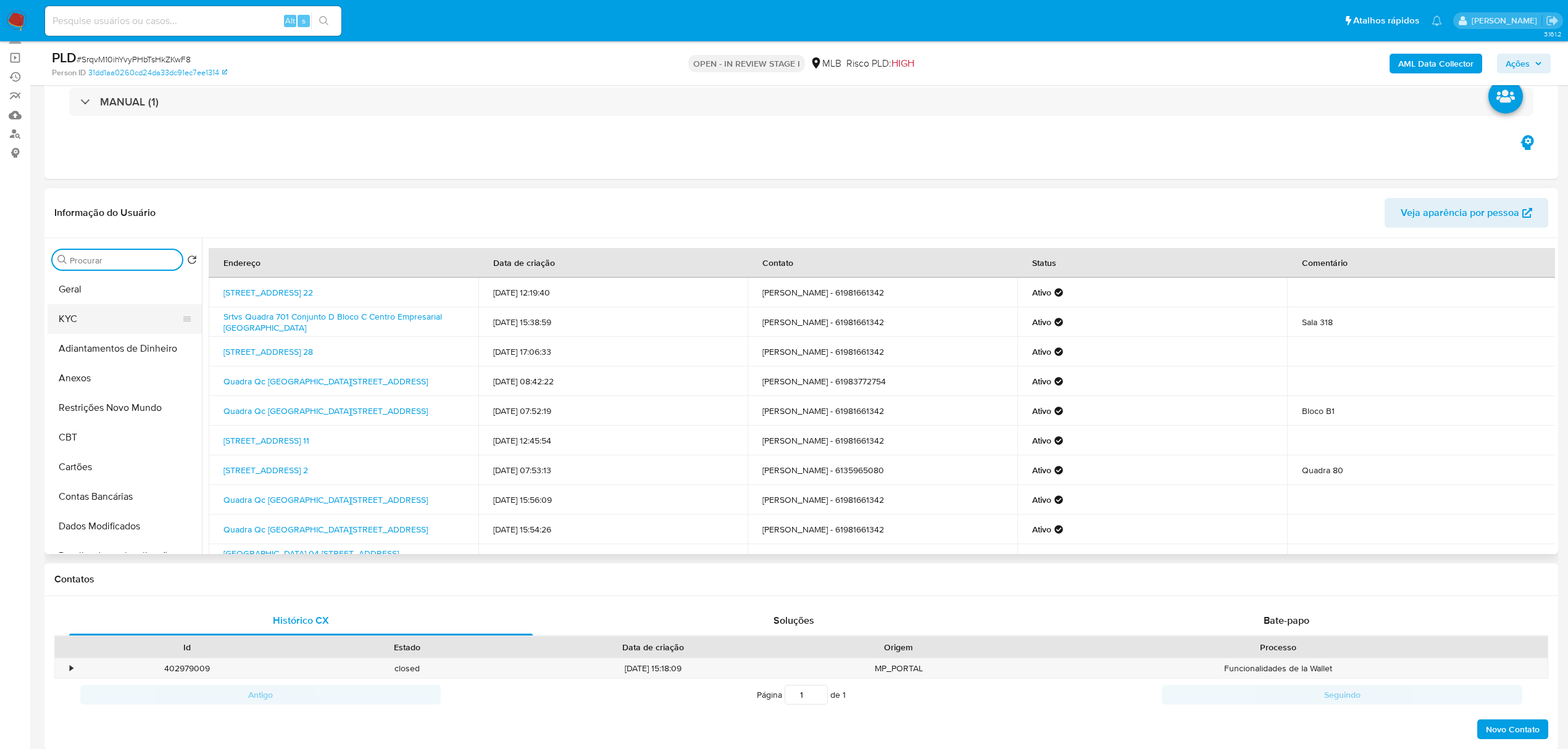
click at [124, 314] on button "KYC" at bounding box center [119, 318] width 144 height 30
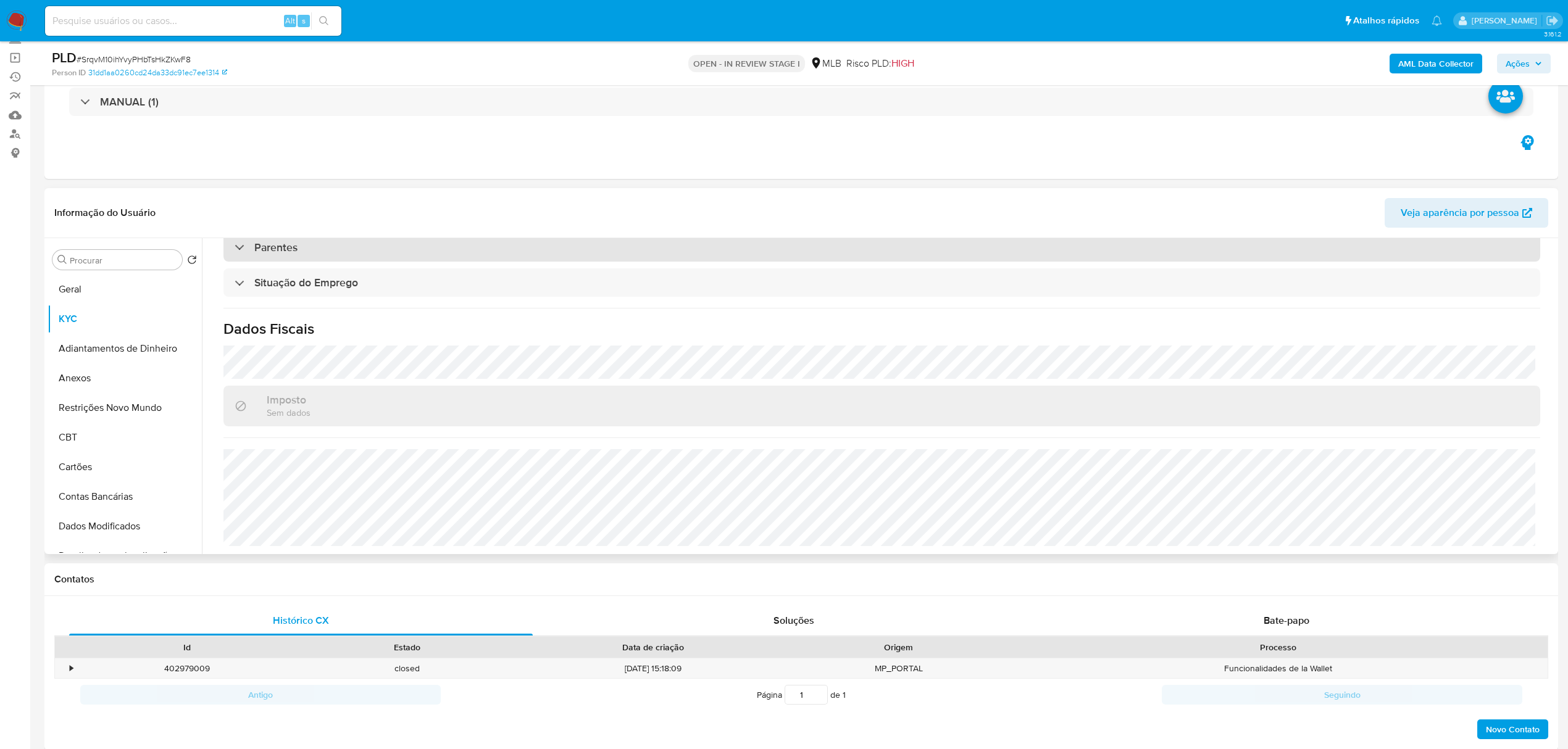
scroll to position [514, 0]
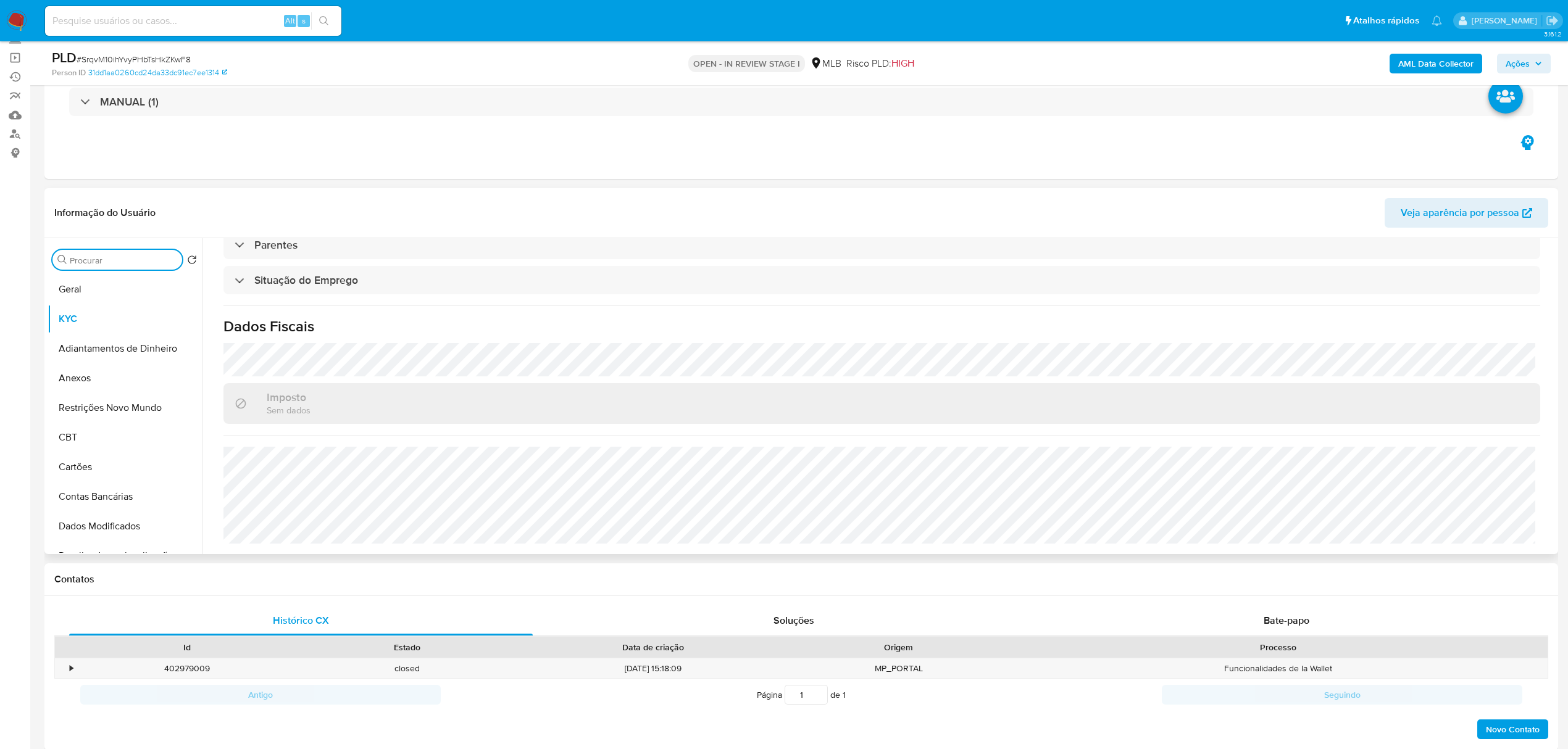
click at [126, 256] on input "Procurar" at bounding box center [124, 261] width 108 height 12
type input "ENDE"
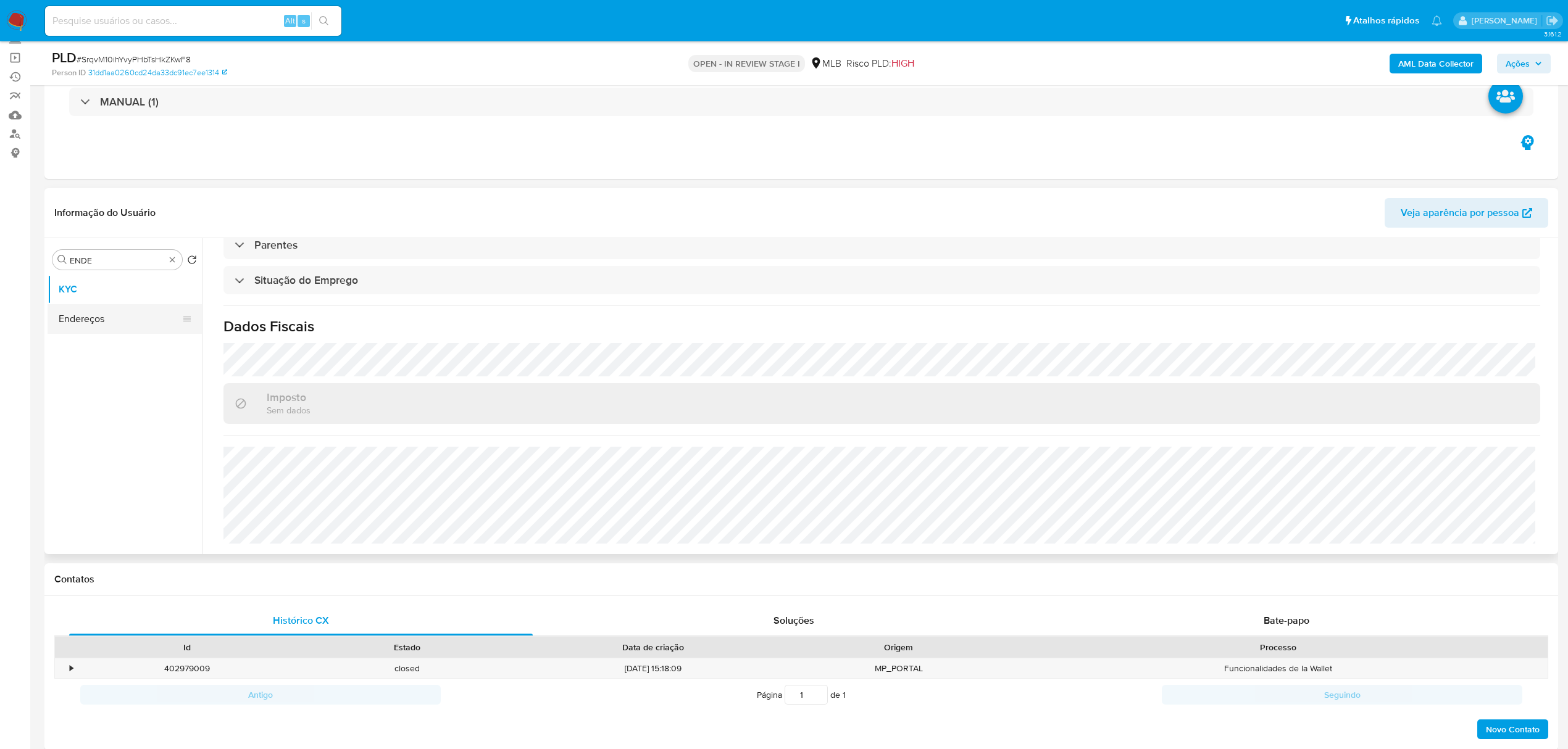
click at [109, 313] on button "Endereços" at bounding box center [119, 318] width 144 height 30
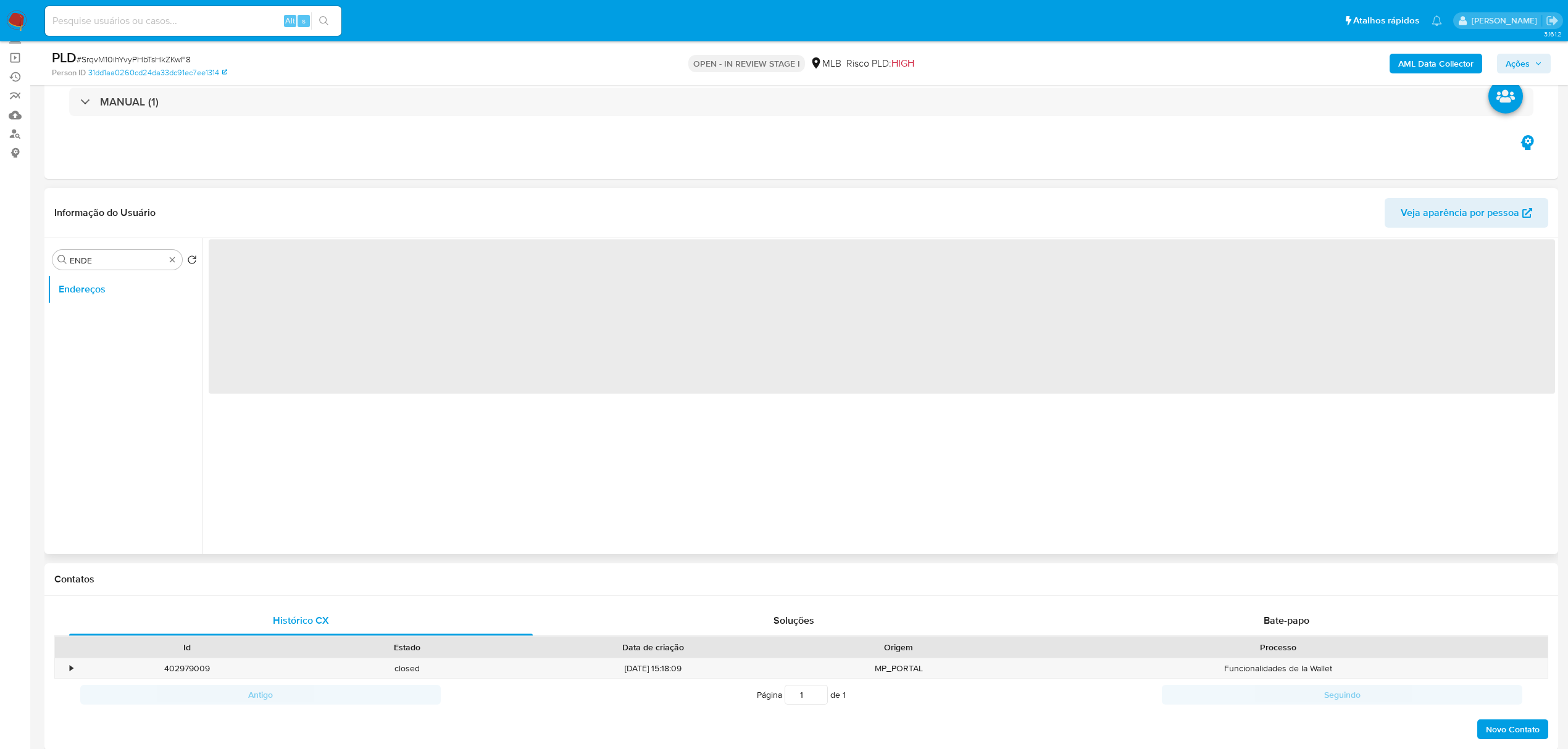
scroll to position [0, 0]
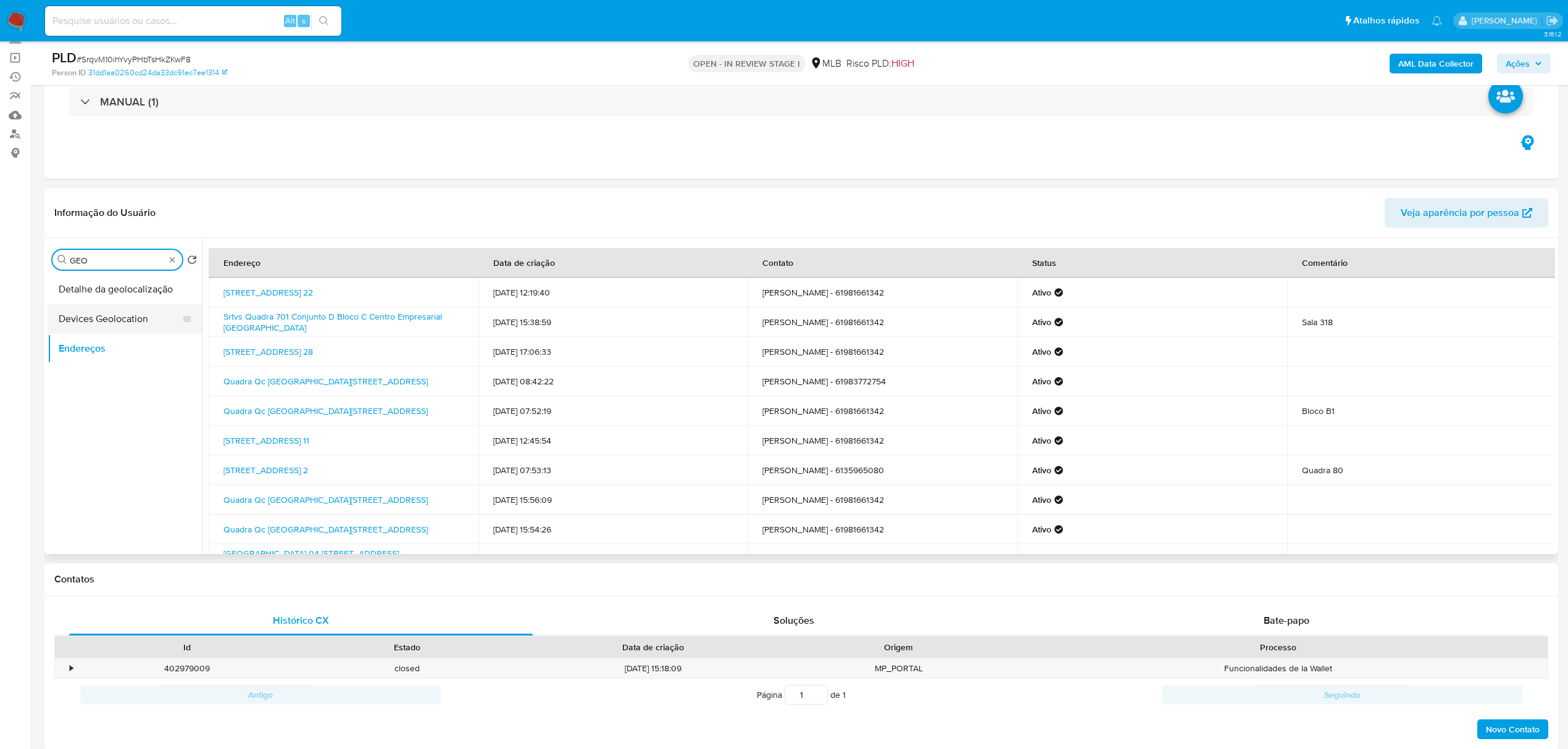
type input "GEO"
drag, startPoint x: 151, startPoint y: 306, endPoint x: 151, endPoint y: 287, distance: 19.0
click at [151, 302] on ul "Detalhe da geolocalização Devices Geolocation Endereços" at bounding box center [124, 413] width 154 height 278
click at [151, 287] on button "Detalhe da geolocalização" at bounding box center [119, 289] width 144 height 30
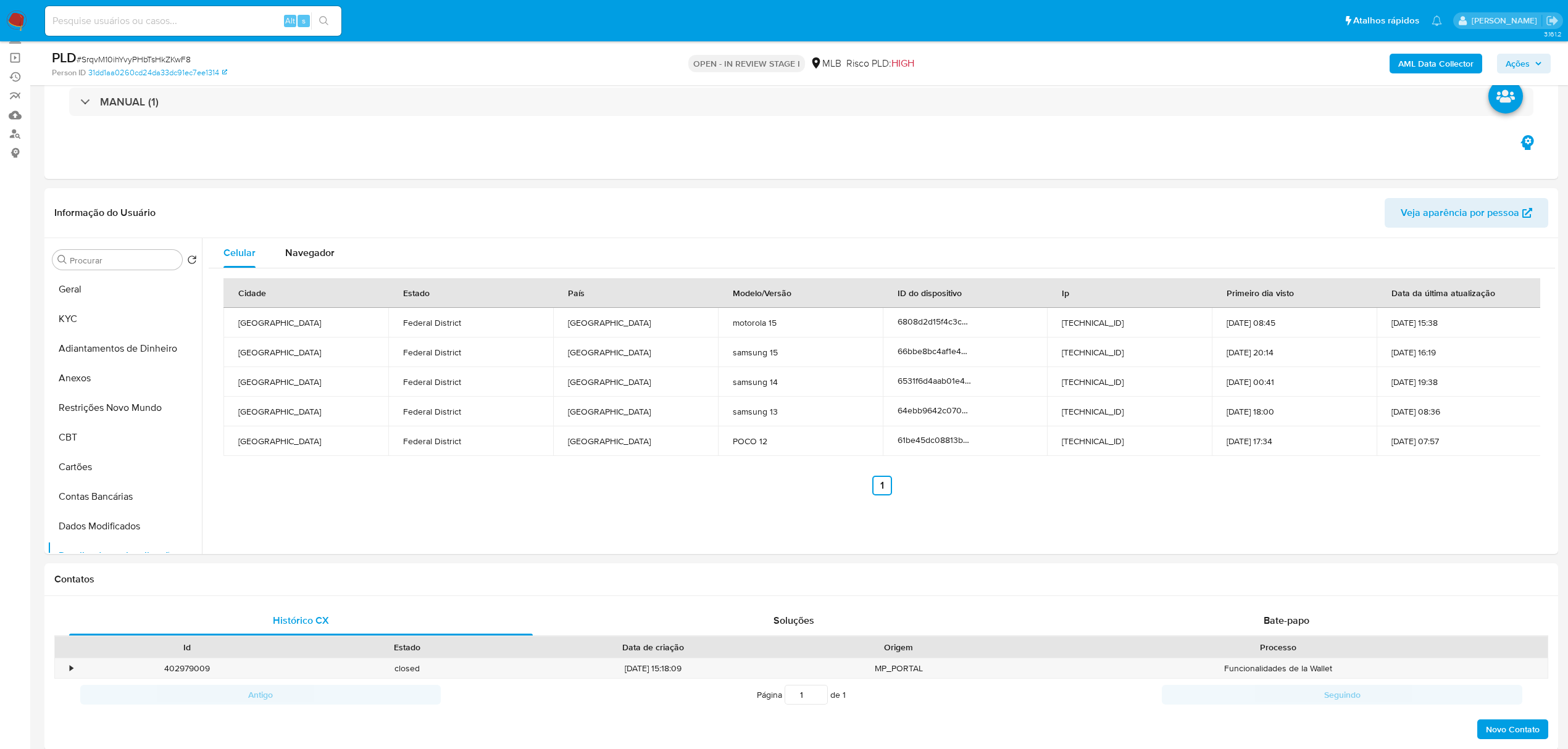
click at [125, 270] on div "Procurar Retornar ao pedido padrão Geral KYC Adiantamentos de Dinheiro Anexos R…" at bounding box center [124, 397] width 154 height 314
click at [345, 249] on button "Navegador" at bounding box center [310, 253] width 79 height 30
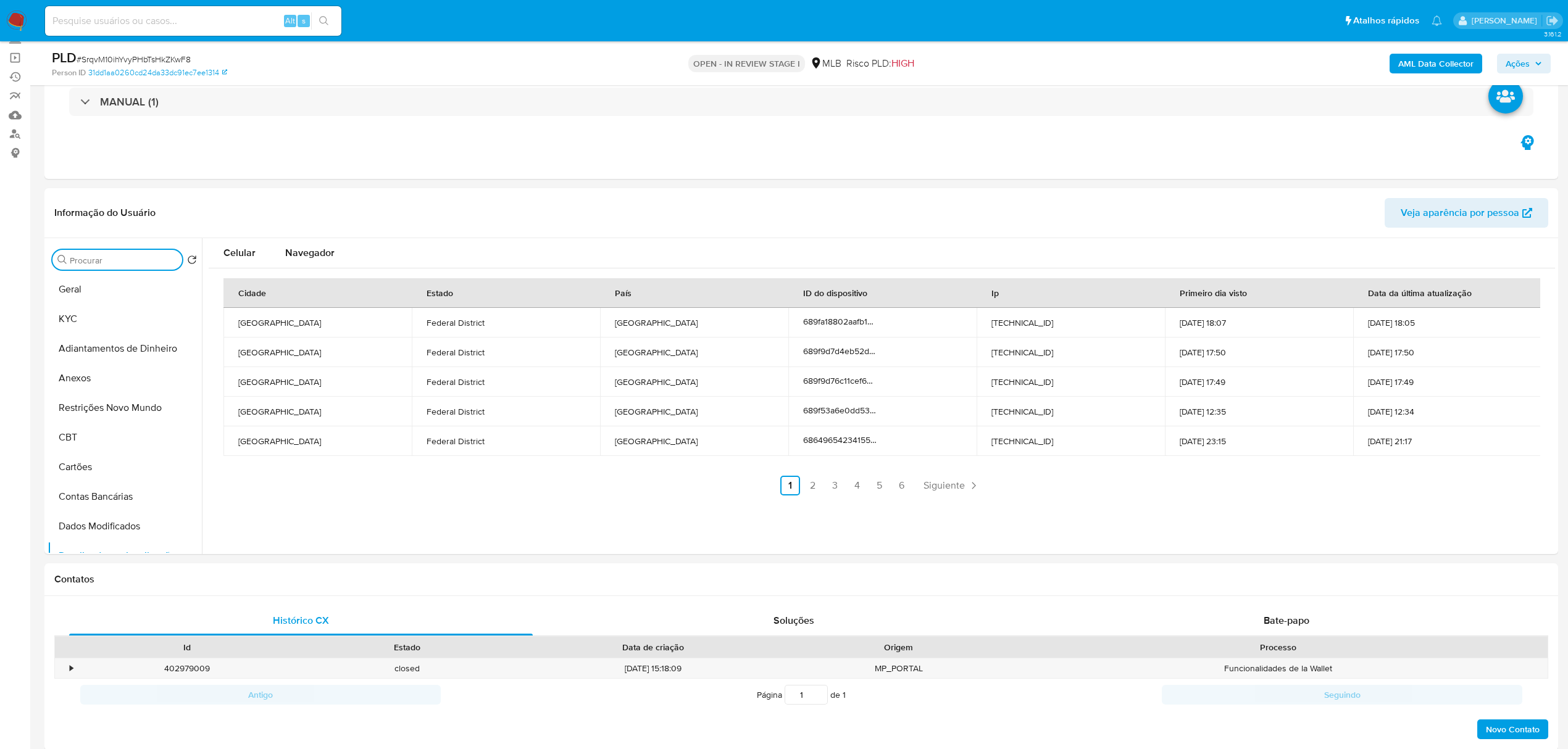
click at [134, 262] on input "Procurar" at bounding box center [124, 261] width 108 height 12
type input "res"
click at [142, 292] on button "Restrições Novo Mundo" at bounding box center [119, 289] width 144 height 30
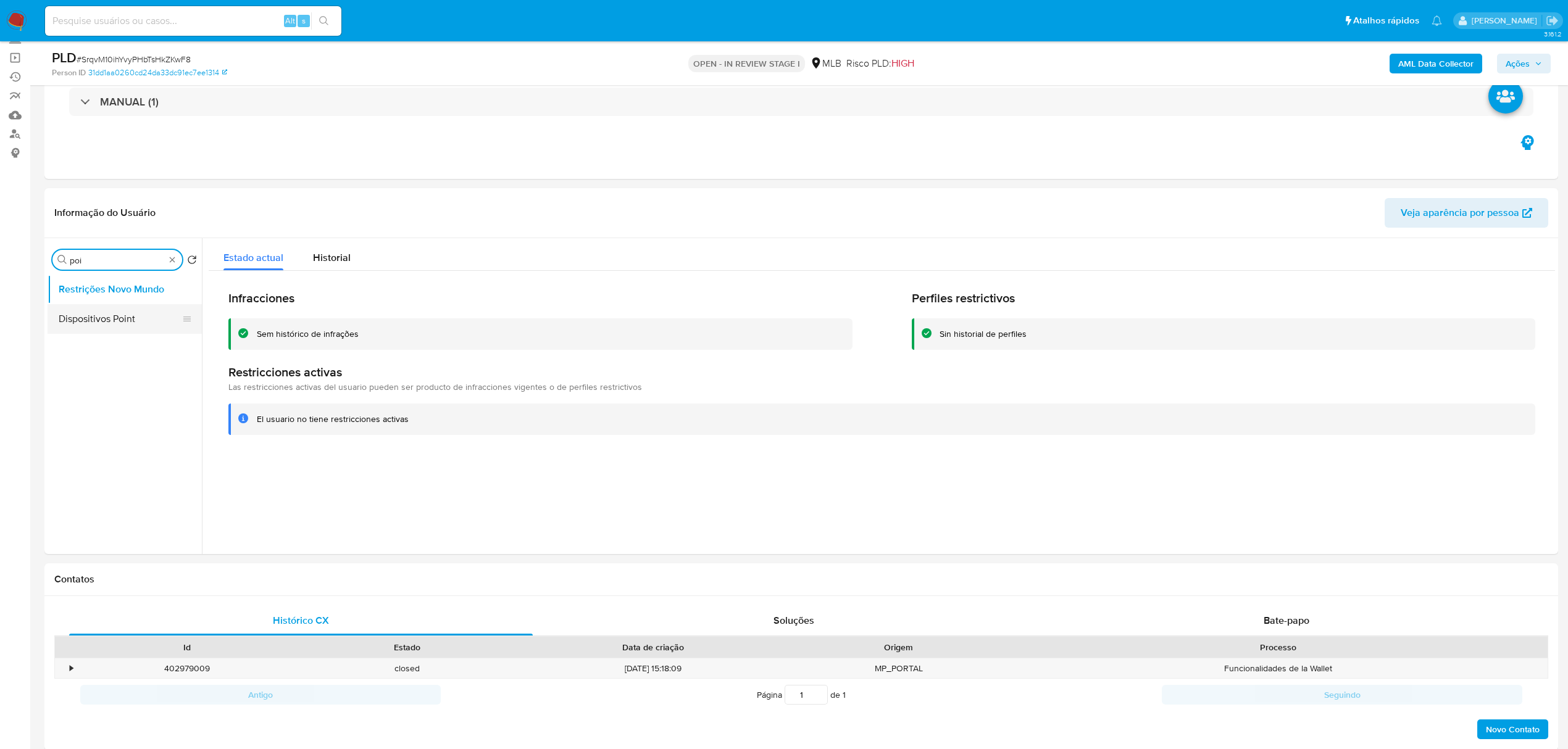
type input "poi"
click at [146, 321] on button "Dispositivos Point" at bounding box center [119, 318] width 144 height 30
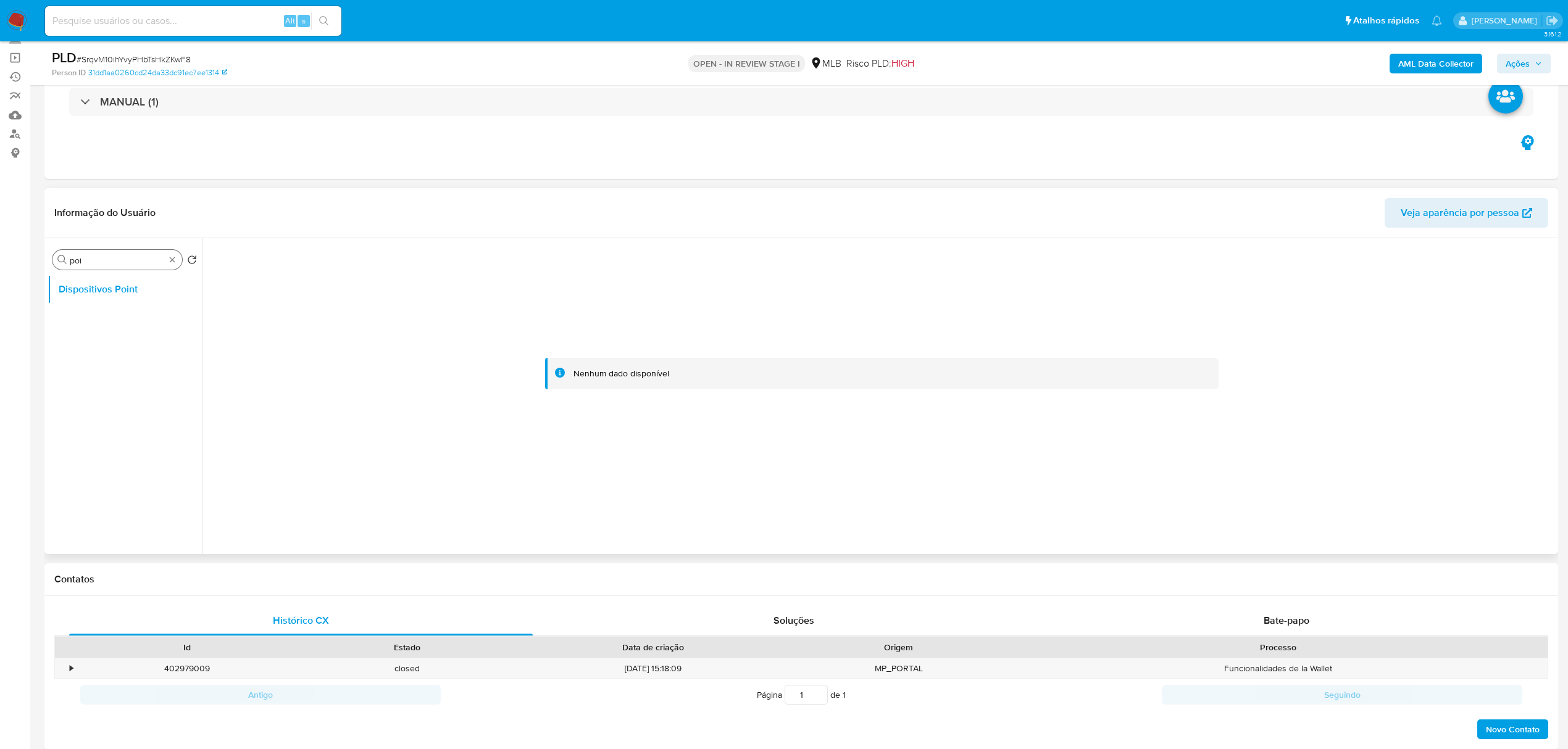
click at [179, 262] on div "Procurar poi" at bounding box center [117, 260] width 130 height 20
type input "doc"
click at [142, 334] on ul "Dispositivos Point Documentação" at bounding box center [124, 413] width 154 height 278
click at [143, 324] on button "Documentação" at bounding box center [119, 318] width 144 height 30
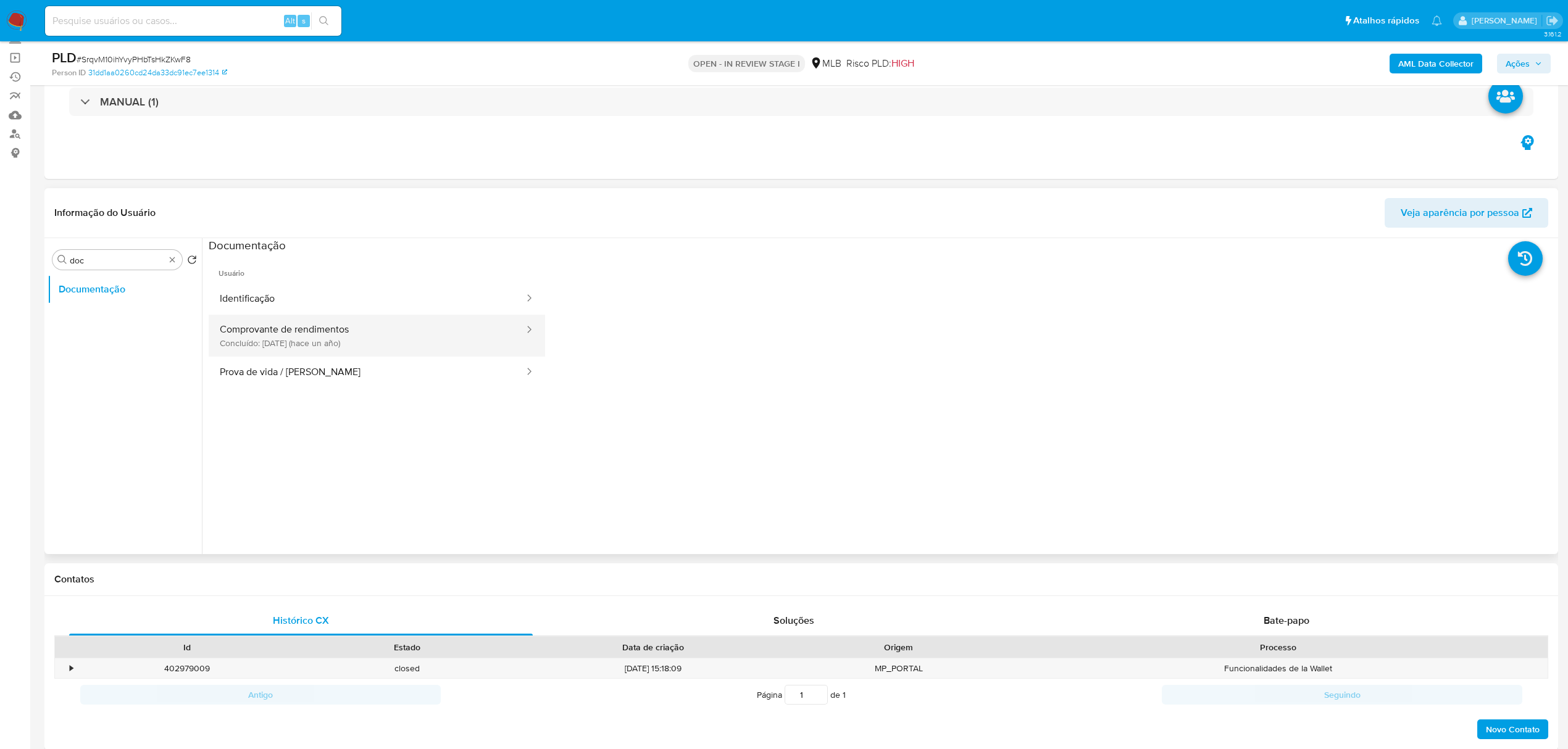
click at [443, 347] on button "Comprovante de rendimentos Concluído: [DATE] (hace un año)" at bounding box center [367, 336] width 316 height 42
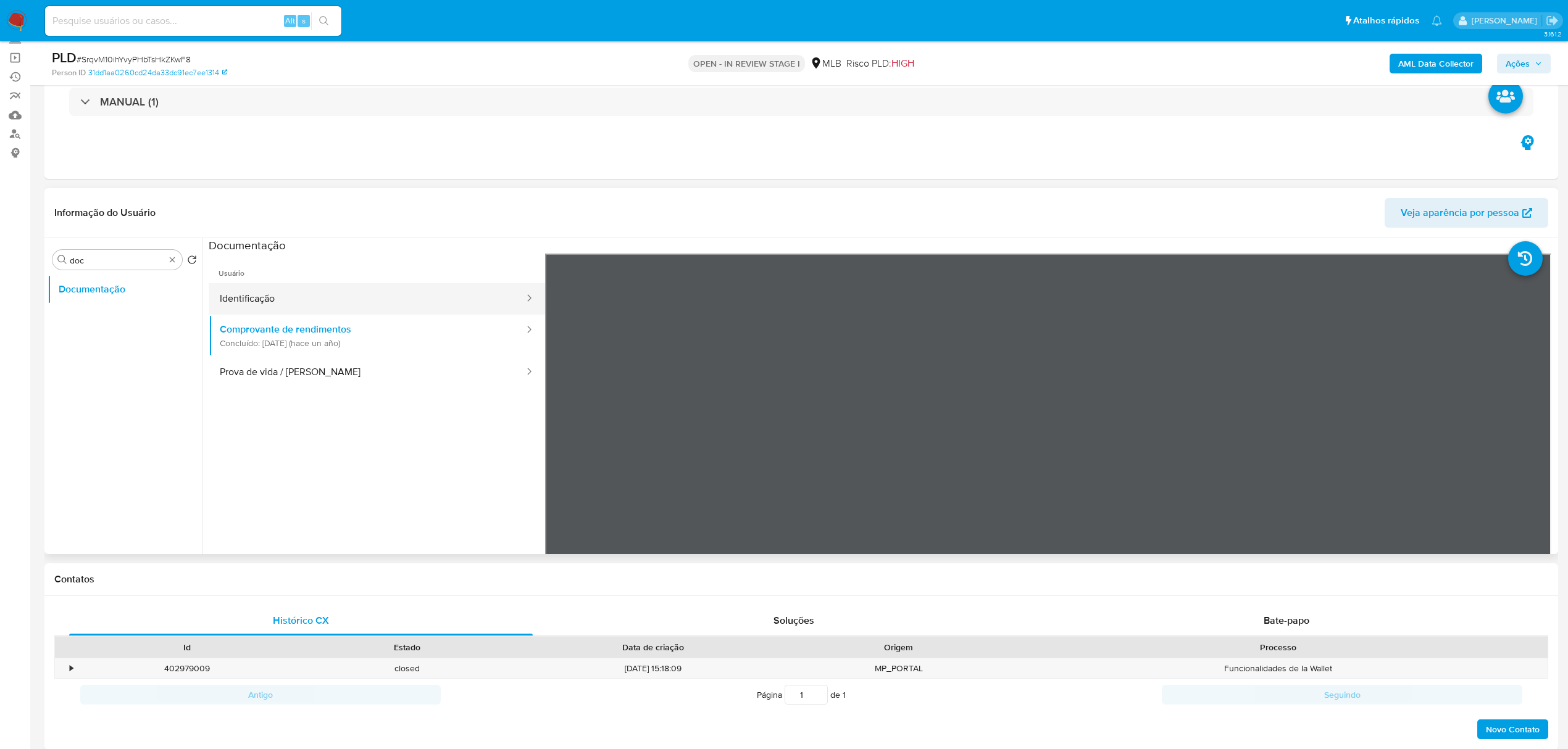
drag, startPoint x: 340, startPoint y: 300, endPoint x: 348, endPoint y: 297, distance: 8.5
click at [336, 304] on button "Identificação" at bounding box center [367, 299] width 316 height 32
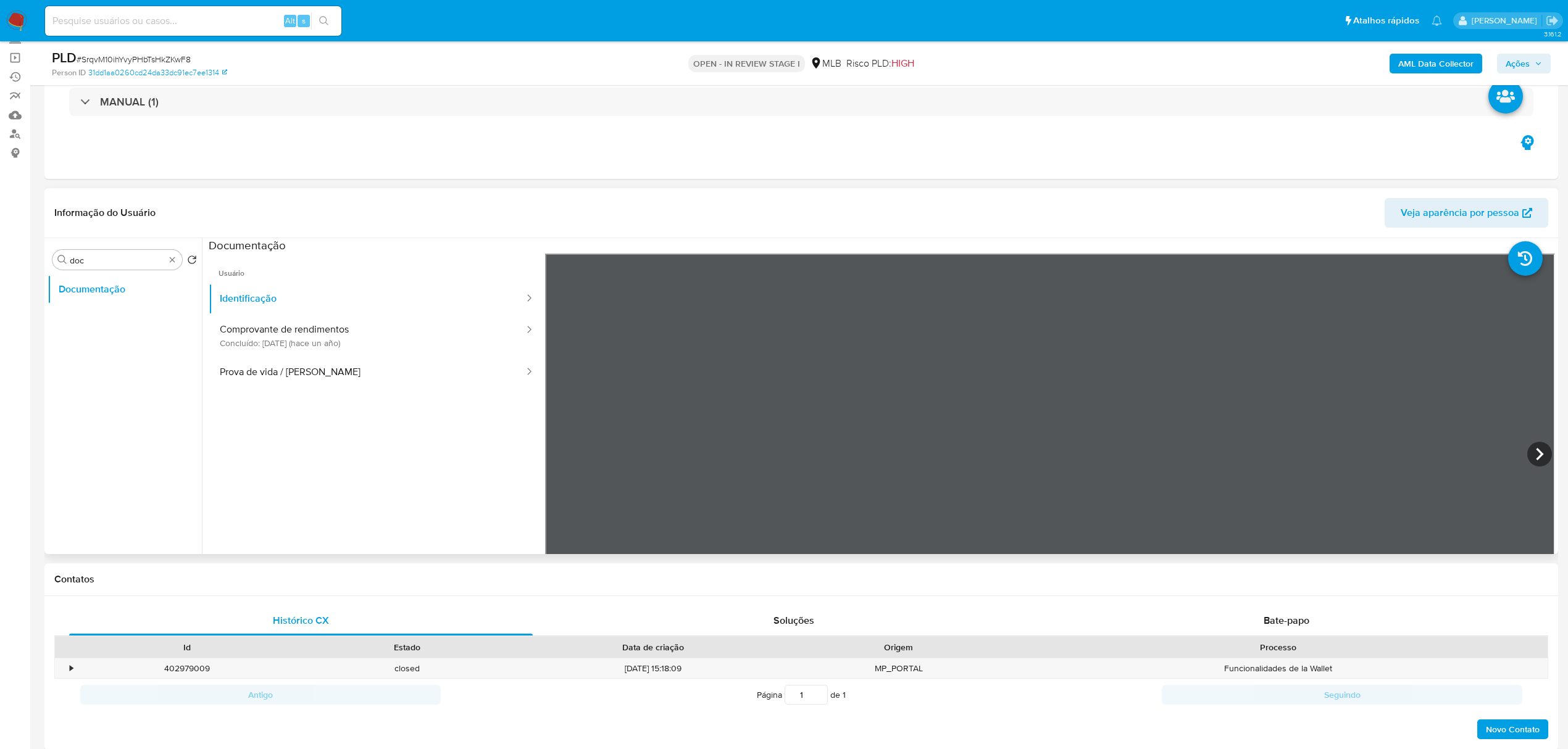
click at [326, 392] on ul "Usuário Identificação Comprovante de rendimentos Concluído: [DATE] (hace un año…" at bounding box center [377, 432] width 337 height 356
drag, startPoint x: 315, startPoint y: 374, endPoint x: 13, endPoint y: 505, distance: 329.2
click at [311, 375] on button "Prova de vida / [PERSON_NAME]" at bounding box center [367, 372] width 316 height 32
click at [1414, 56] on b "AML Data Collector" at bounding box center [1436, 63] width 75 height 20
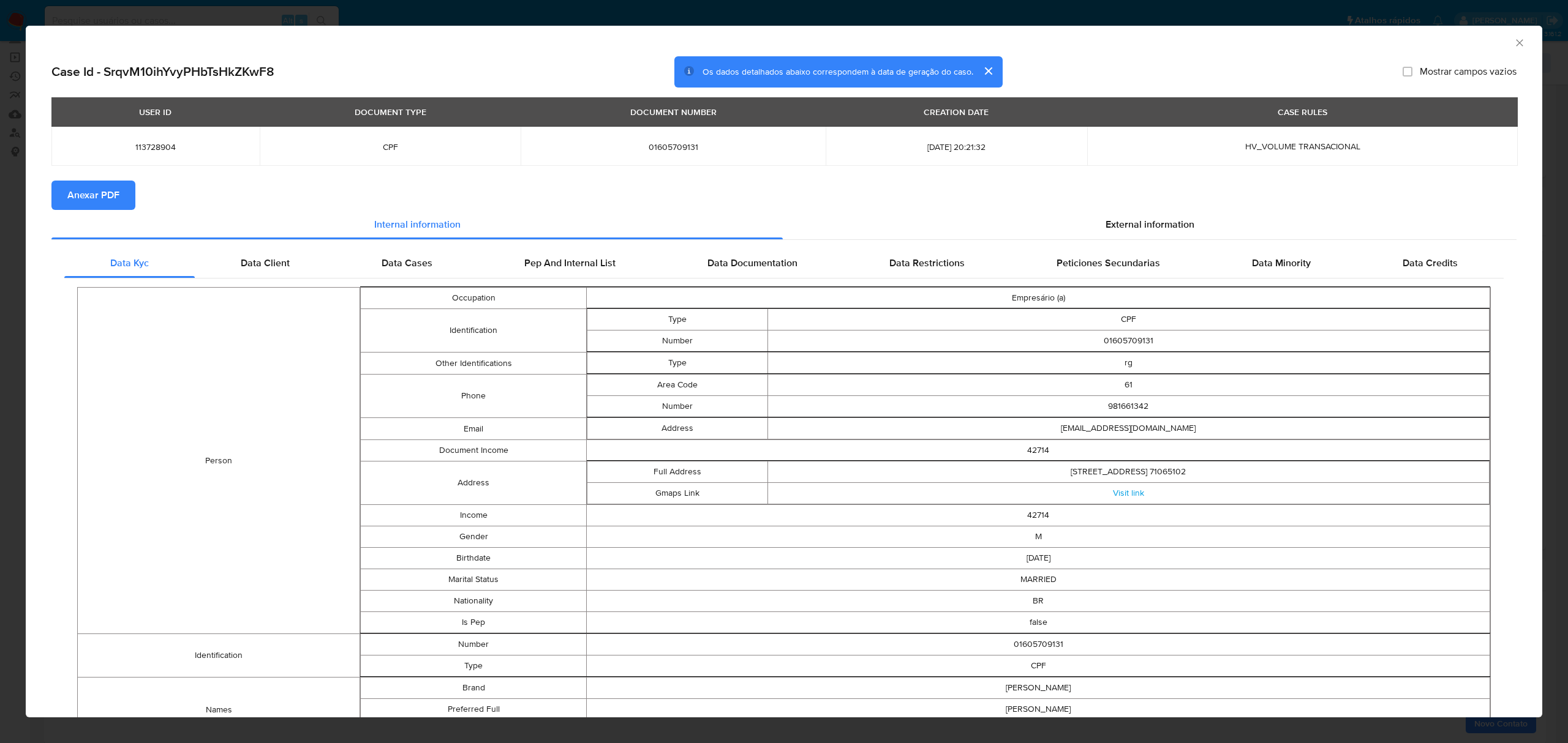
click at [104, 199] on span "Anexar PDF" at bounding box center [94, 196] width 52 height 27
click at [634, 150] on span "01605709131" at bounding box center [673, 147] width 276 height 11
copy span "01605709131"
click at [1500, 47] on div "AML Data Collector" at bounding box center [784, 41] width 1516 height 31
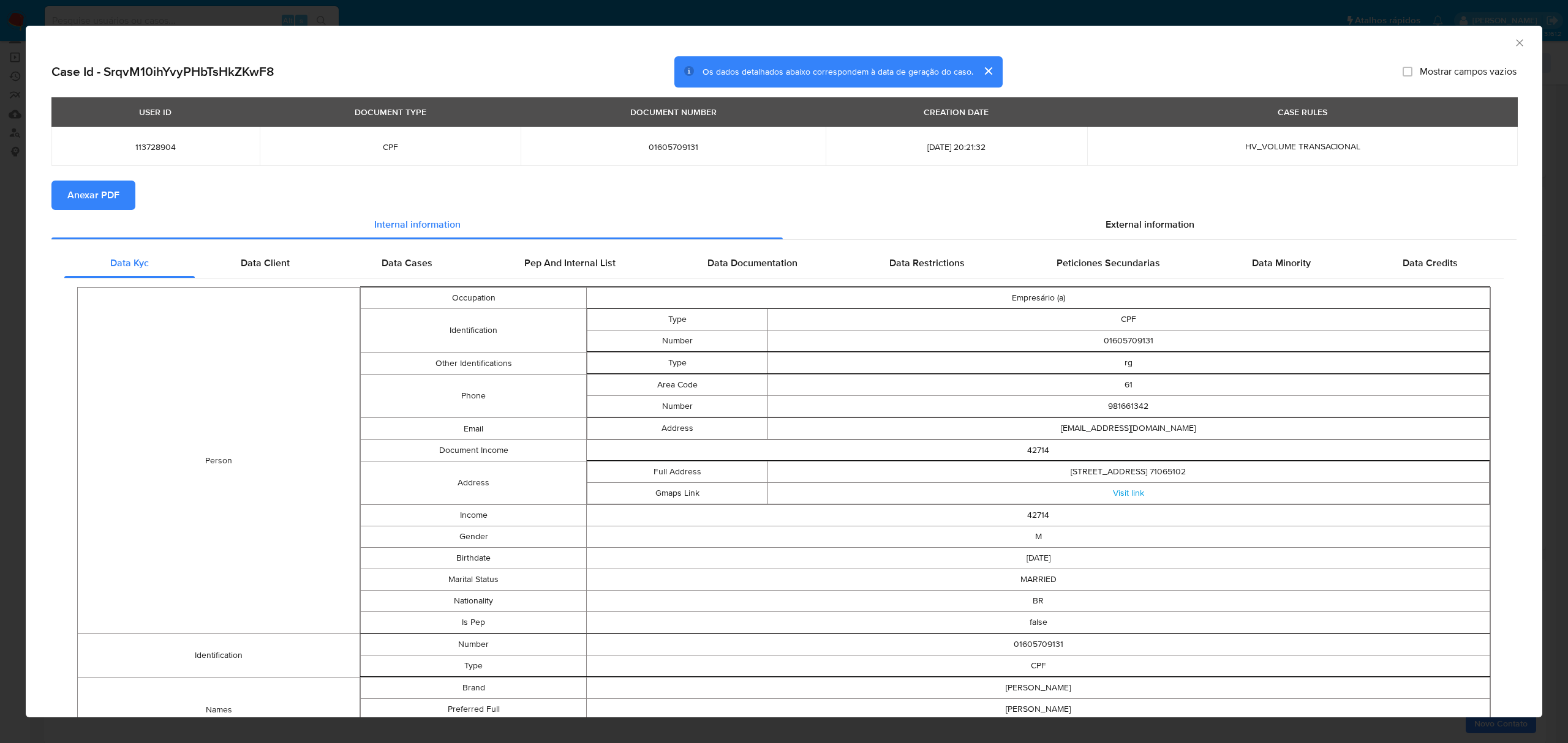
click at [1514, 44] on icon "Fechar a janela" at bounding box center [1519, 43] width 12 height 12
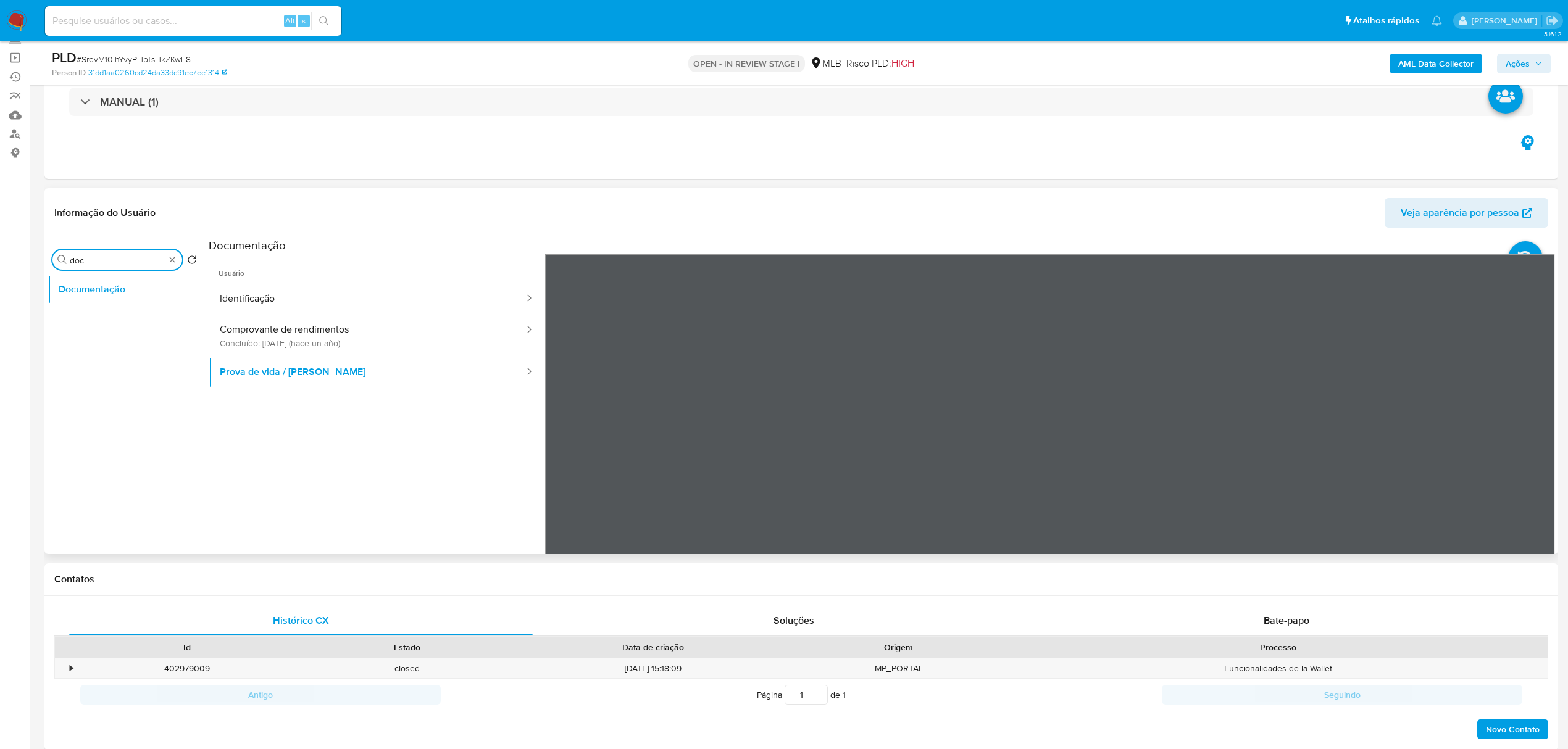
click at [121, 260] on input "doc" at bounding box center [117, 261] width 95 height 12
type input "doc"
click at [121, 269] on div "Procurar doc Retornar ao pedido padrão Documentação" at bounding box center [124, 397] width 154 height 314
click at [124, 285] on button "Documentação" at bounding box center [119, 289] width 144 height 30
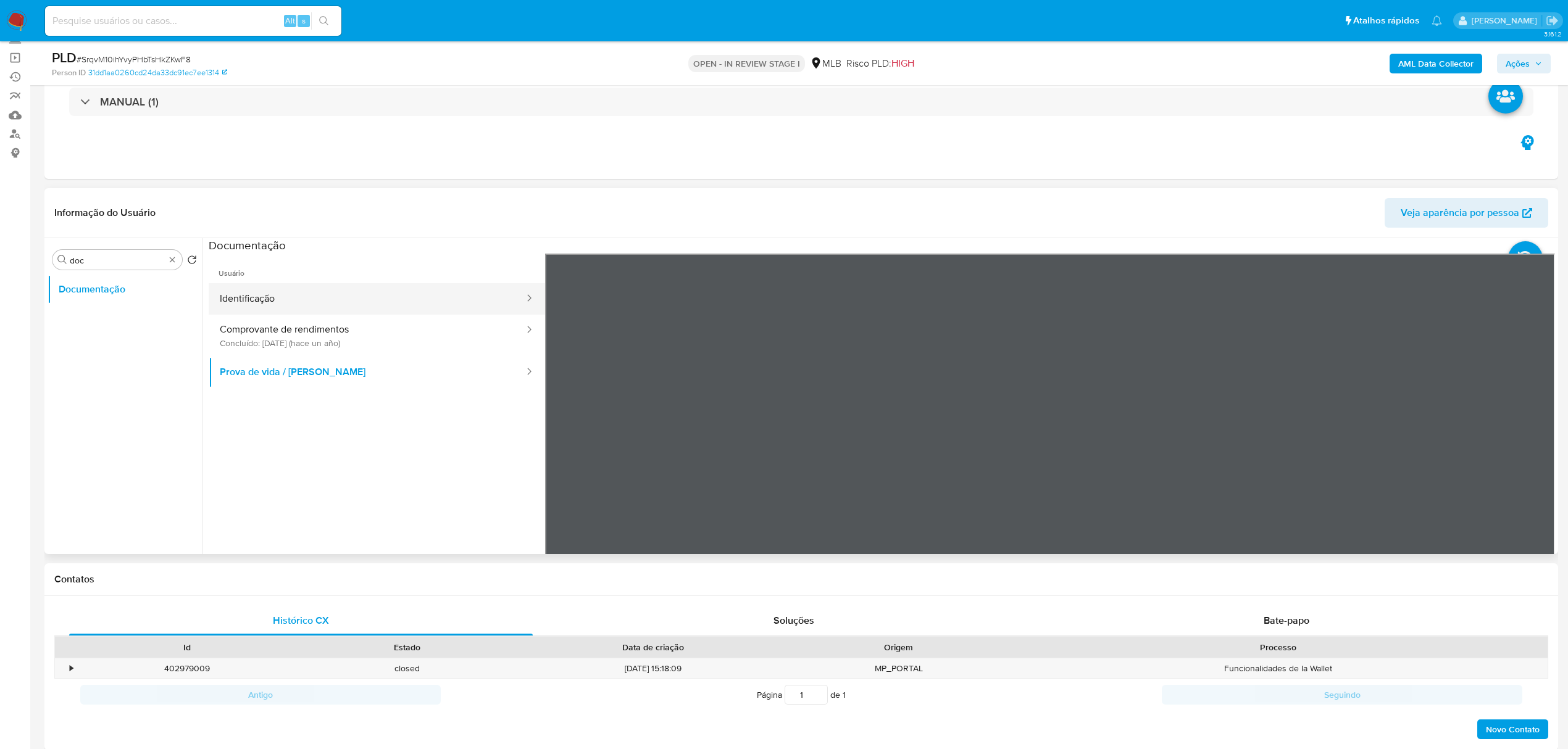
click at [308, 310] on button "Identificação" at bounding box center [367, 299] width 316 height 32
click at [317, 332] on button "Comprovante de rendimentos Concluído: [DATE] (hace un año)" at bounding box center [367, 336] width 316 height 42
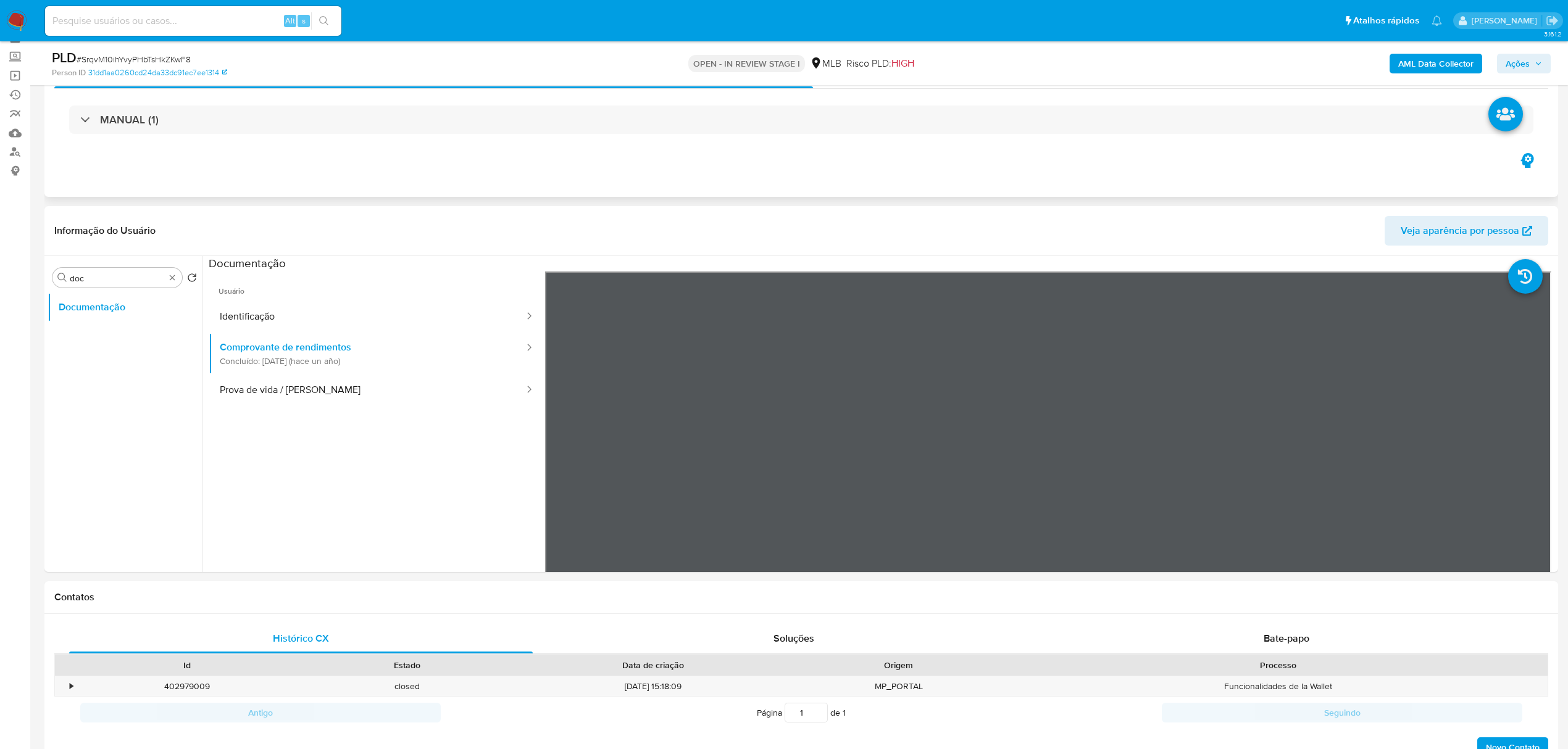
scroll to position [164, 0]
